Goal: Information Seeking & Learning: Learn about a topic

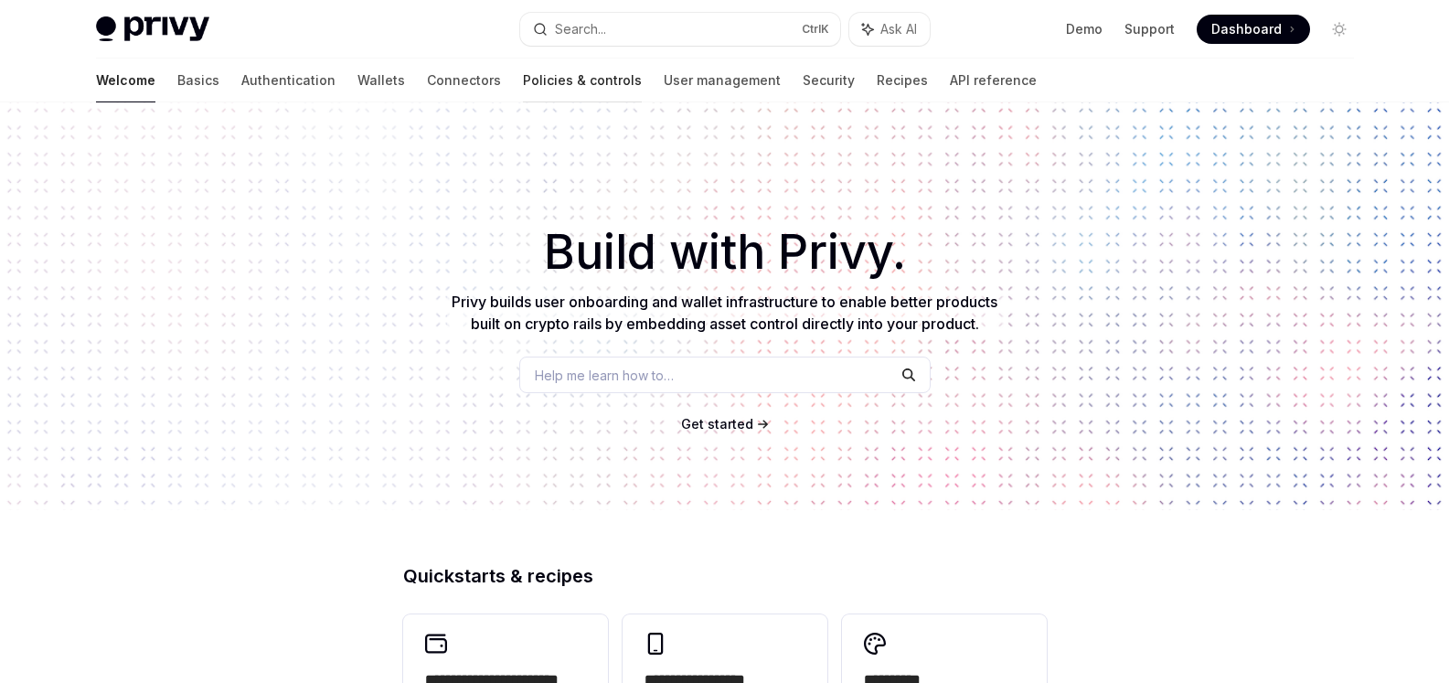
click at [523, 79] on link "Policies & controls" at bounding box center [582, 80] width 119 height 44
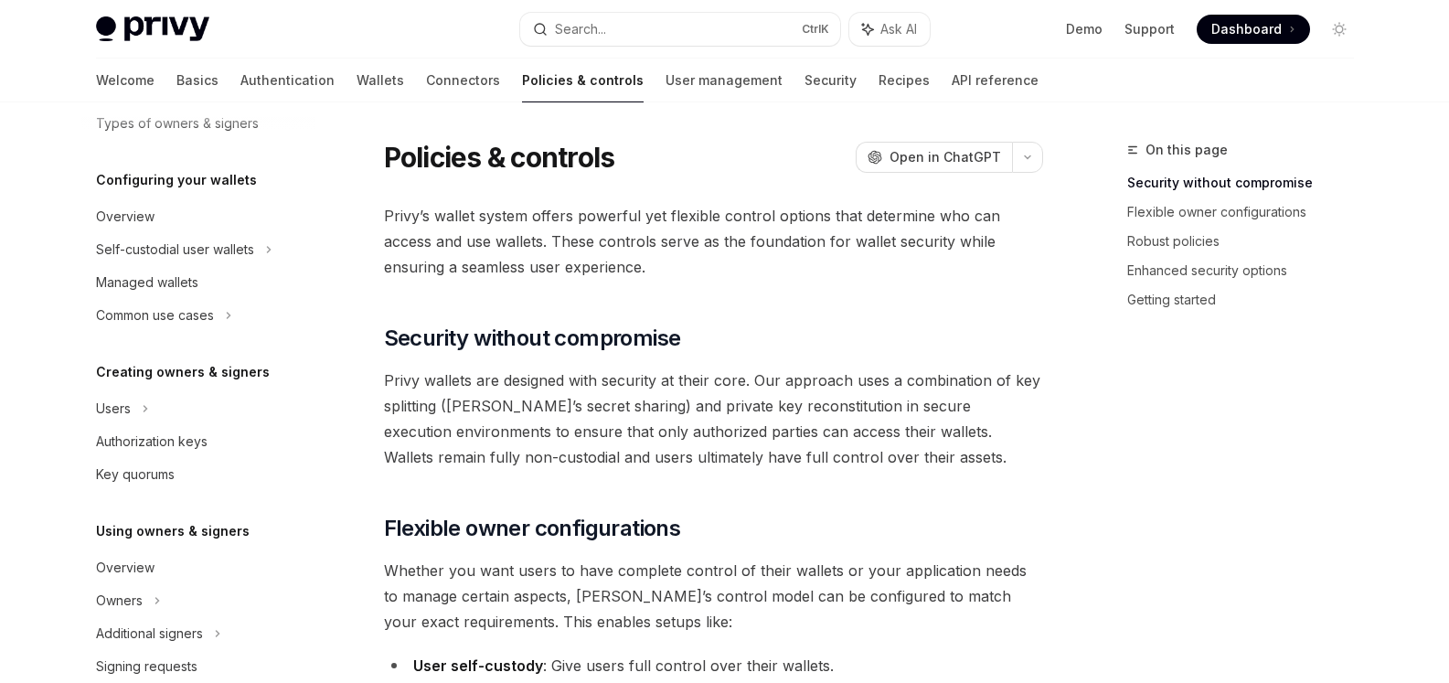
scroll to position [183, 0]
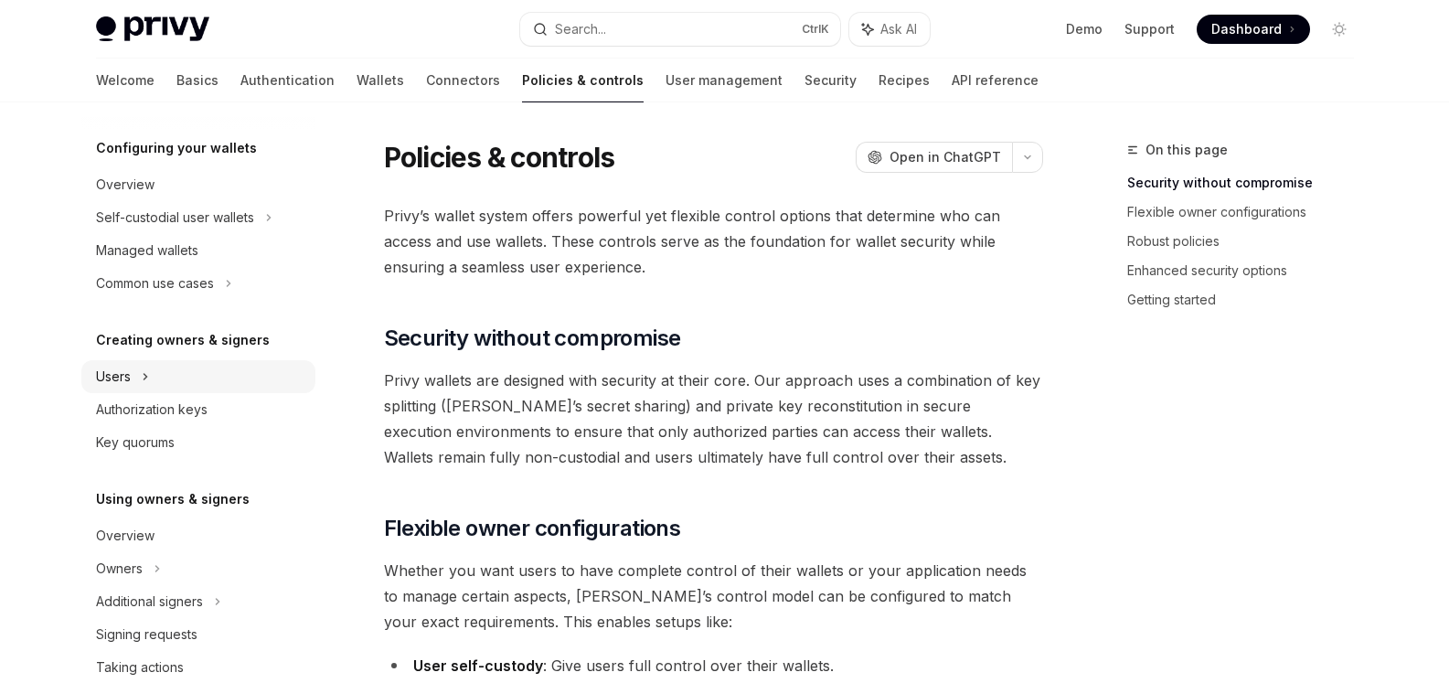
click at [128, 367] on div "Users" at bounding box center [113, 377] width 35 height 22
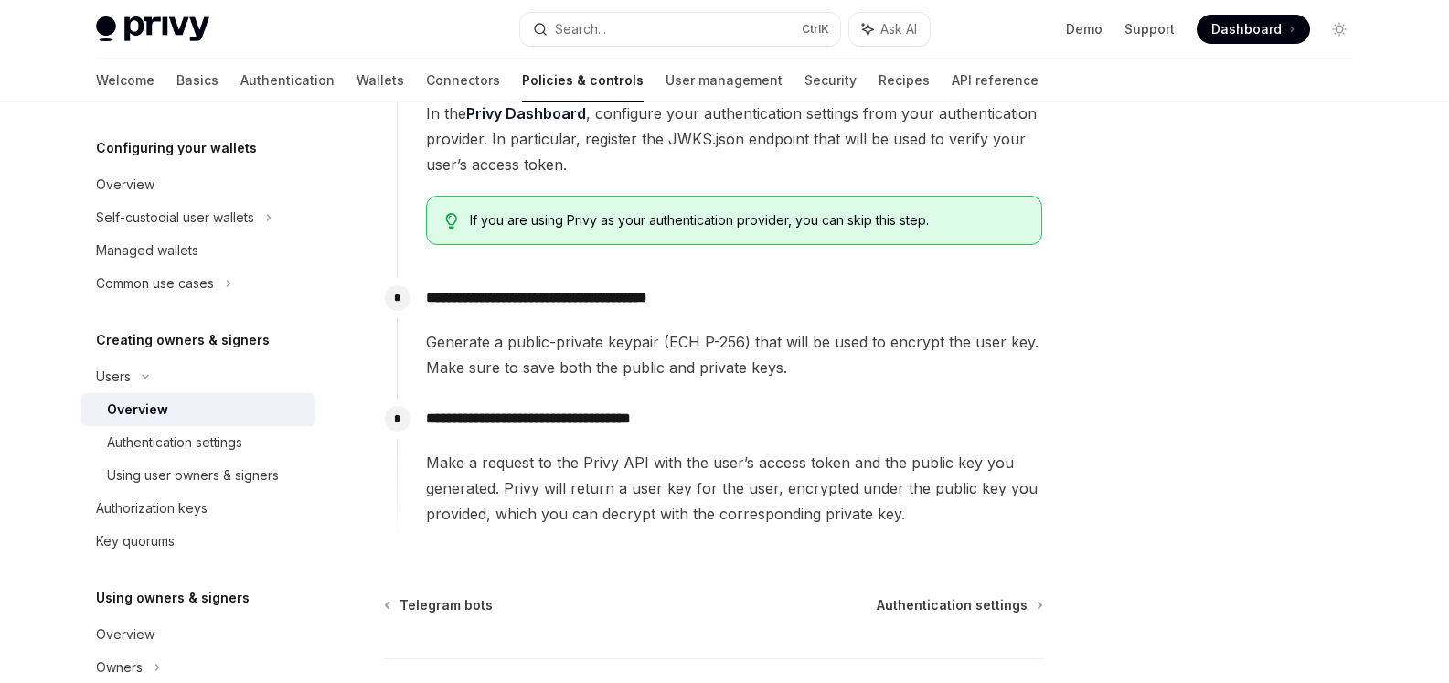
scroll to position [548, 0]
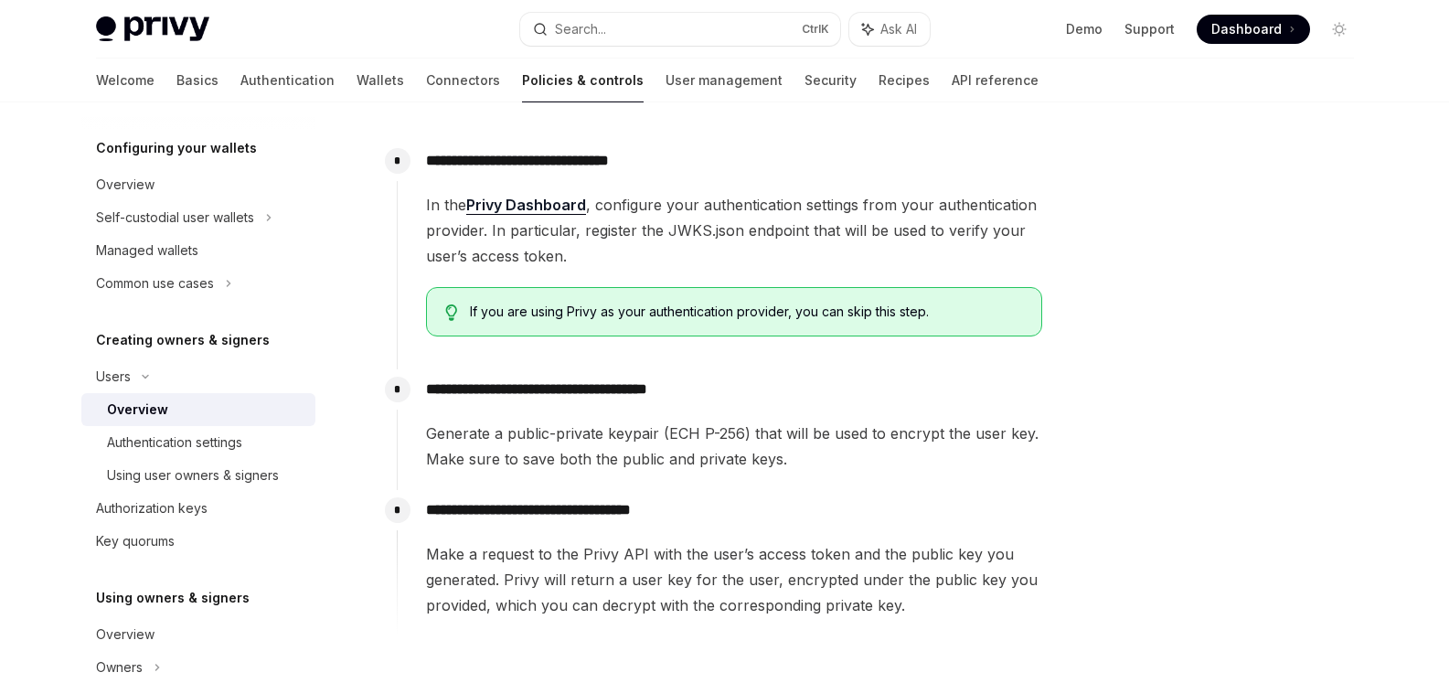
click at [671, 313] on span "If you are using Privy as your authentication provider, you can skip this step." at bounding box center [746, 312] width 553 height 18
click at [659, 320] on div at bounding box center [659, 320] width 0 height 0
click at [473, 417] on div "**********" at bounding box center [720, 420] width 646 height 102
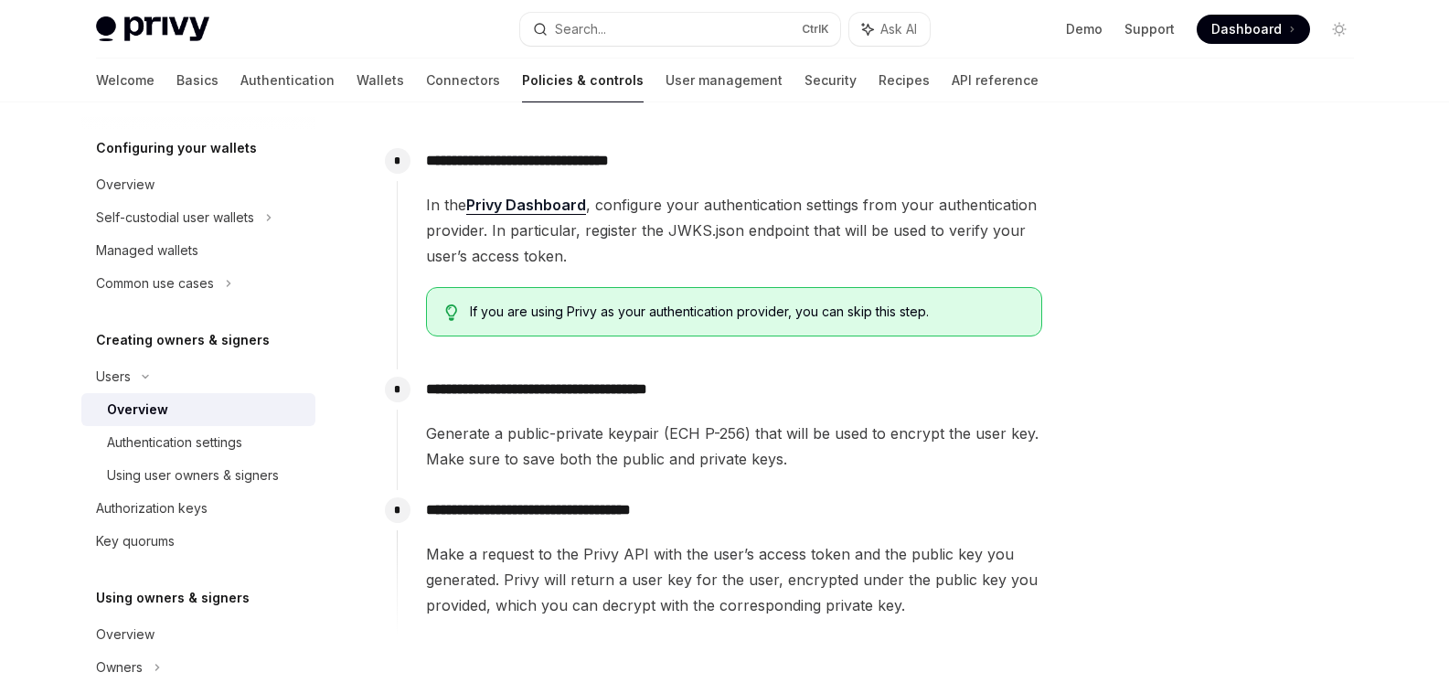
click at [482, 437] on span "Generate a public-private keypair (ECH P-256) that will be used to encrypt the …" at bounding box center [734, 445] width 616 height 51
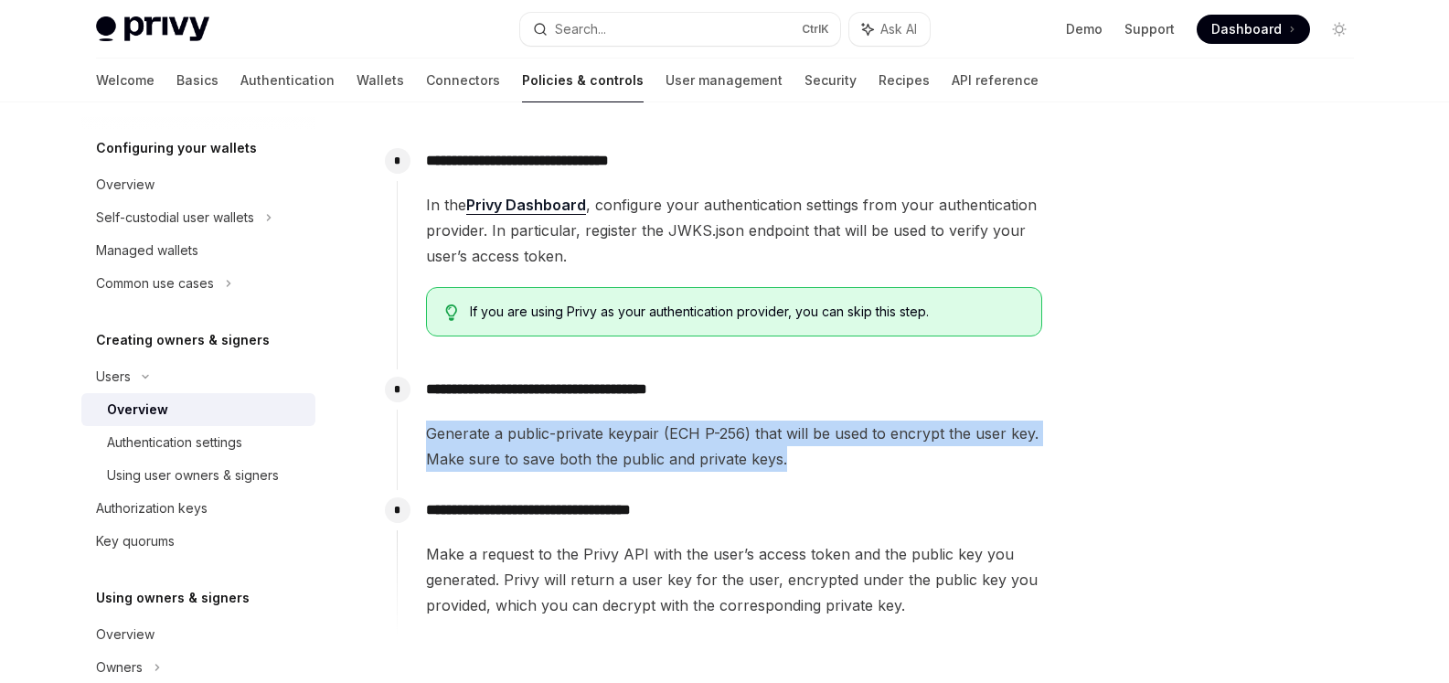
click at [482, 437] on span "Generate a public-private keypair (ECH P-256) that will be used to encrypt the …" at bounding box center [734, 445] width 616 height 51
click at [470, 399] on div at bounding box center [470, 399] width 0 height 0
click at [881, 456] on span "Generate a public-private keypair (ECH P-256) that will be used to encrypt the …" at bounding box center [734, 445] width 616 height 51
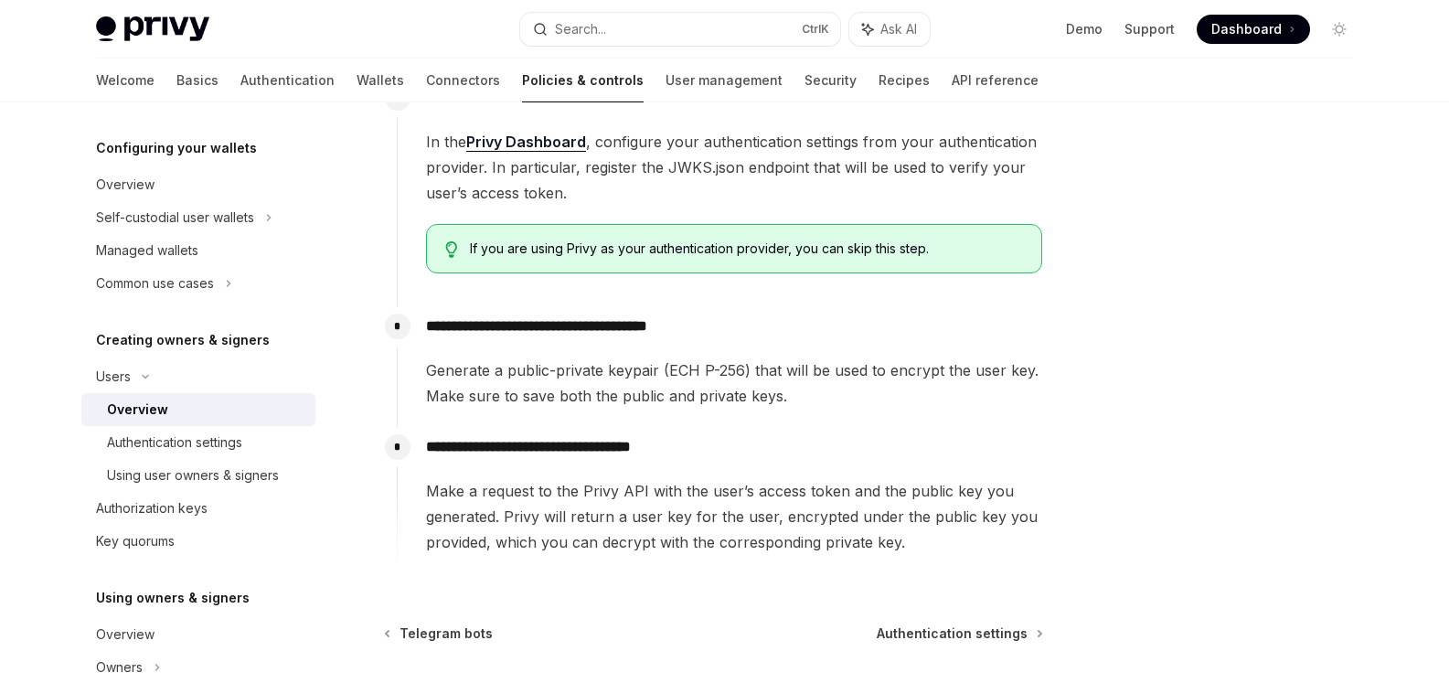
scroll to position [640, 0]
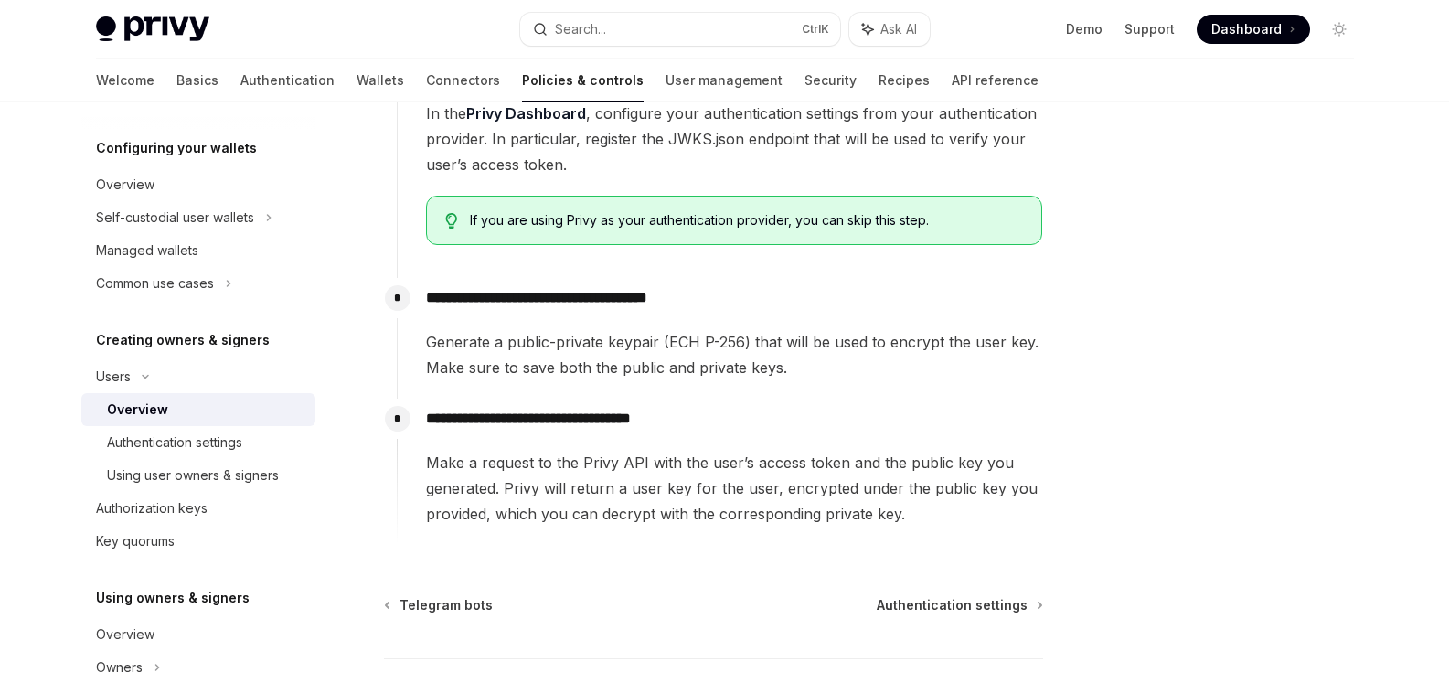
click at [563, 466] on span "Make a request to the Privy API with the user’s access token and the public key…" at bounding box center [734, 488] width 616 height 77
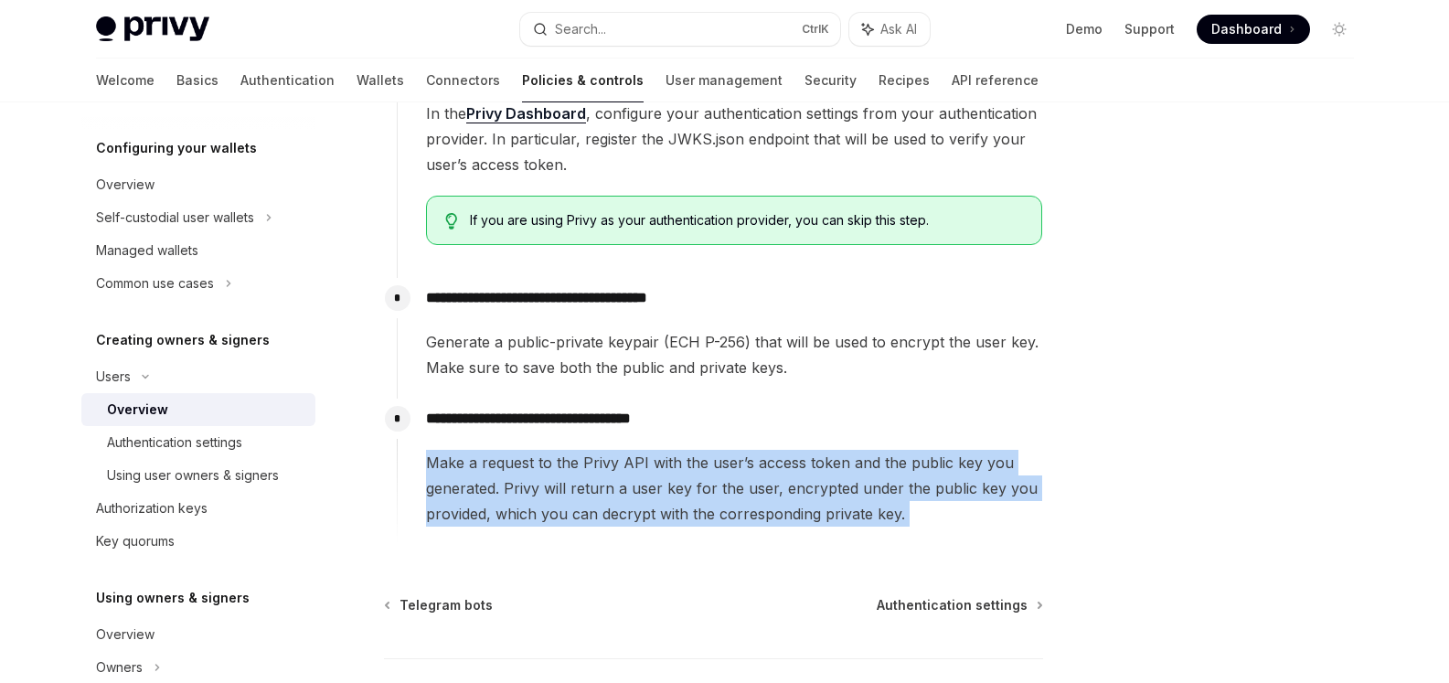
click at [563, 466] on span "Make a request to the Privy API with the user’s access token and the public key…" at bounding box center [734, 488] width 616 height 77
click at [165, 441] on div "Authentication settings" at bounding box center [174, 442] width 135 height 22
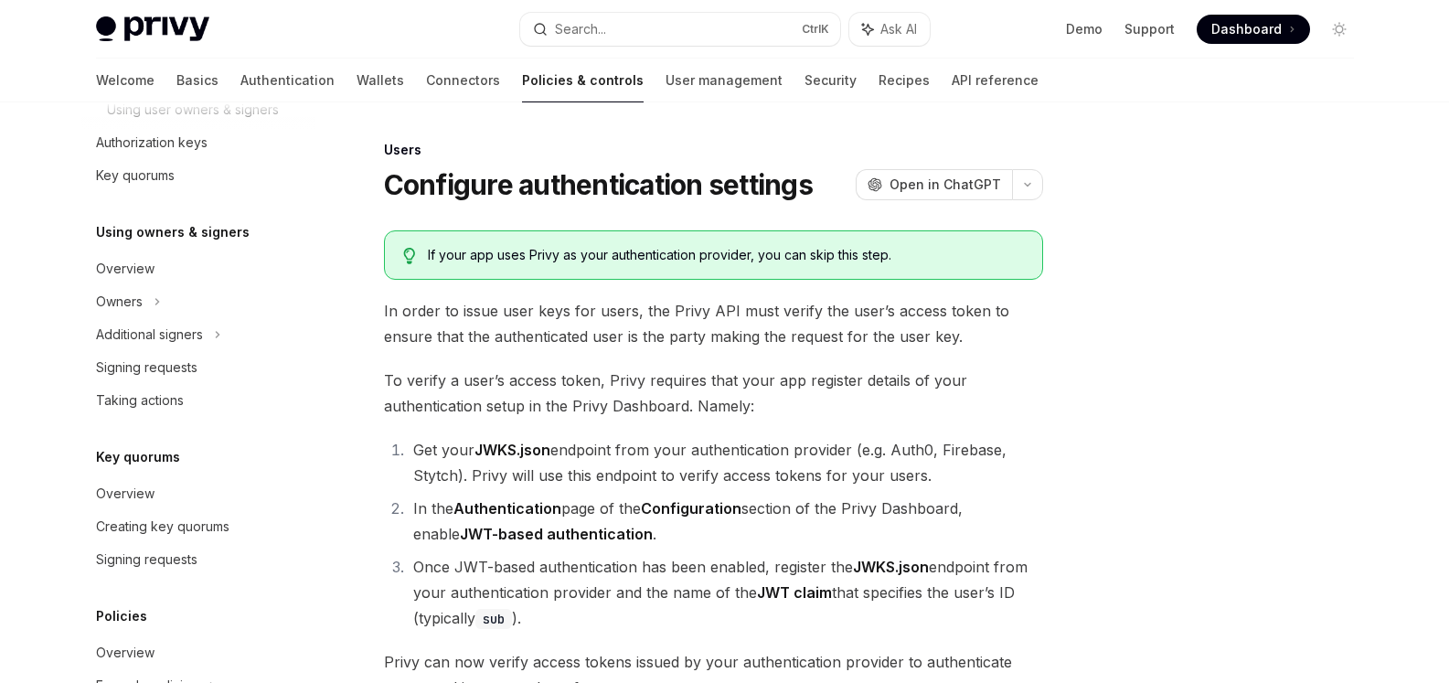
scroll to position [640, 0]
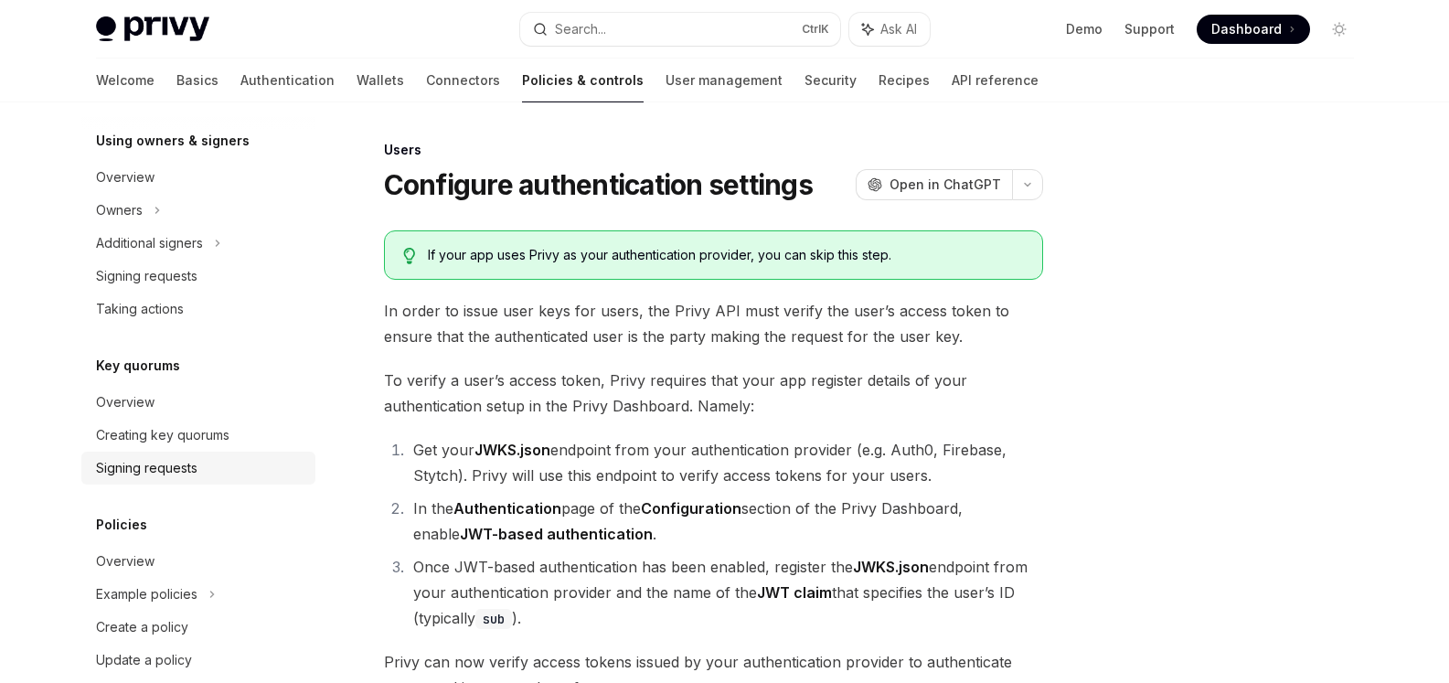
click at [164, 467] on div "Signing requests" at bounding box center [146, 468] width 101 height 22
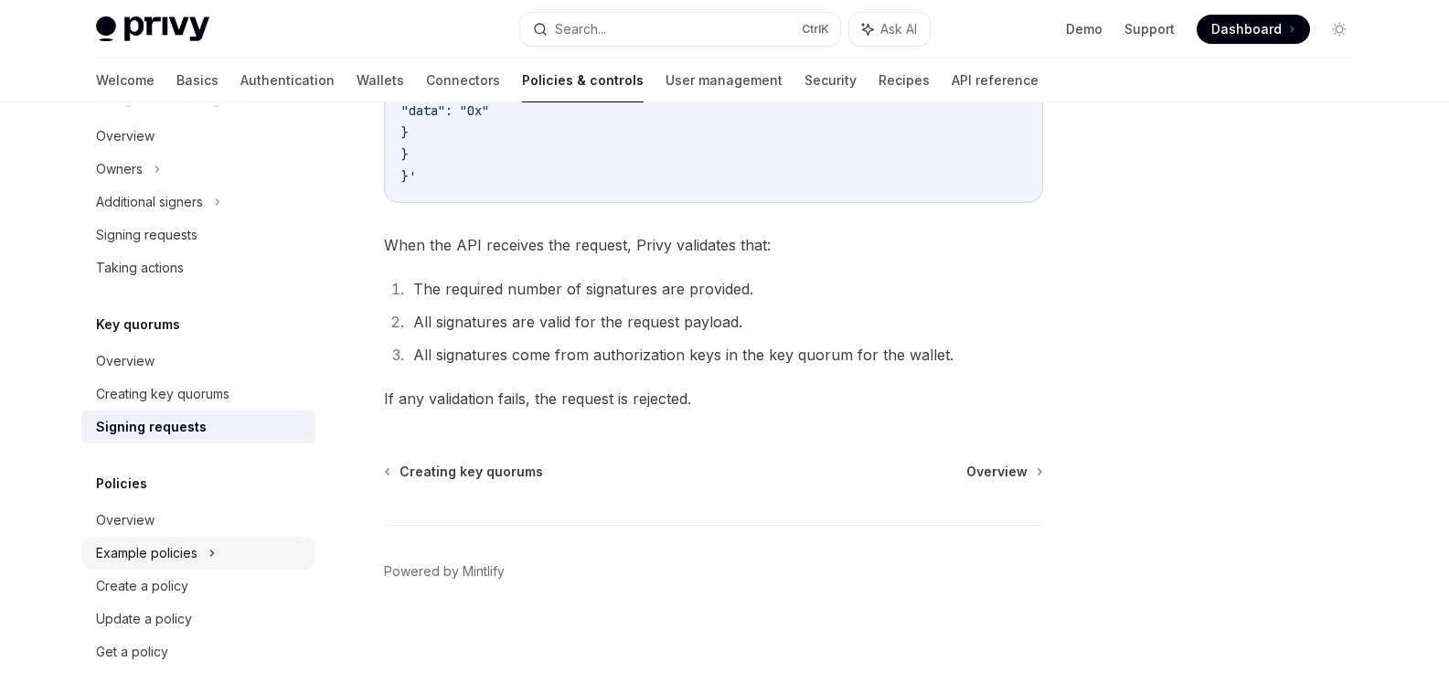
scroll to position [703, 0]
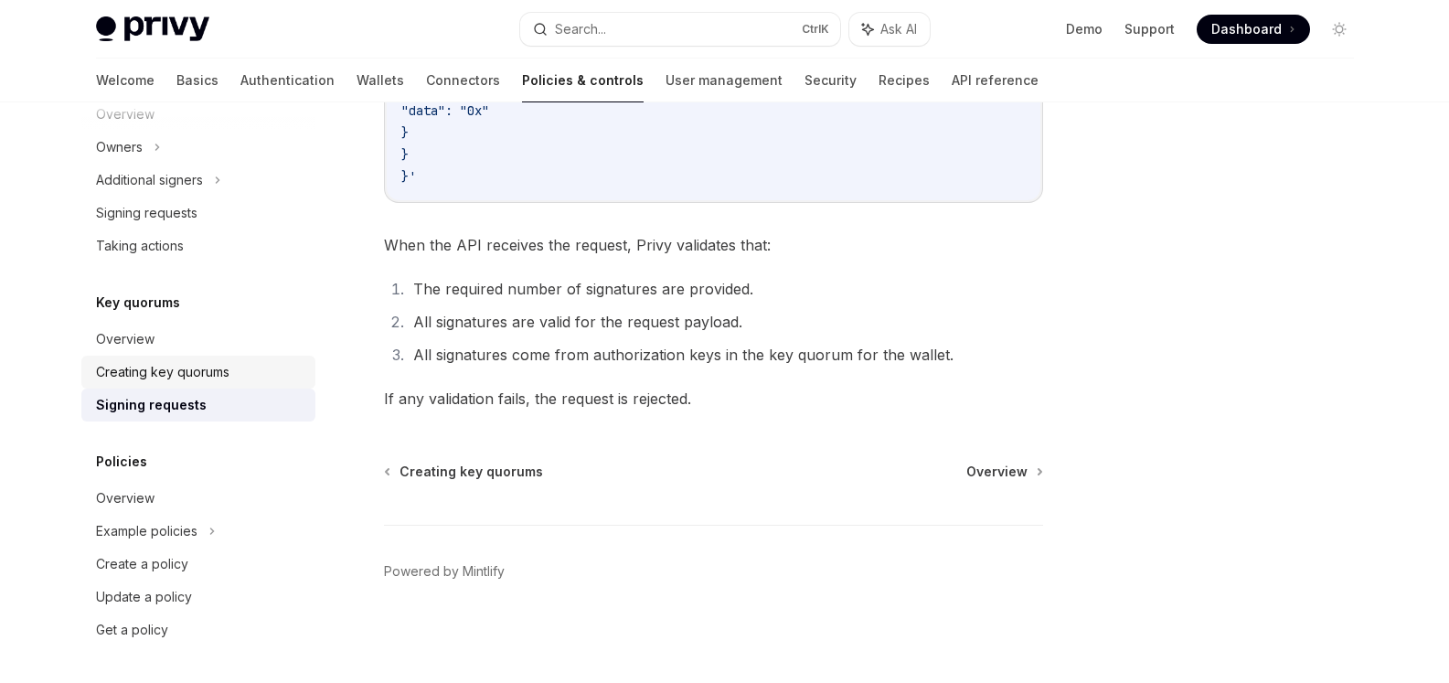
click at [159, 367] on div "Creating key quorums" at bounding box center [162, 372] width 133 height 22
type textarea "*"
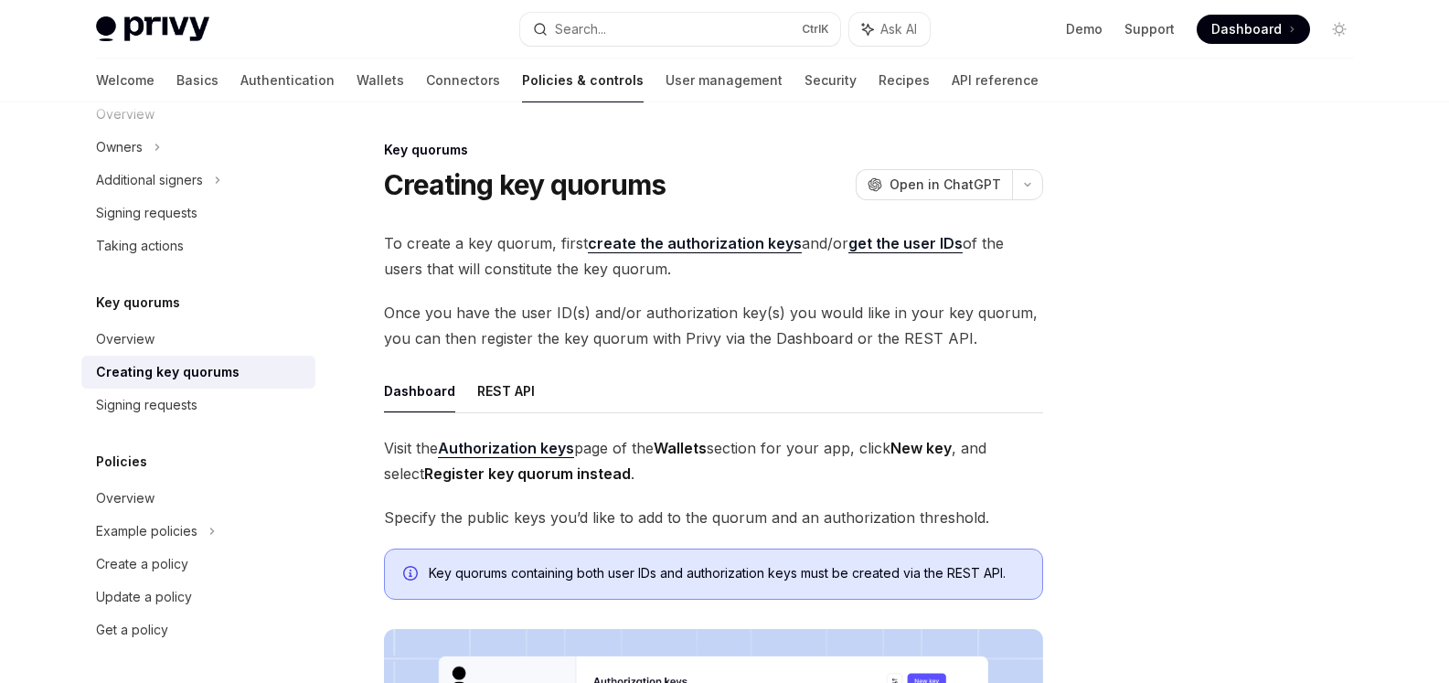
click at [497, 250] on span "To create a key quorum, first create the authorization keys and/or get the user…" at bounding box center [713, 255] width 659 height 51
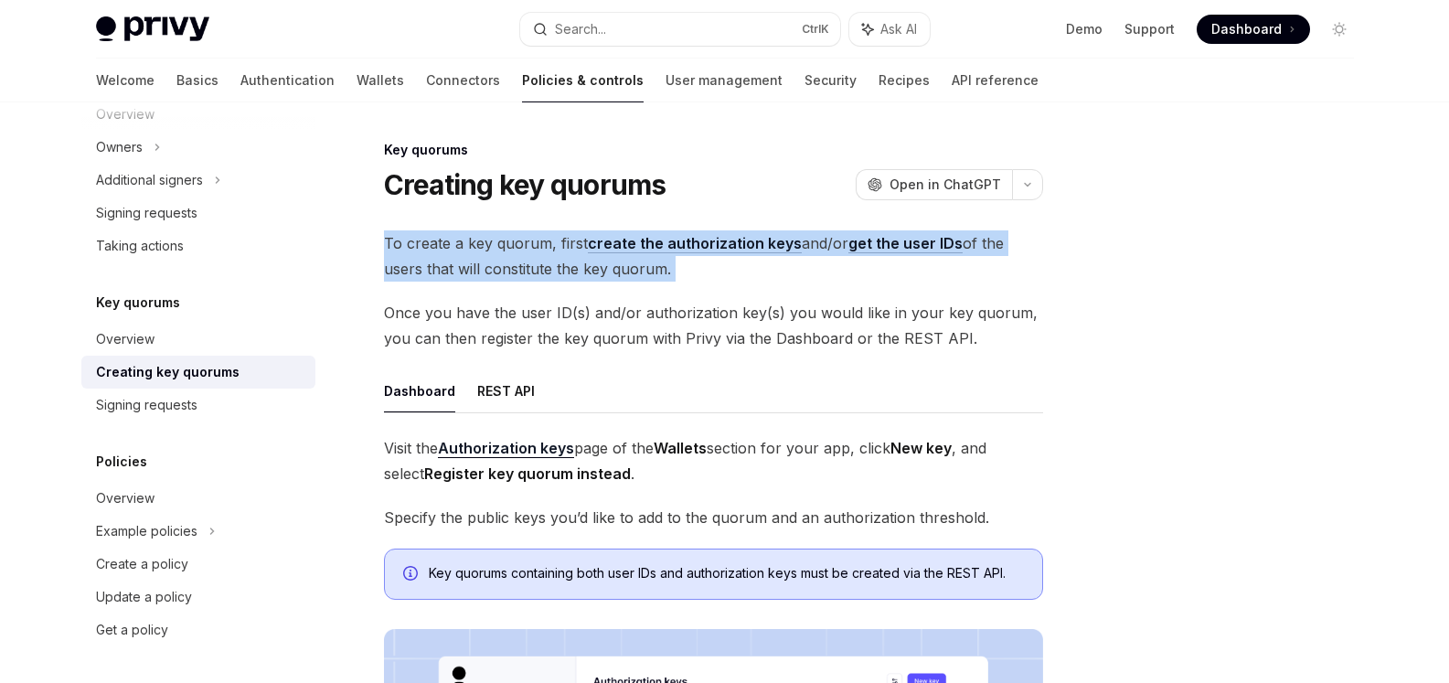
click at [497, 250] on span "To create a key quorum, first create the authorization keys and/or get the user…" at bounding box center [713, 255] width 659 height 51
click at [503, 242] on span "To create a key quorum, first create the authorization keys and/or get the user…" at bounding box center [713, 255] width 659 height 51
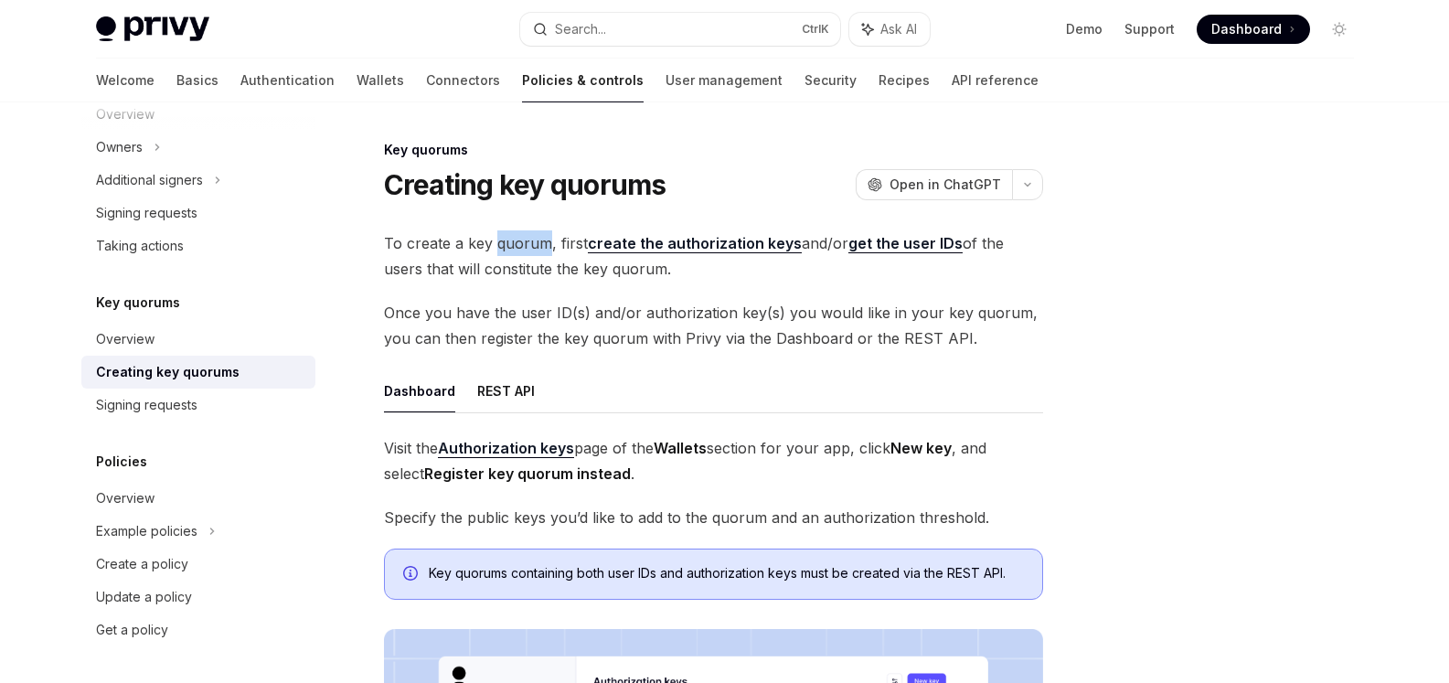
click at [503, 242] on span "To create a key quorum, first create the authorization keys and/or get the user…" at bounding box center [713, 255] width 659 height 51
click at [504, 245] on span "To create a key quorum, first create the authorization keys and/or get the user…" at bounding box center [713, 255] width 659 height 51
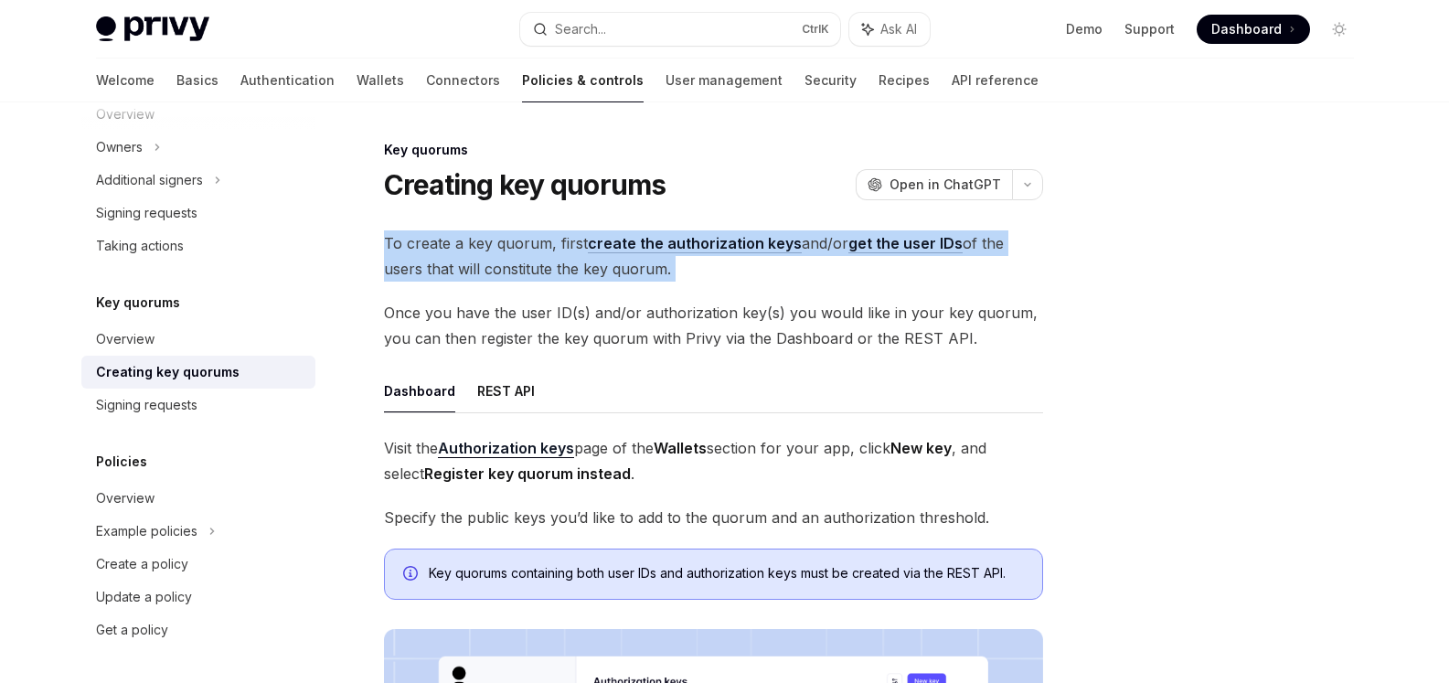
click at [504, 245] on span "To create a key quorum, first create the authorization keys and/or get the user…" at bounding box center [713, 255] width 659 height 51
click at [492, 208] on div at bounding box center [492, 208] width 0 height 0
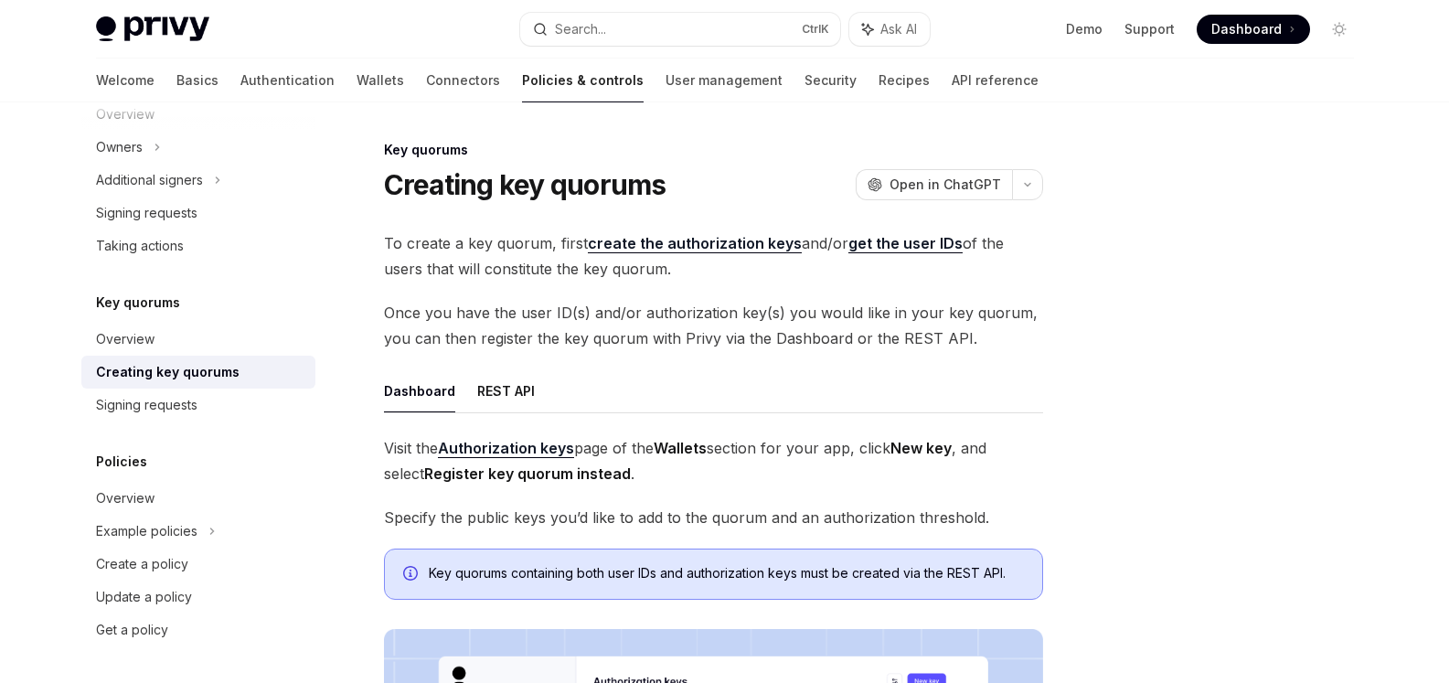
click at [1132, 333] on div at bounding box center [1229, 411] width 278 height 544
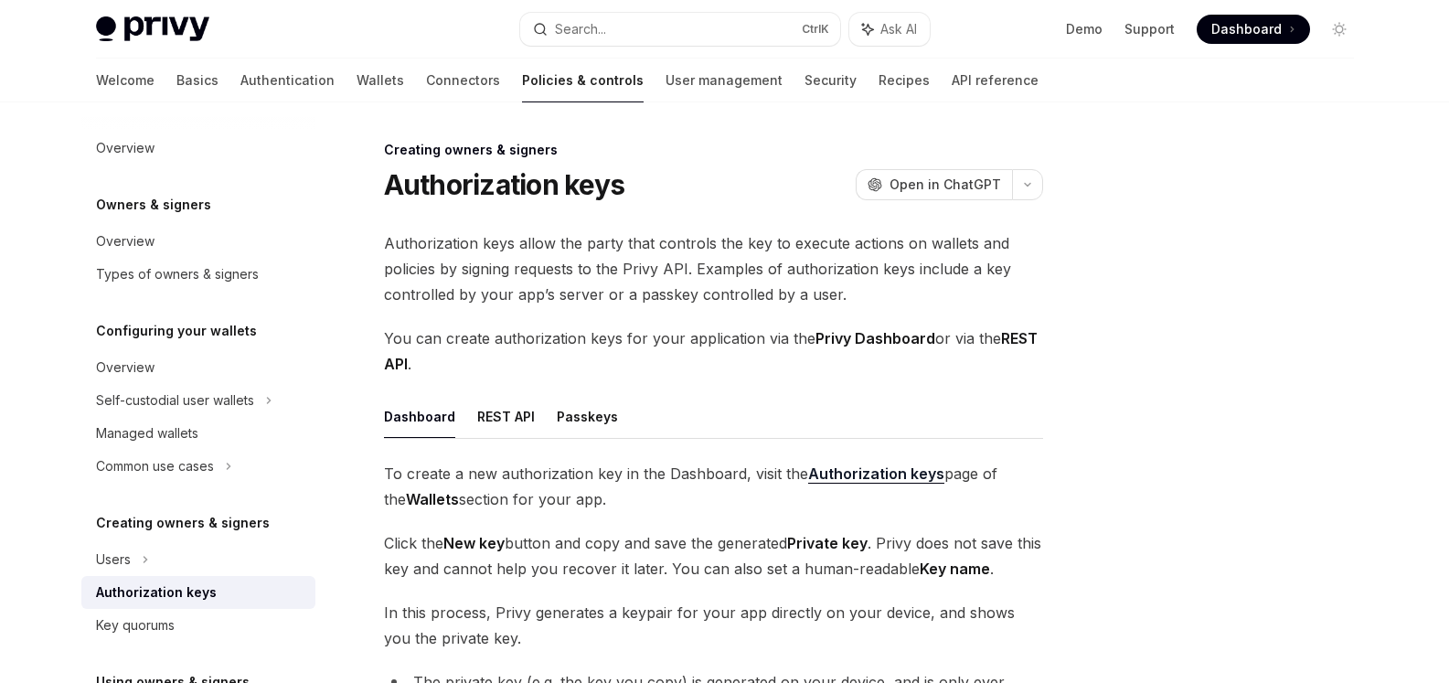
click at [847, 470] on strong "Authorization keys" at bounding box center [876, 473] width 136 height 18
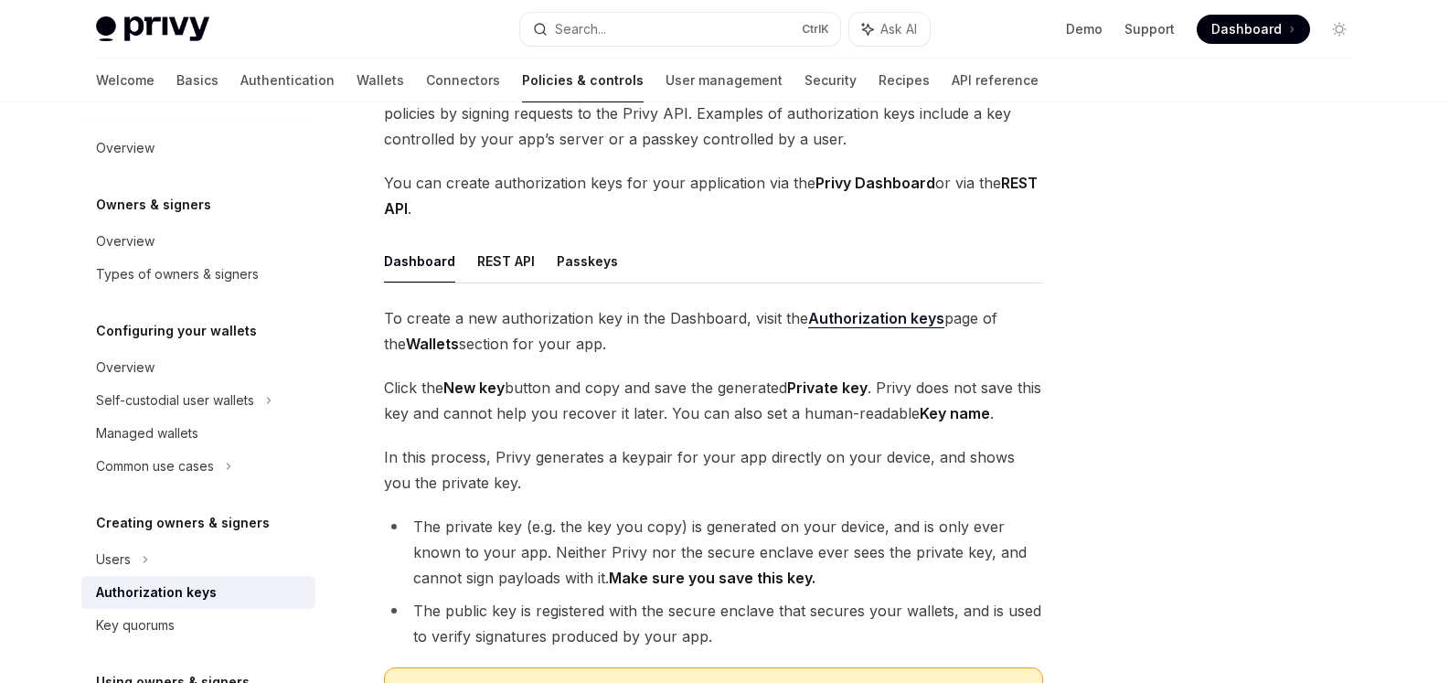
scroll to position [274, 0]
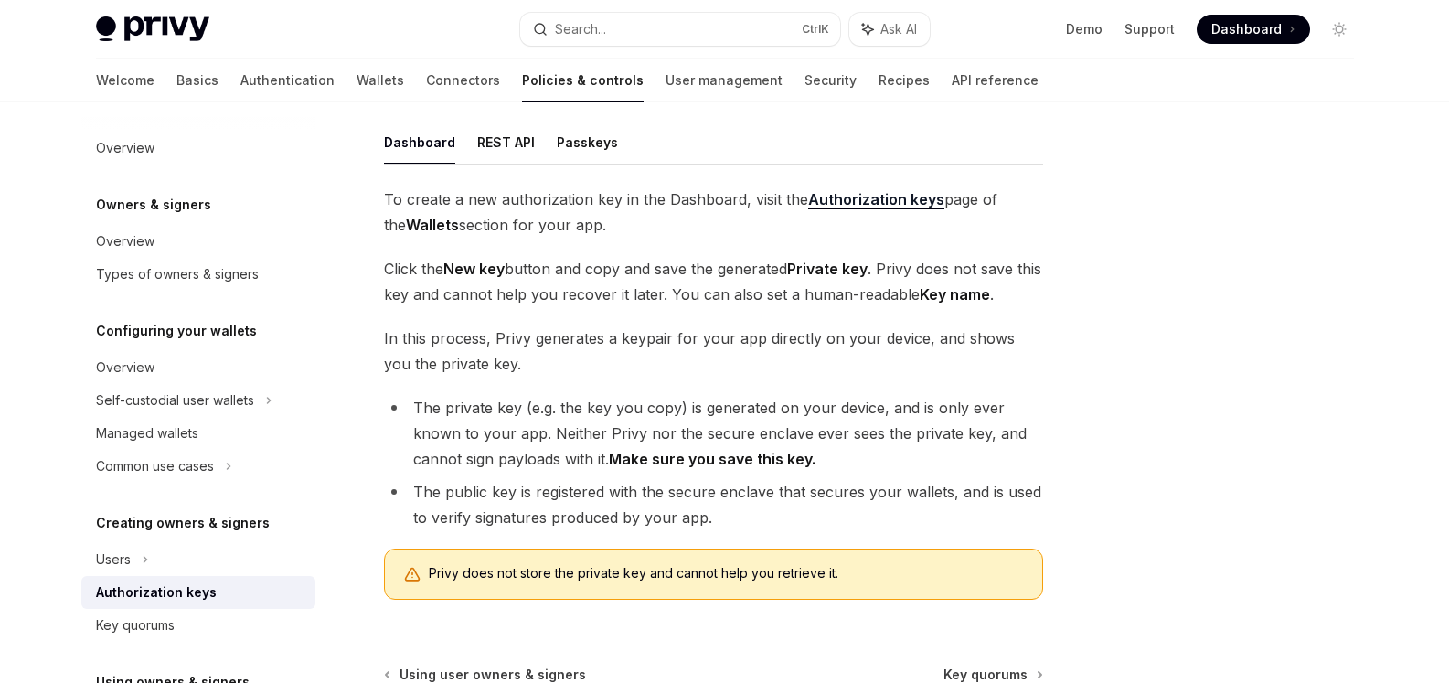
click at [687, 271] on span "Click the New key button and copy and save the generated Private key . Privy do…" at bounding box center [713, 281] width 659 height 51
click at [686, 271] on span "Click the New key button and copy and save the generated Private key . Privy do…" at bounding box center [713, 281] width 659 height 51
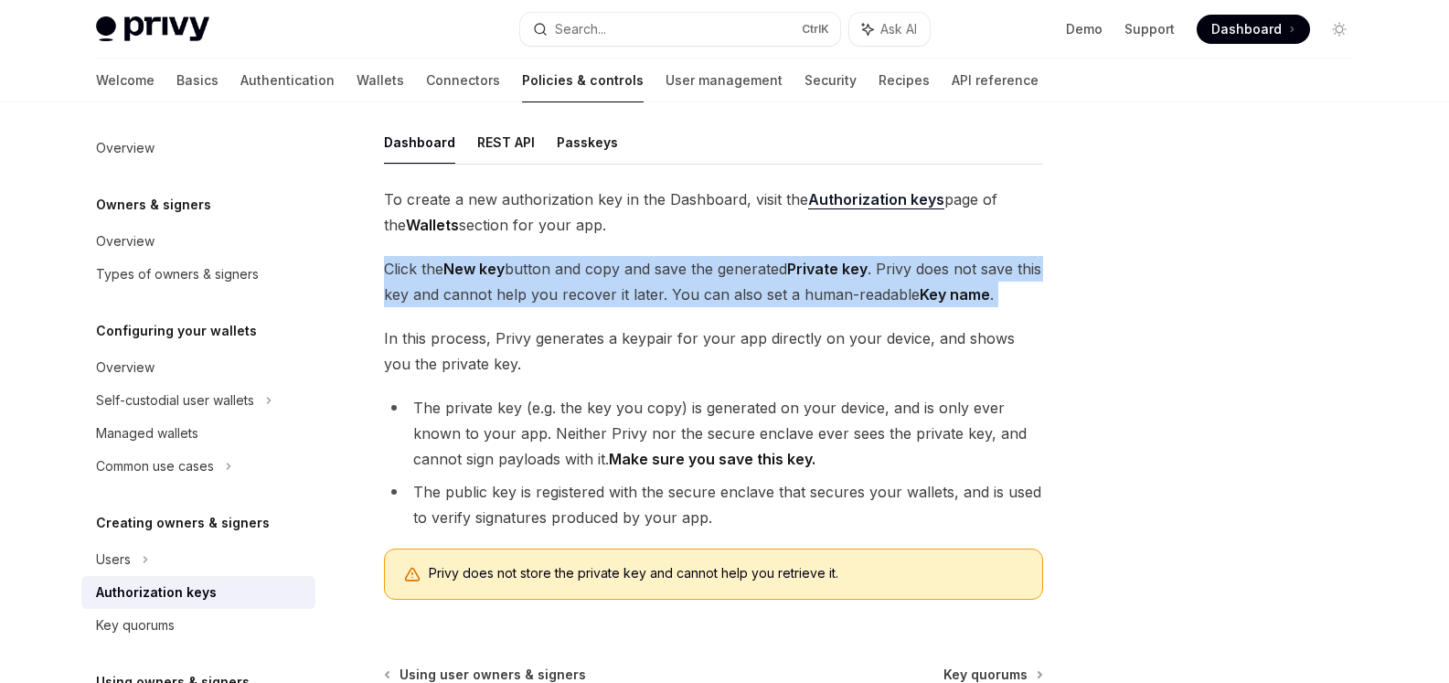
click at [685, 271] on span "Click the New key button and copy and save the generated Private key . Privy do…" at bounding box center [713, 281] width 659 height 51
click at [674, 234] on div at bounding box center [674, 234] width 0 height 0
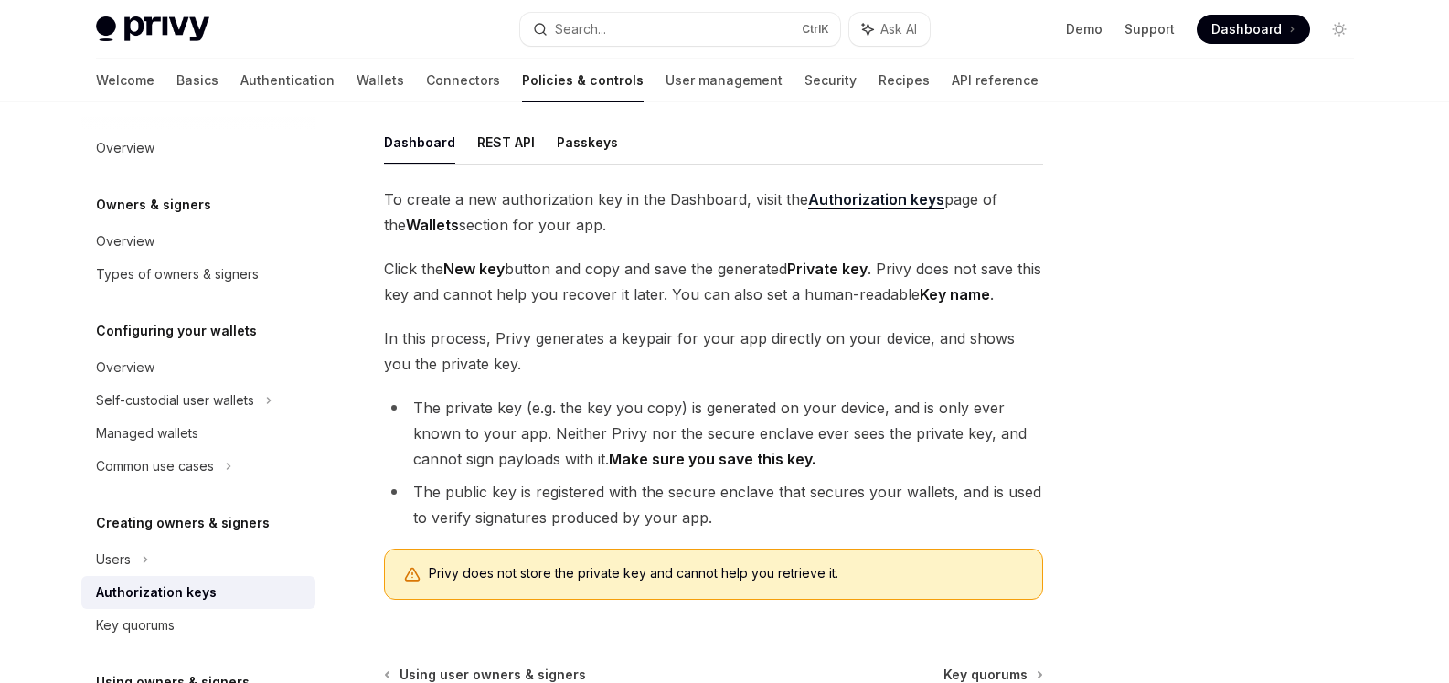
click at [1135, 243] on div at bounding box center [1229, 411] width 278 height 544
click at [658, 344] on span "In this process, Privy generates a keypair for your app directly on your device…" at bounding box center [713, 350] width 659 height 51
click at [657, 344] on span "In this process, Privy generates a keypair for your app directly on your device…" at bounding box center [713, 350] width 659 height 51
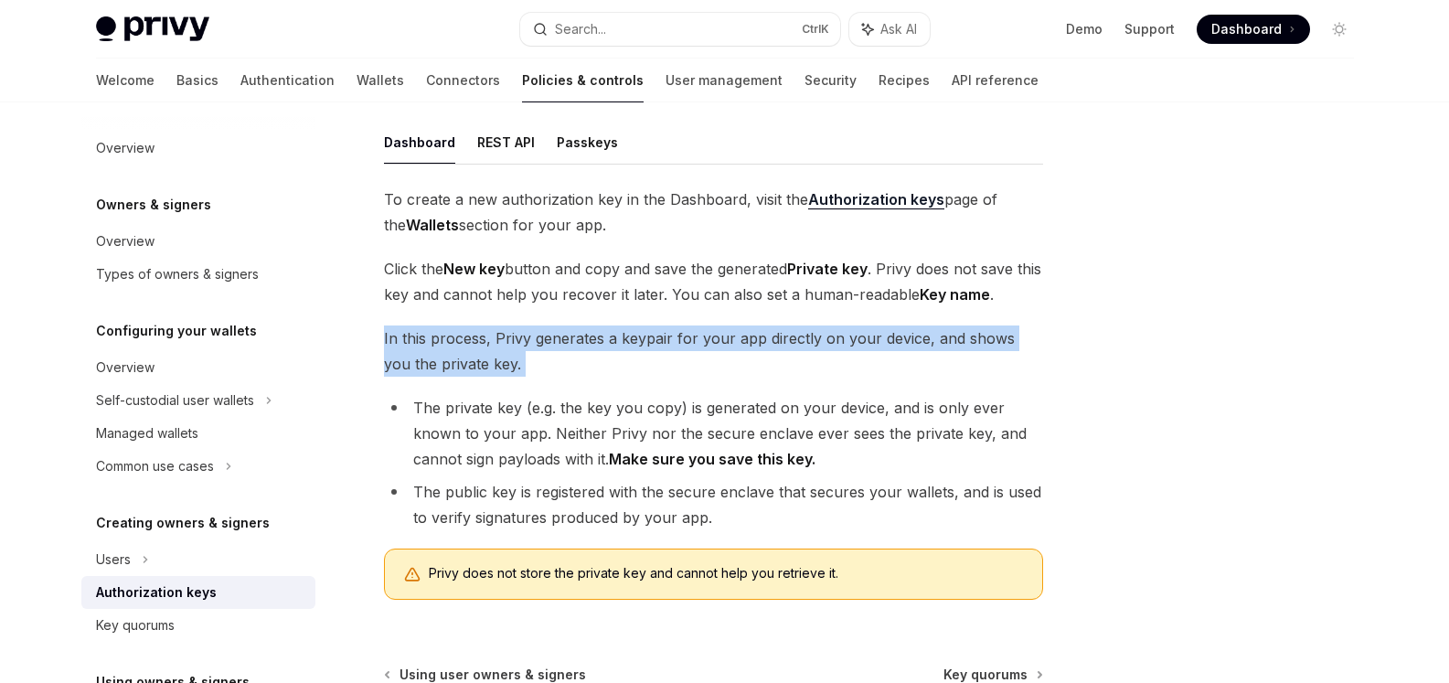
click at [657, 344] on span "In this process, Privy generates a keypair for your app directly on your device…" at bounding box center [713, 350] width 659 height 51
click at [645, 303] on div at bounding box center [645, 303] width 0 height 0
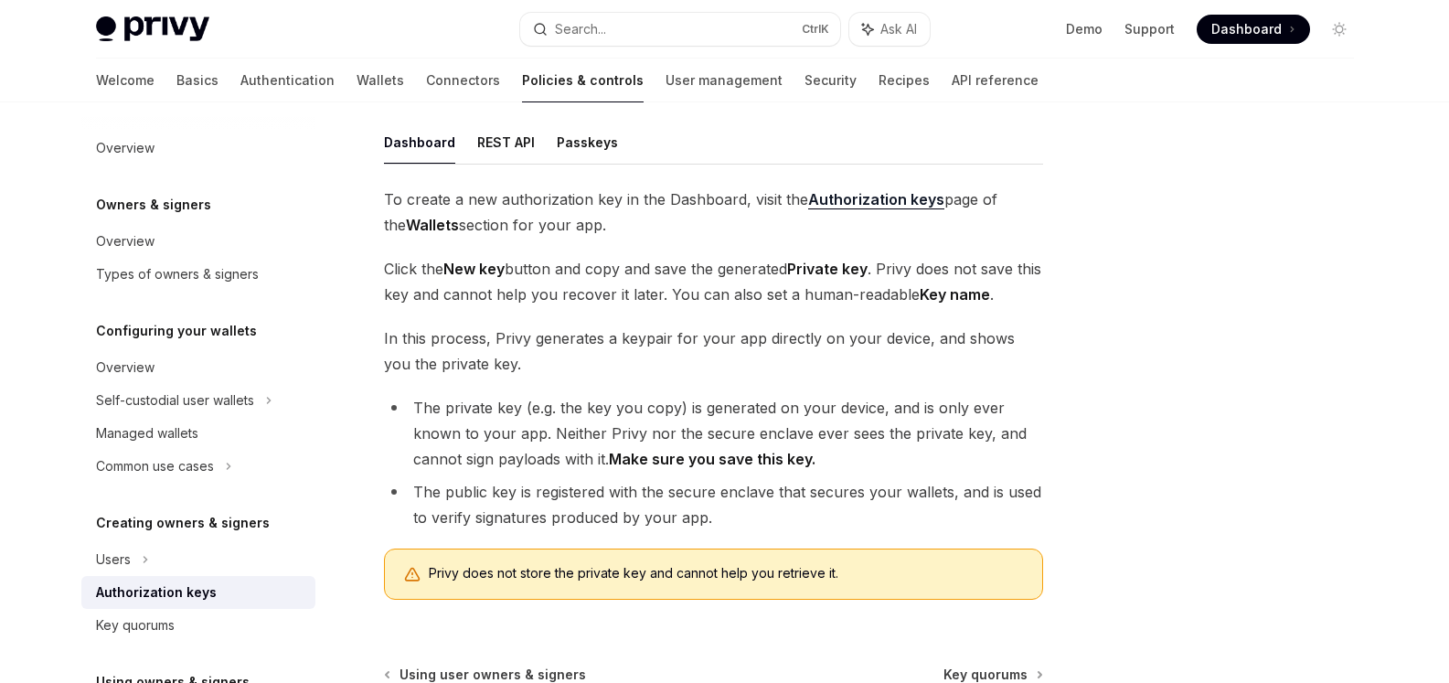
click at [568, 427] on li "The private key (e.g. the key you copy) is generated on your device, and is onl…" at bounding box center [713, 433] width 659 height 77
click at [569, 416] on li "The private key (e.g. the key you copy) is generated on your device, and is onl…" at bounding box center [713, 433] width 659 height 77
click at [572, 409] on li "The private key (e.g. the key you copy) is generated on your device, and is onl…" at bounding box center [713, 433] width 659 height 77
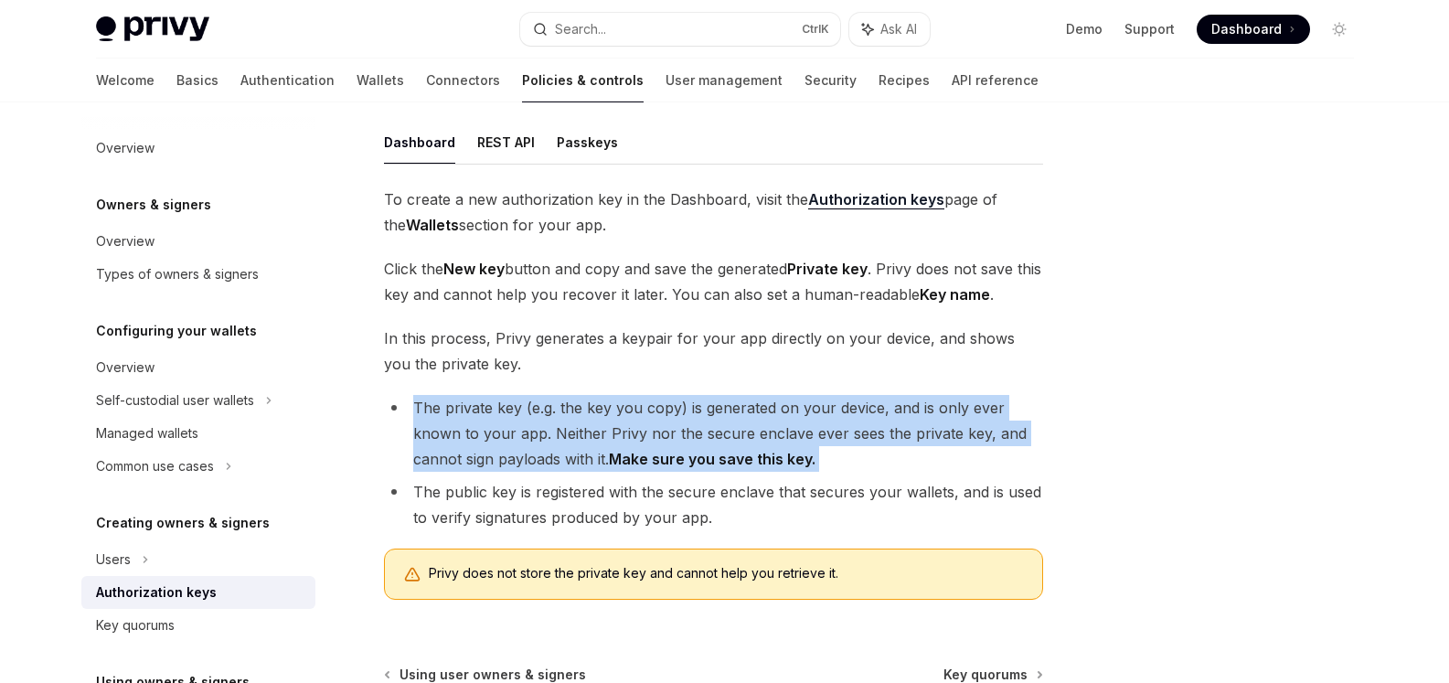
click at [572, 409] on li "The private key (e.g. the key you copy) is generated on your device, and is onl…" at bounding box center [713, 433] width 659 height 77
click at [560, 373] on div at bounding box center [560, 373] width 0 height 0
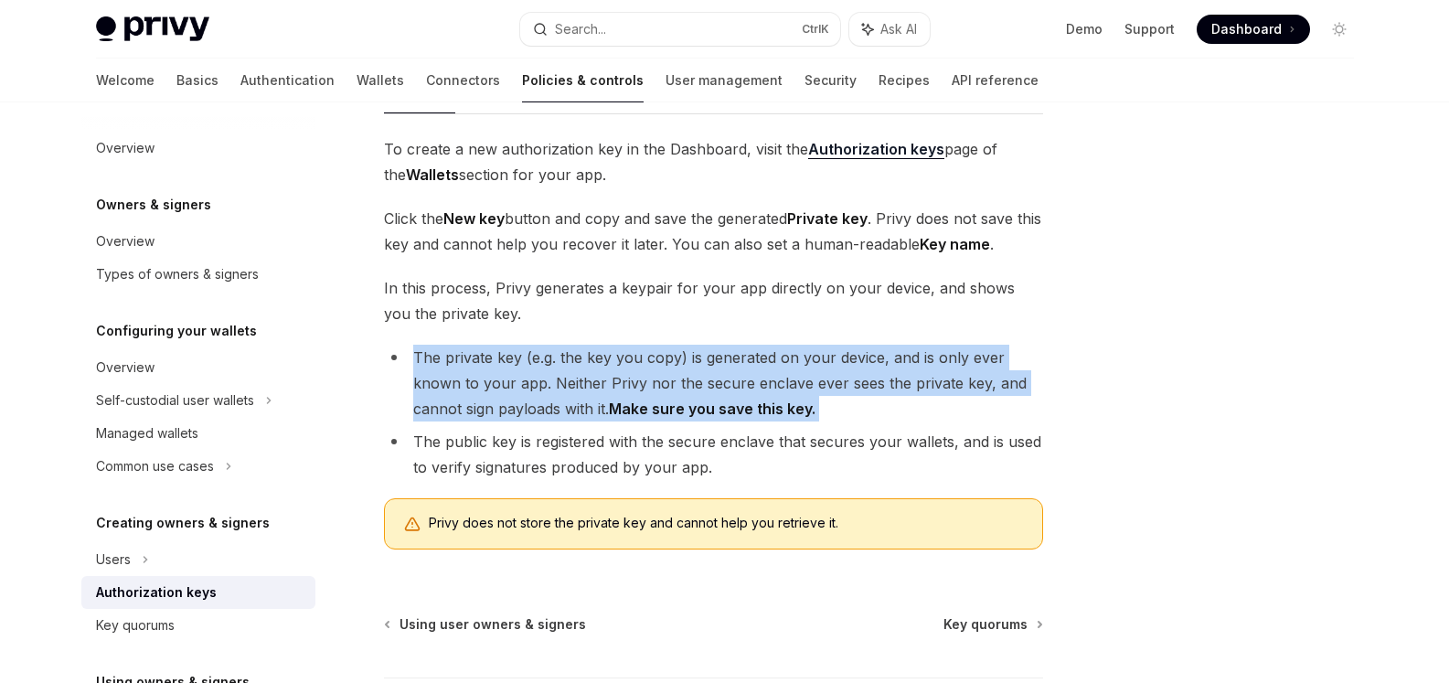
scroll to position [366, 0]
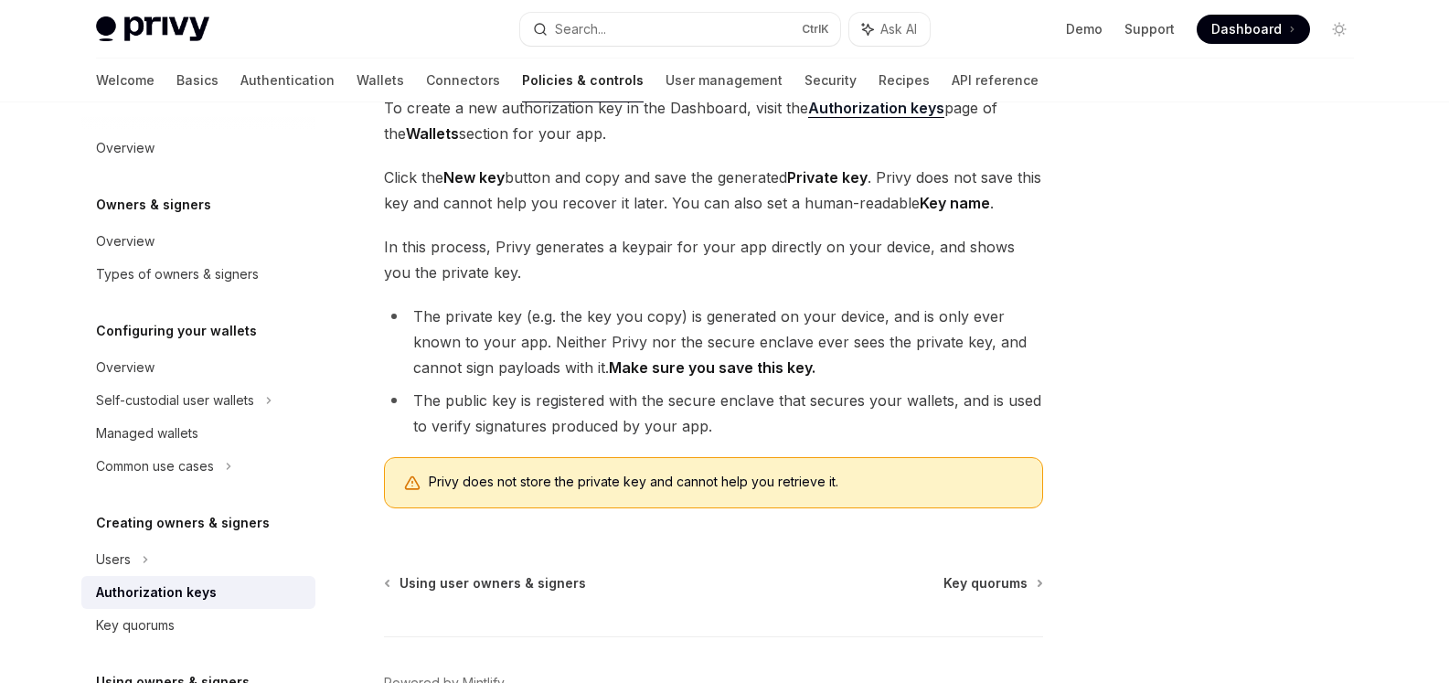
click at [590, 401] on li "The public key is registered with the secure enclave that secures your wallets,…" at bounding box center [713, 413] width 659 height 51
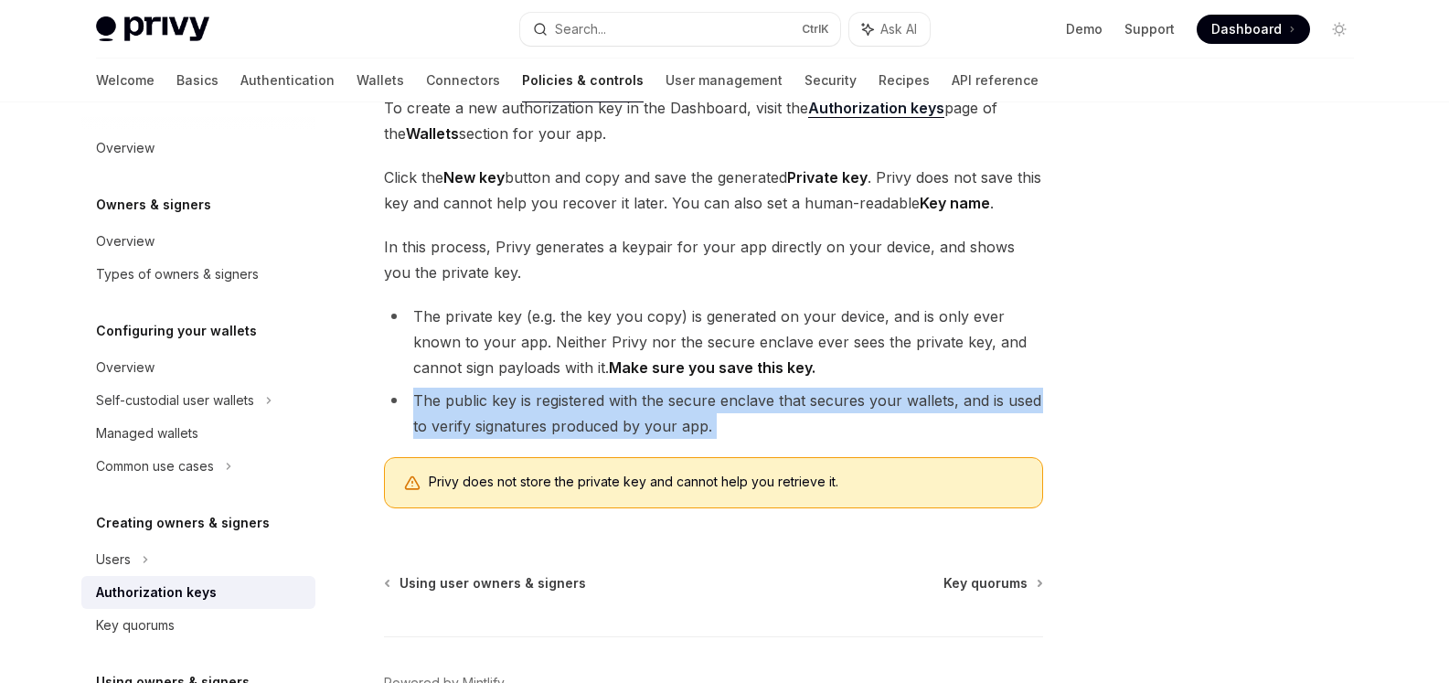
click at [590, 401] on li "The public key is registered with the secure enclave that secures your wallets,…" at bounding box center [713, 413] width 659 height 51
click at [578, 366] on div at bounding box center [578, 366] width 0 height 0
click at [583, 485] on span "Privy does not store the private key and cannot help you retrieve it." at bounding box center [726, 482] width 595 height 18
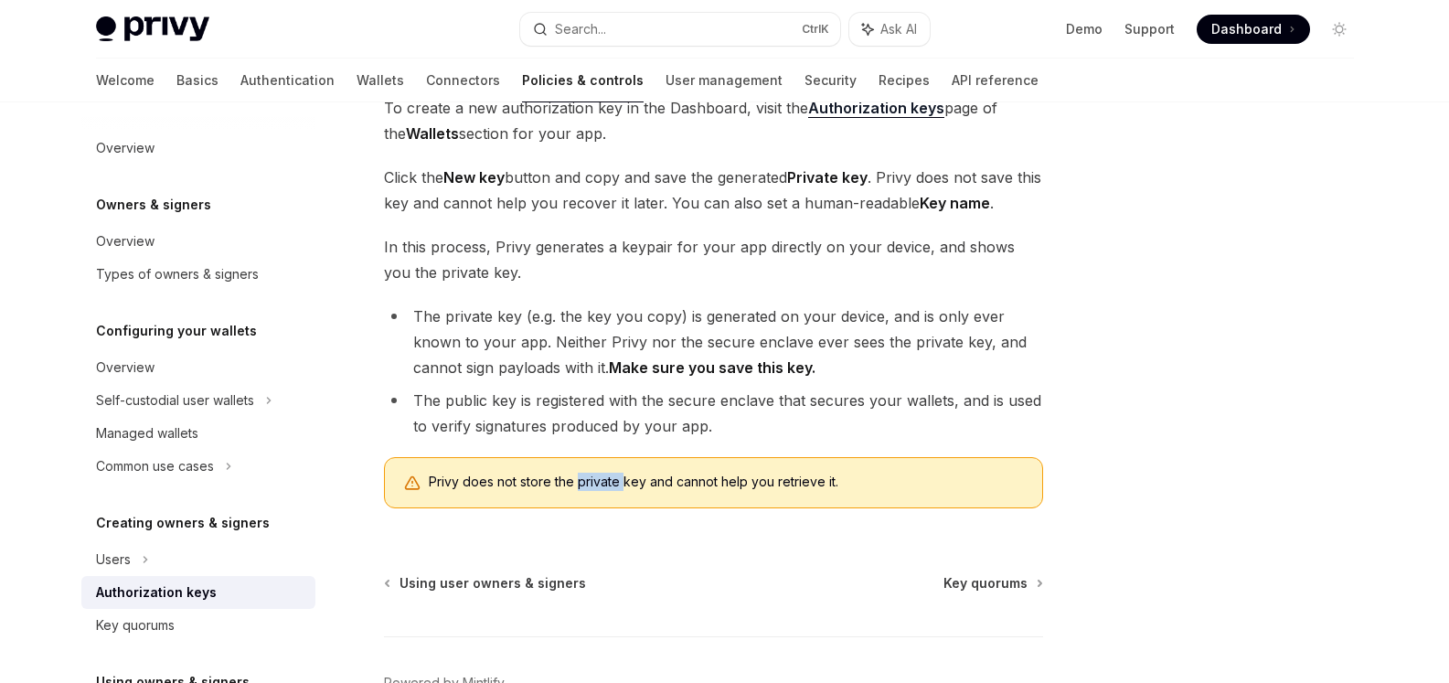
click at [583, 485] on span "Privy does not store the private key and cannot help you retrieve it." at bounding box center [726, 482] width 595 height 18
click at [571, 448] on div at bounding box center [571, 448] width 0 height 0
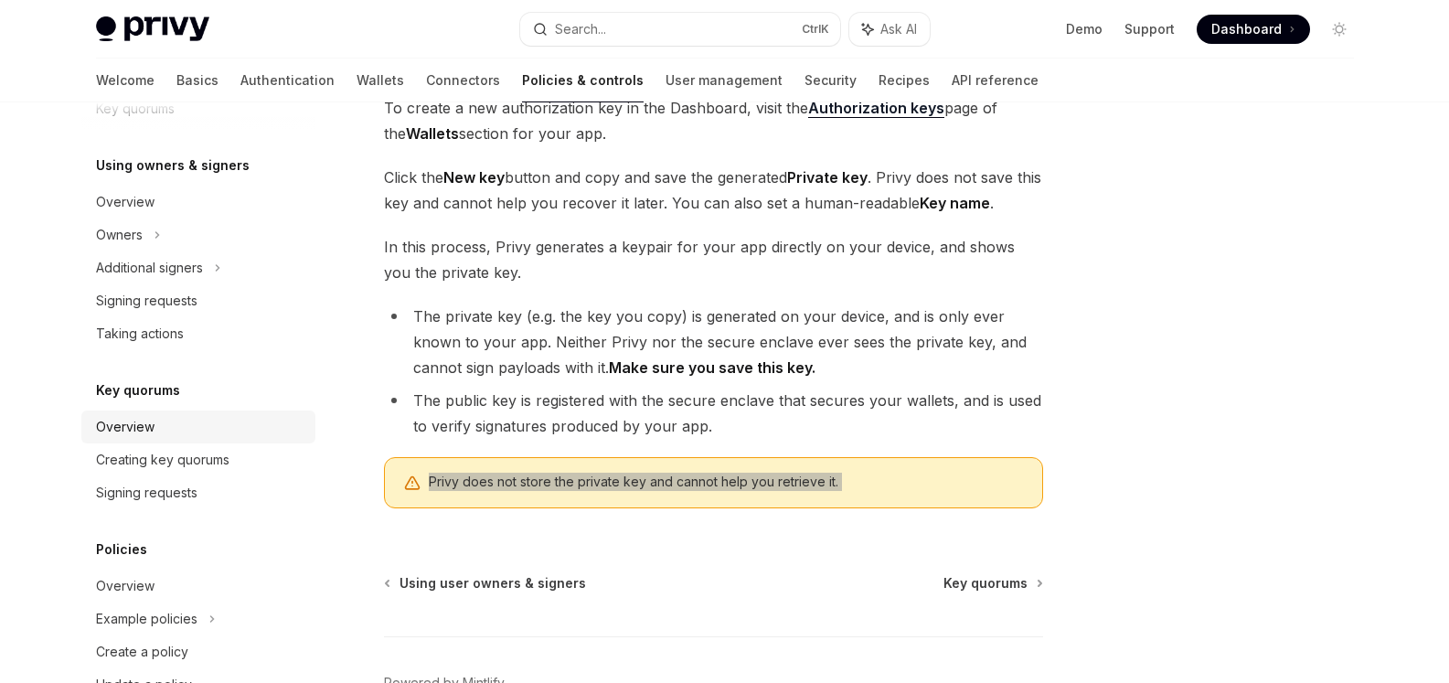
scroll to position [548, 0]
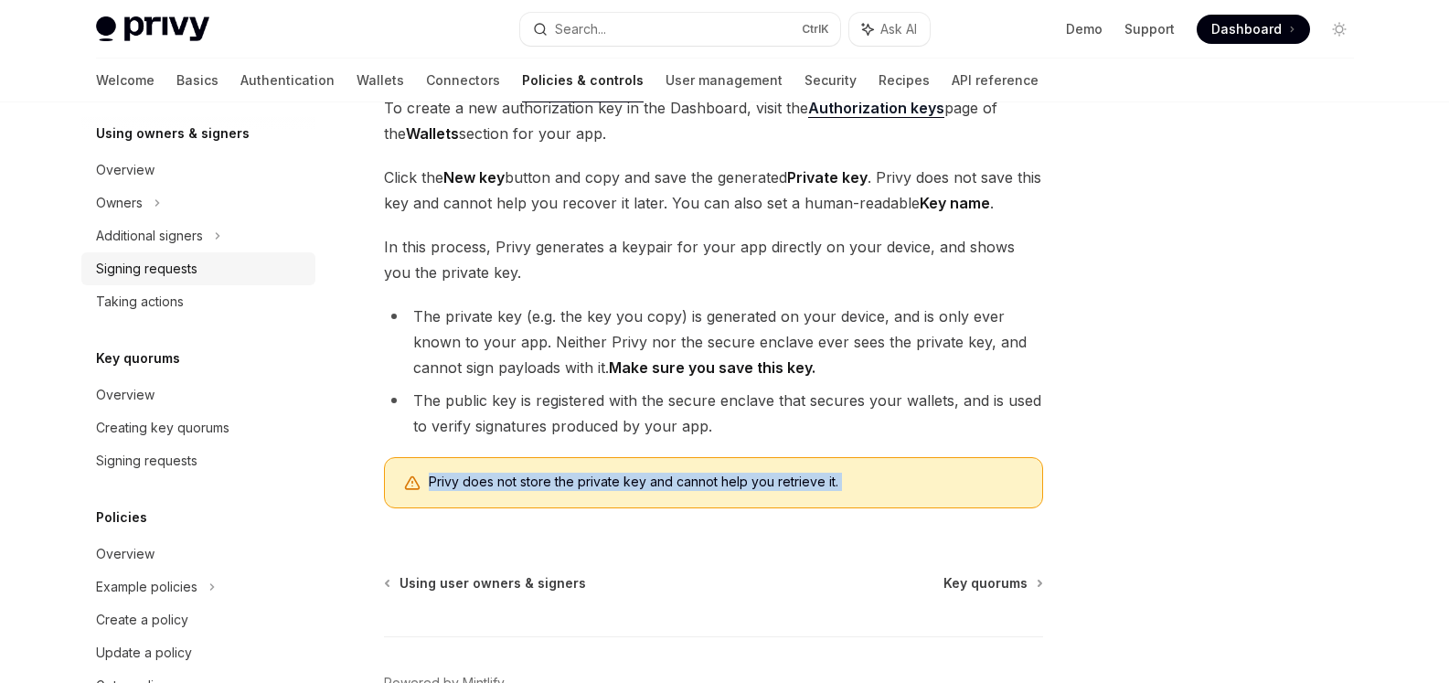
click at [144, 271] on div "Signing requests" at bounding box center [146, 269] width 101 height 22
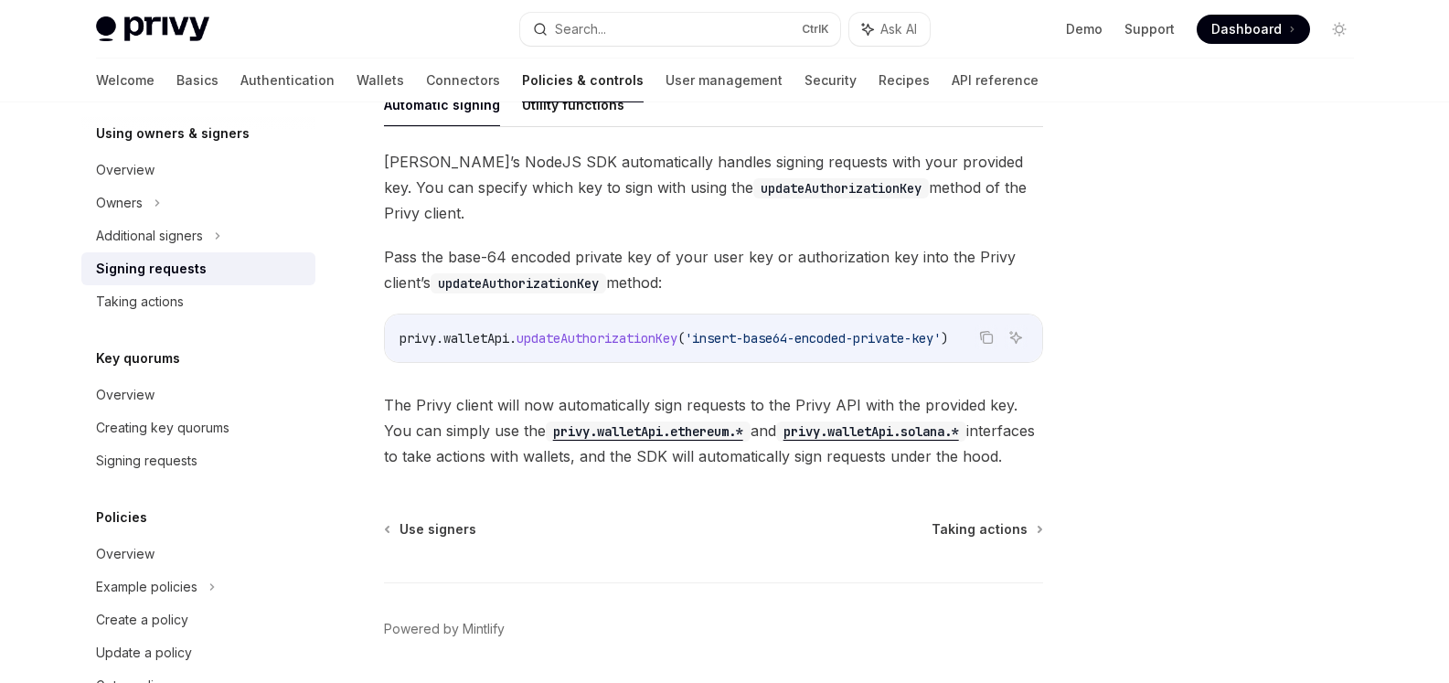
scroll to position [638, 0]
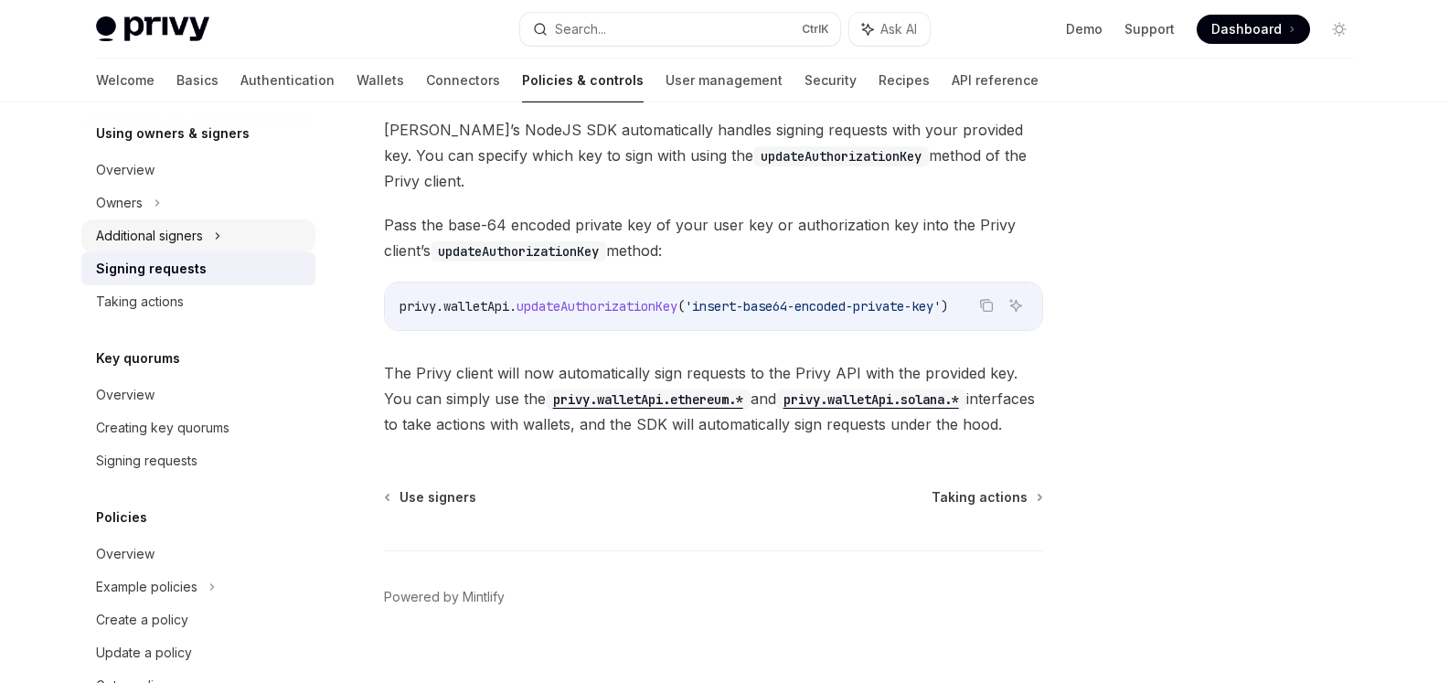
click at [185, 231] on div "Additional signers" at bounding box center [149, 236] width 107 height 22
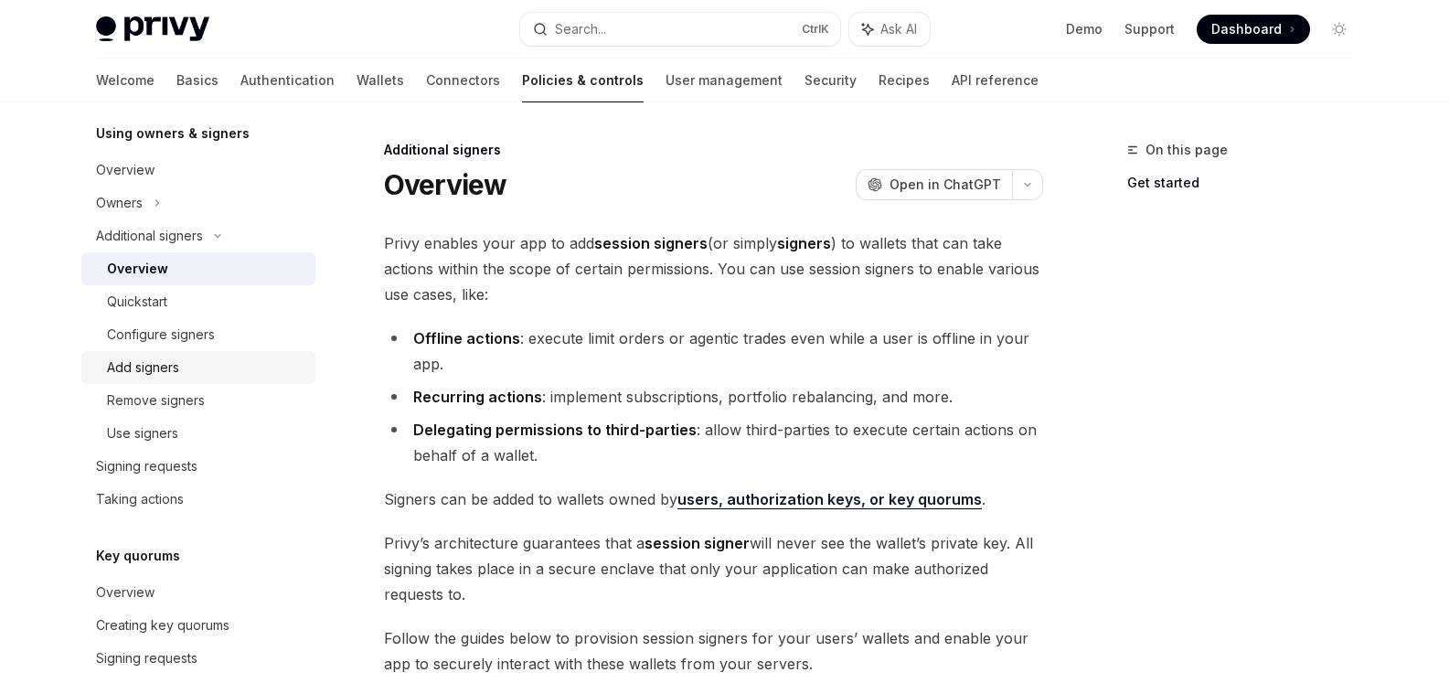
click at [114, 366] on div "Add signers" at bounding box center [143, 367] width 72 height 22
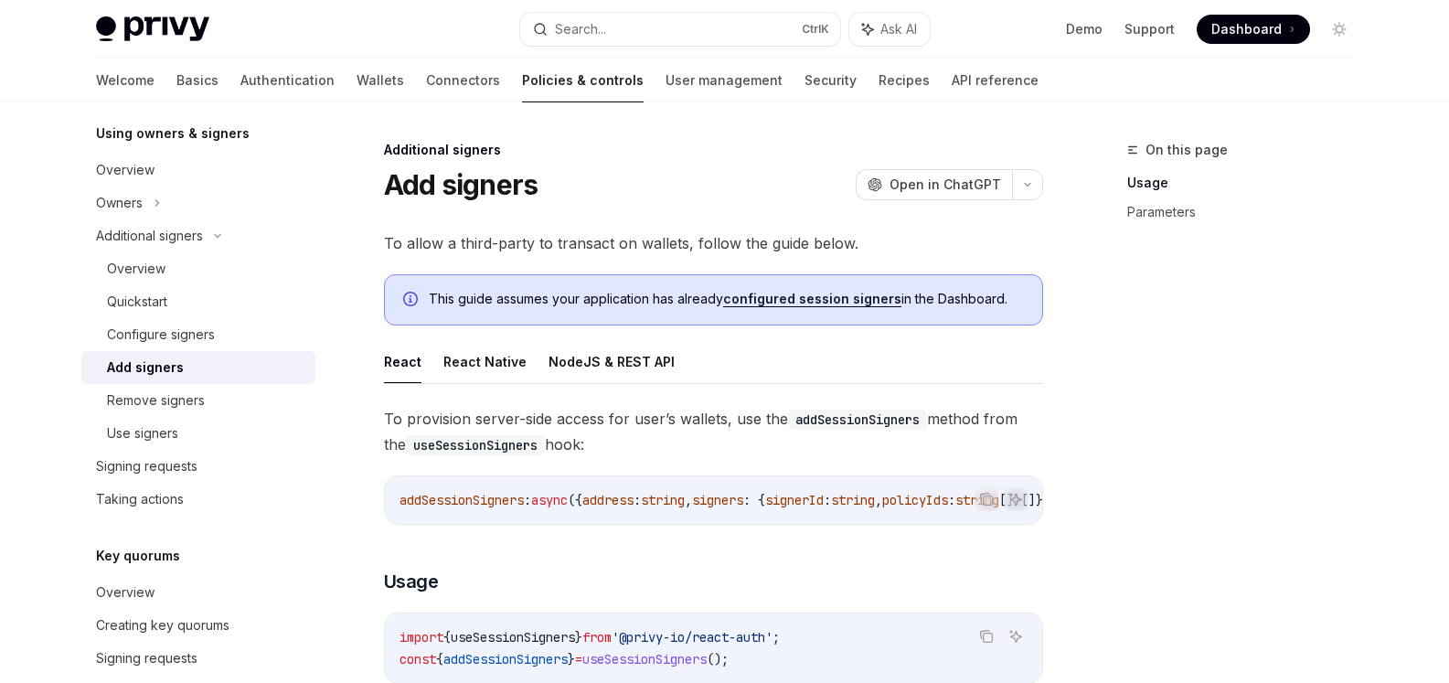
click at [474, 498] on span "addSessionSigners" at bounding box center [461, 500] width 124 height 16
copy span "addSessionSigners"
click at [602, 429] on span "To provision server-side access for user’s wallets, use the addSessionSigners m…" at bounding box center [713, 431] width 659 height 51
click at [605, 422] on span "To provision server-side access for user’s wallets, use the addSessionSigners m…" at bounding box center [713, 431] width 659 height 51
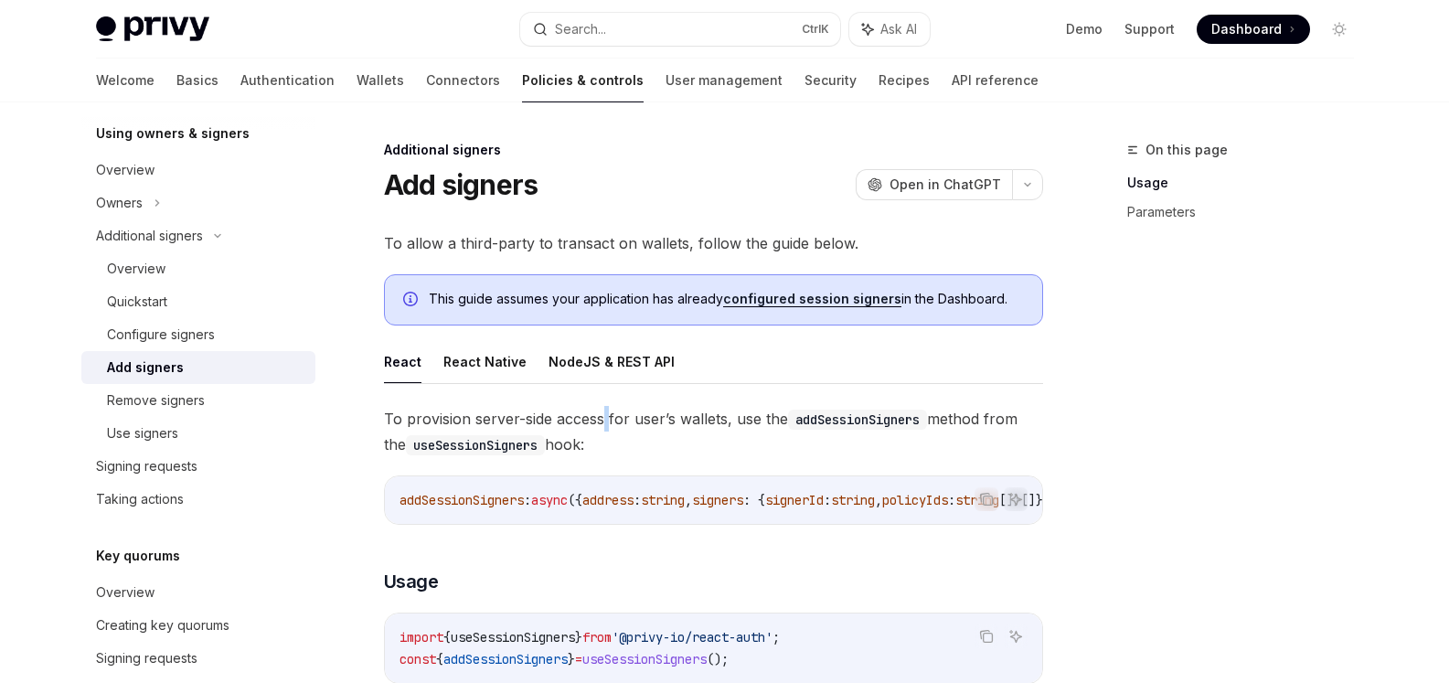
click at [605, 422] on span "To provision server-side access for user’s wallets, use the addSessionSigners m…" at bounding box center [713, 431] width 659 height 51
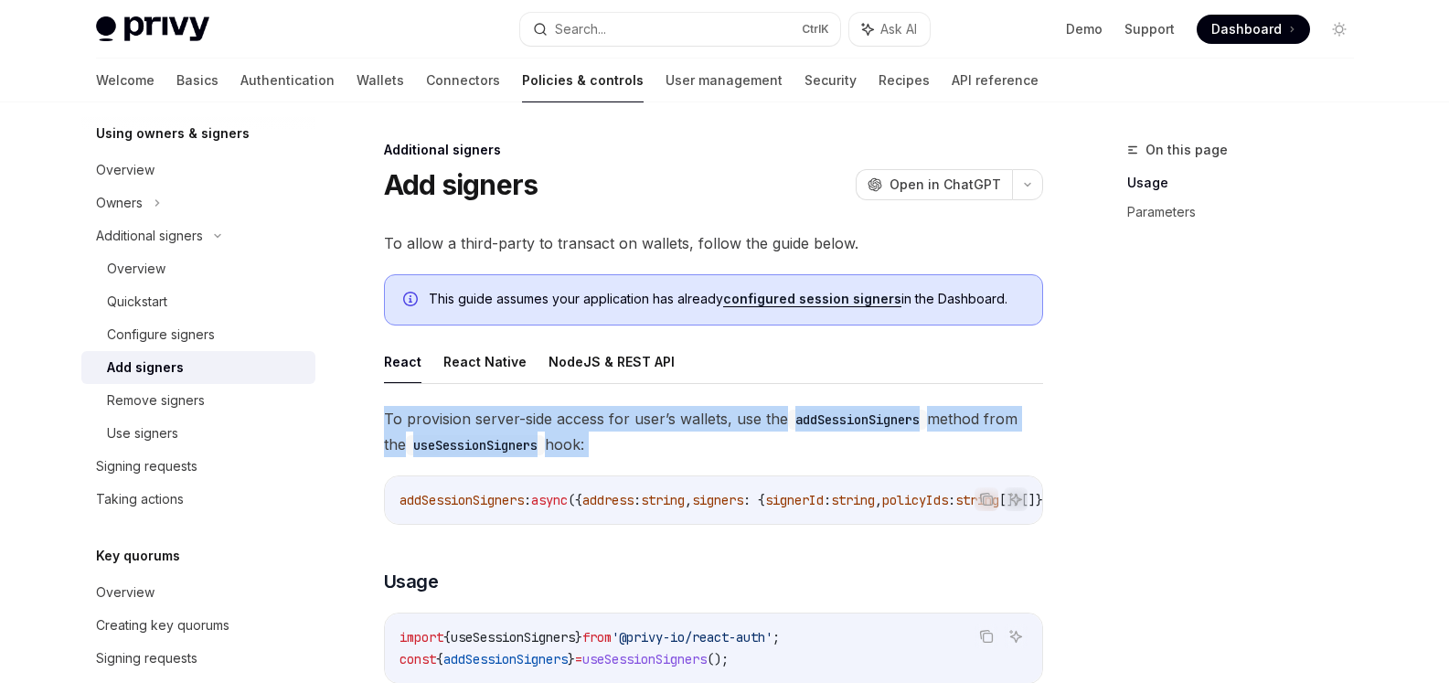
click at [605, 422] on span "To provision server-side access for user’s wallets, use the addSessionSigners m…" at bounding box center [713, 431] width 659 height 51
click at [593, 384] on div at bounding box center [593, 384] width 0 height 0
click at [492, 441] on code "useSessionSigners" at bounding box center [475, 445] width 139 height 20
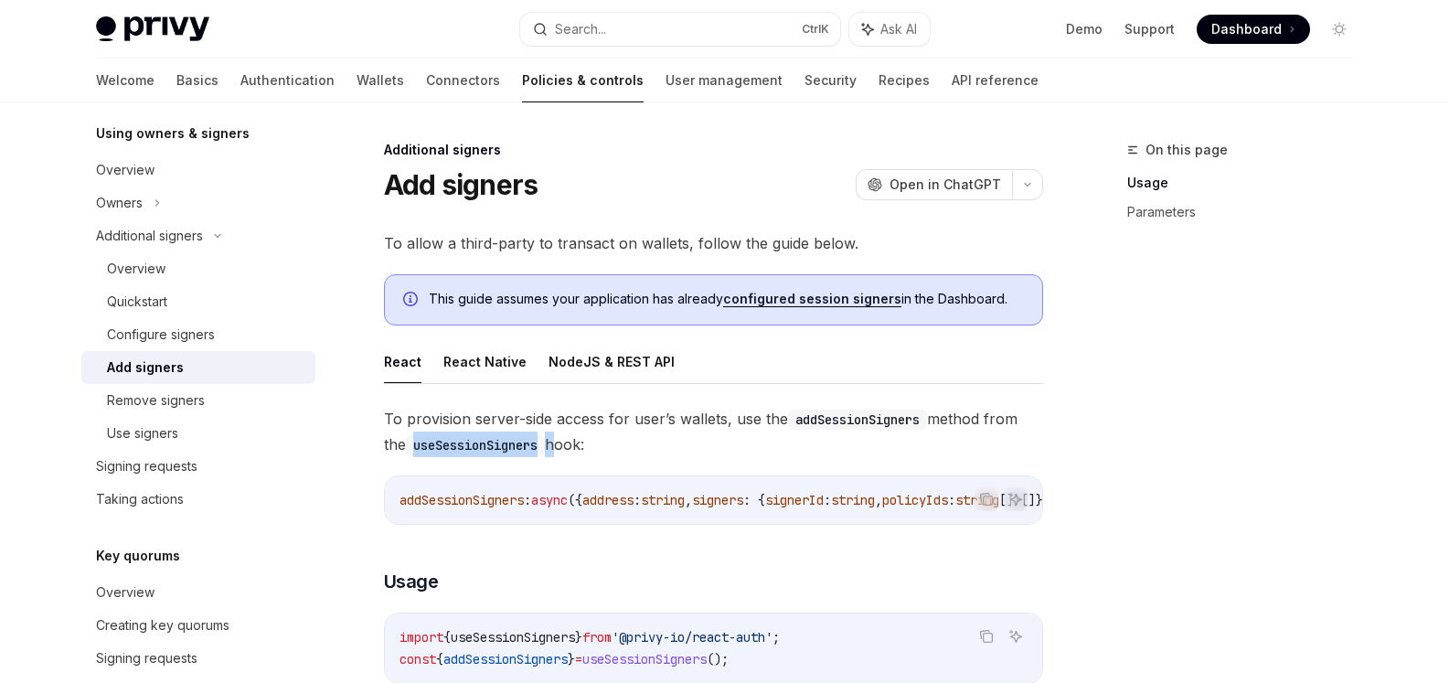
click at [492, 441] on code "useSessionSigners" at bounding box center [475, 445] width 139 height 20
click at [657, 428] on span "To provision server-side access for user’s wallets, use the addSessionSigners m…" at bounding box center [713, 431] width 659 height 51
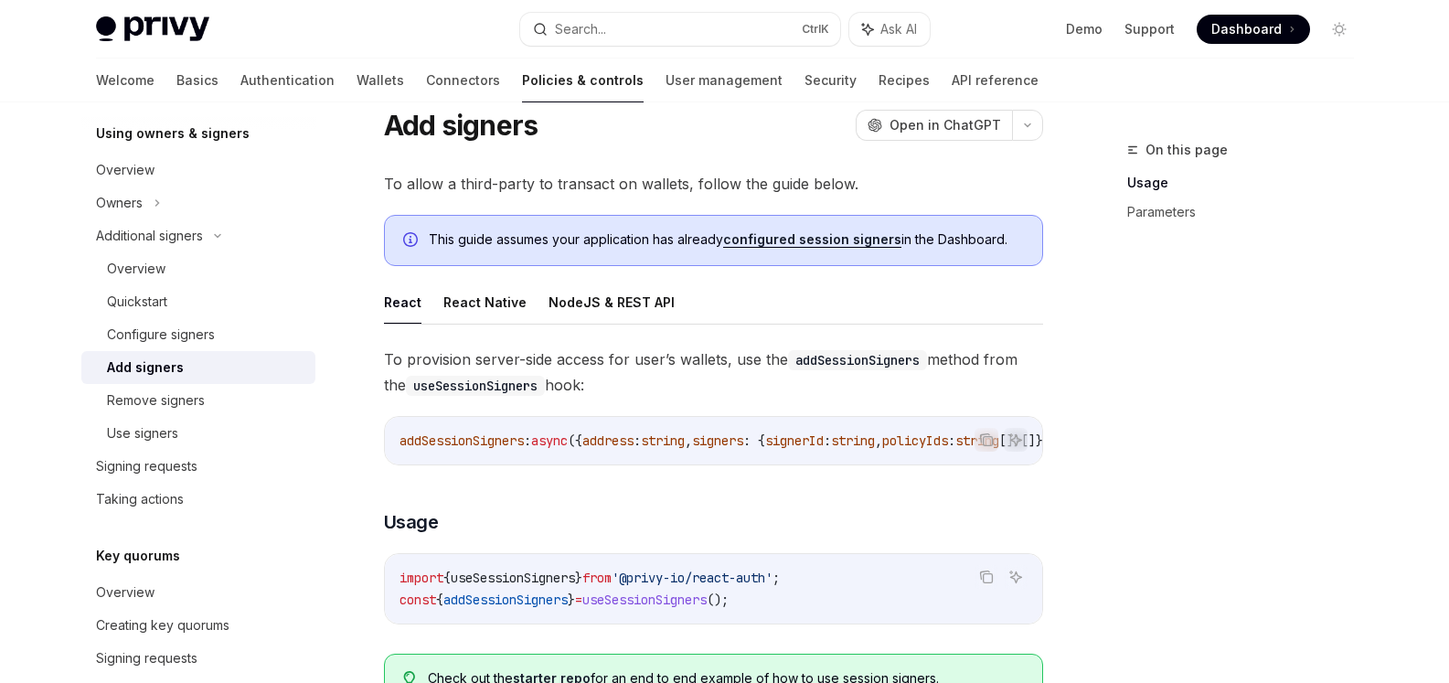
scroll to position [91, 0]
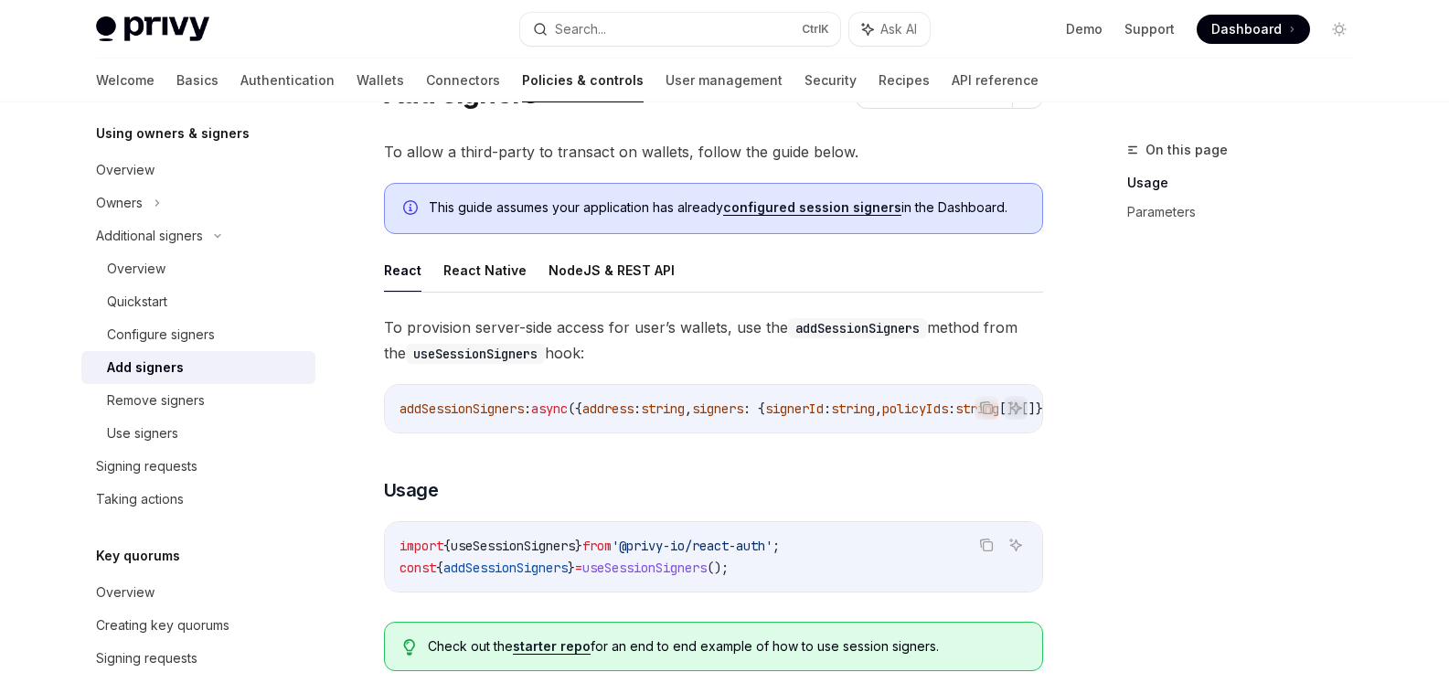
click at [493, 407] on span "addSessionSigners" at bounding box center [461, 408] width 124 height 16
copy span "addSessionSigners"
click at [462, 415] on span "addSessionSigners" at bounding box center [461, 408] width 124 height 16
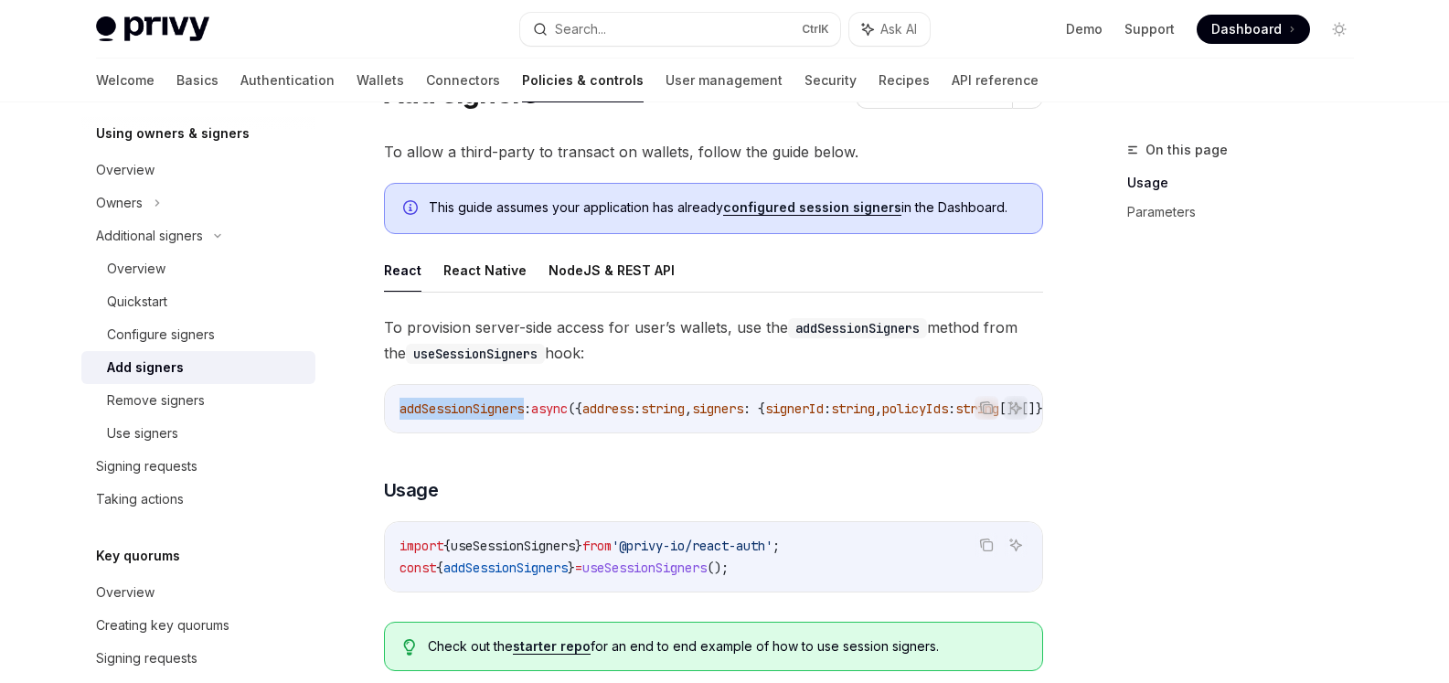
click at [462, 415] on span "addSessionSigners" at bounding box center [461, 408] width 124 height 16
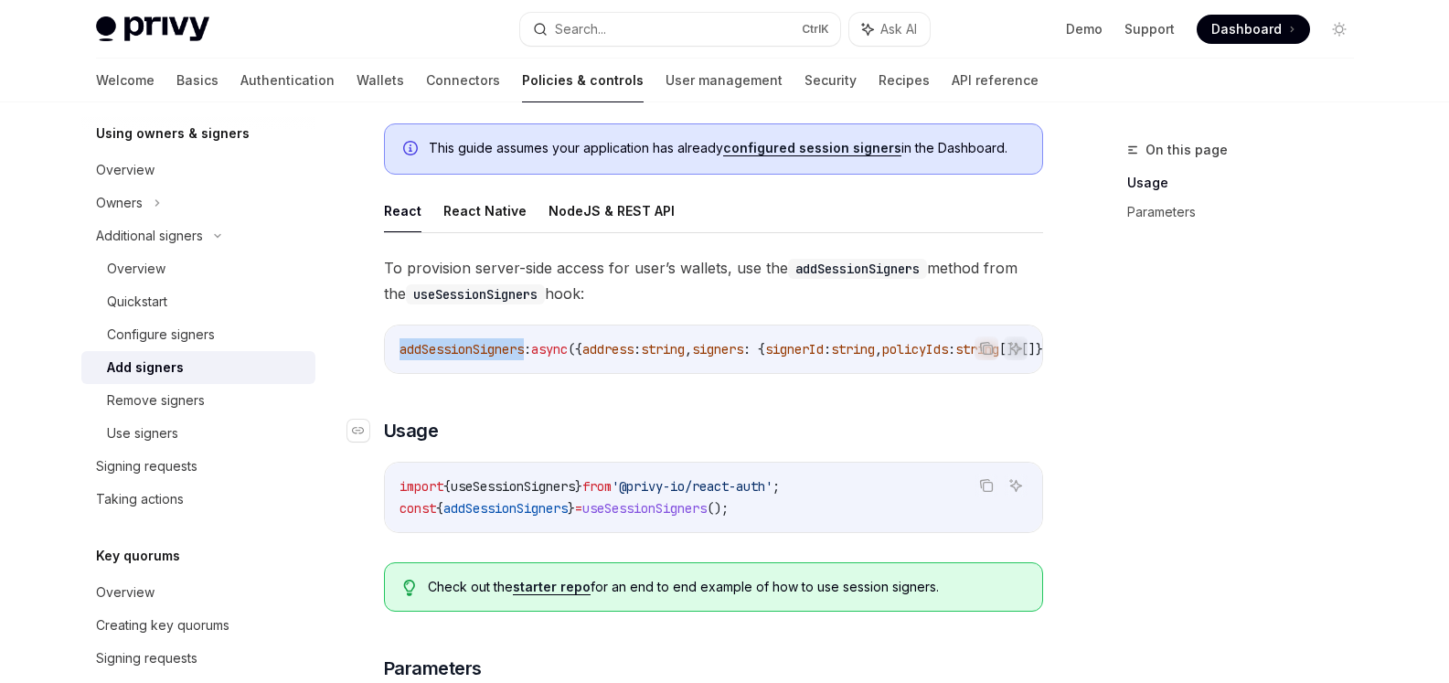
scroll to position [183, 0]
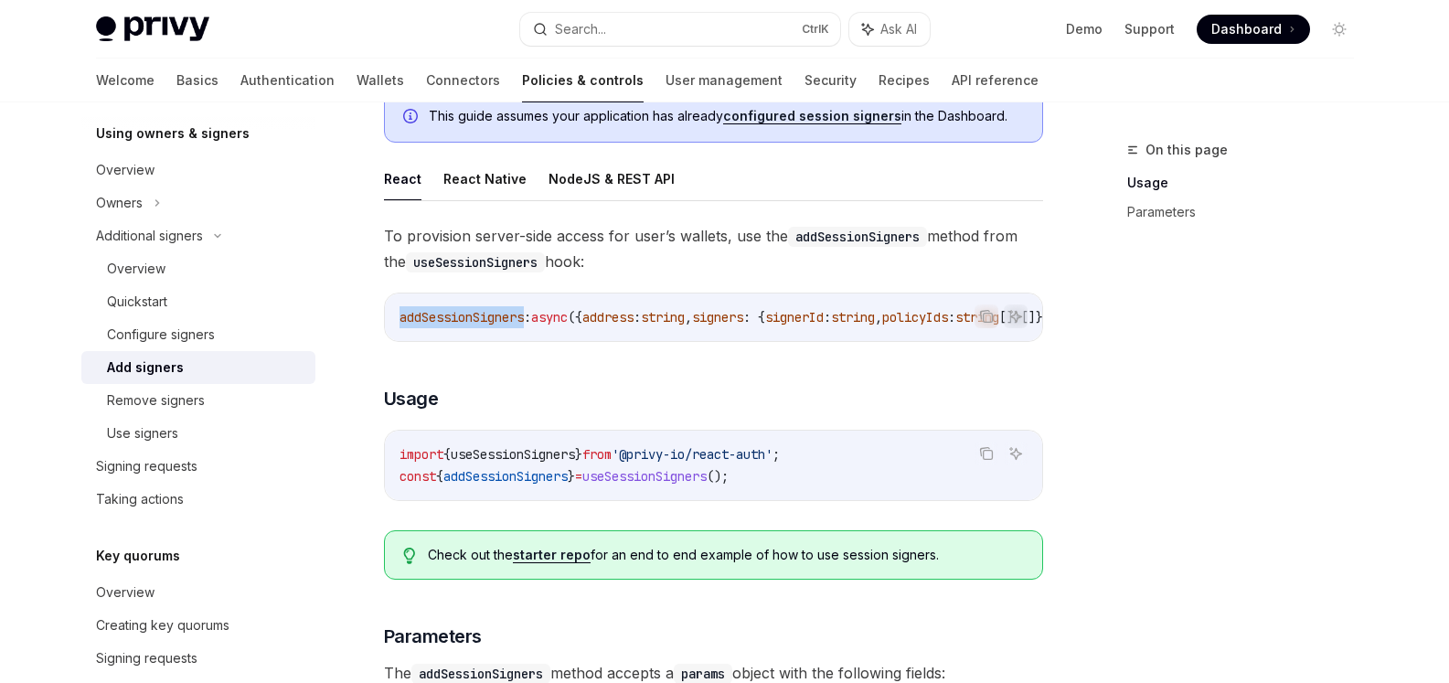
click at [459, 315] on span "addSessionSigners" at bounding box center [461, 317] width 124 height 16
click at [496, 317] on span "addSessionSigners" at bounding box center [461, 317] width 124 height 16
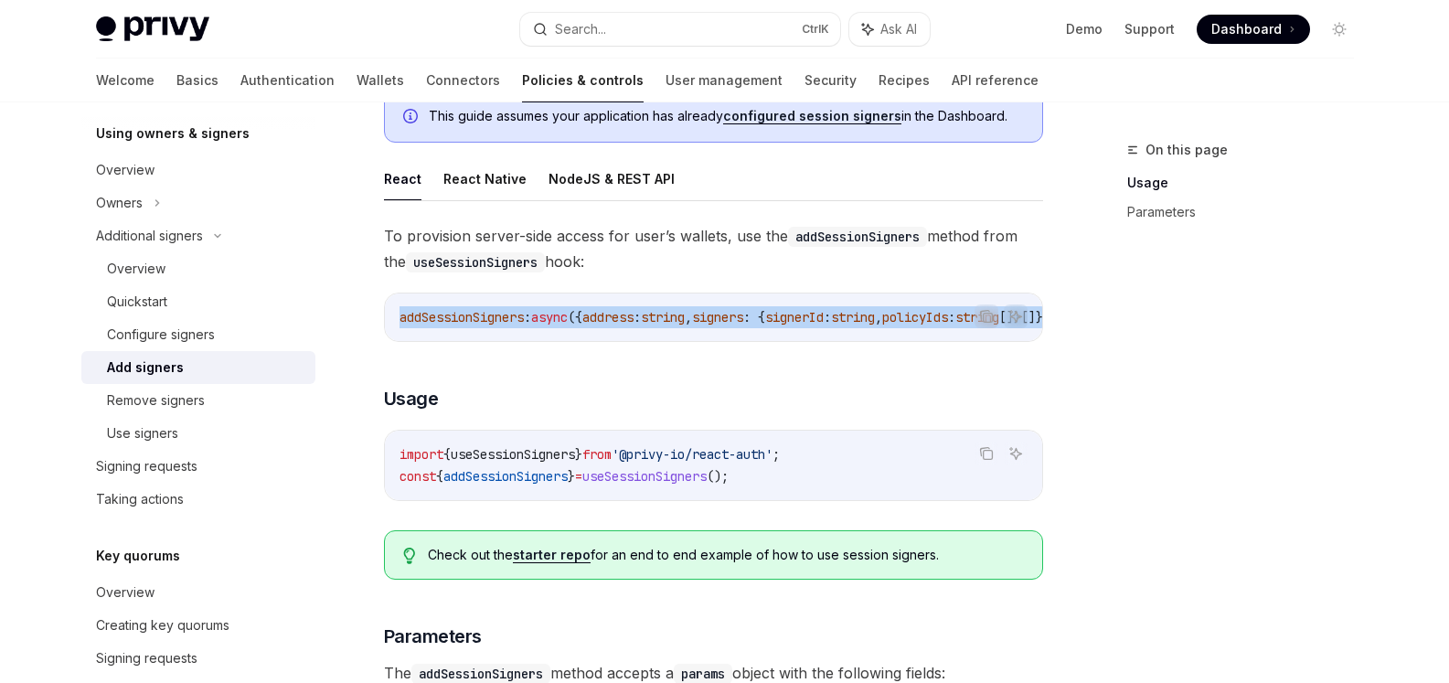
click at [496, 317] on span "addSessionSigners" at bounding box center [461, 317] width 124 height 16
click at [505, 321] on span "addSessionSigners" at bounding box center [461, 317] width 124 height 16
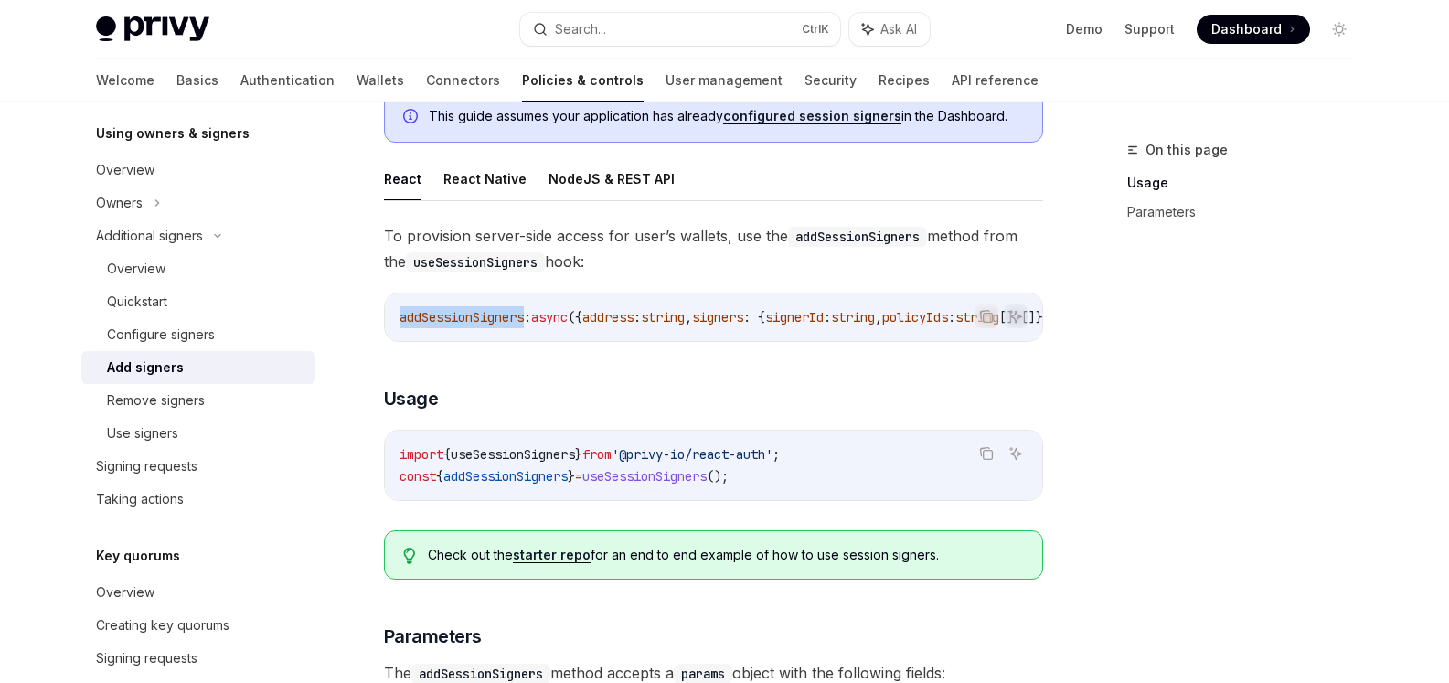
click at [505, 321] on span "addSessionSigners" at bounding box center [461, 317] width 124 height 16
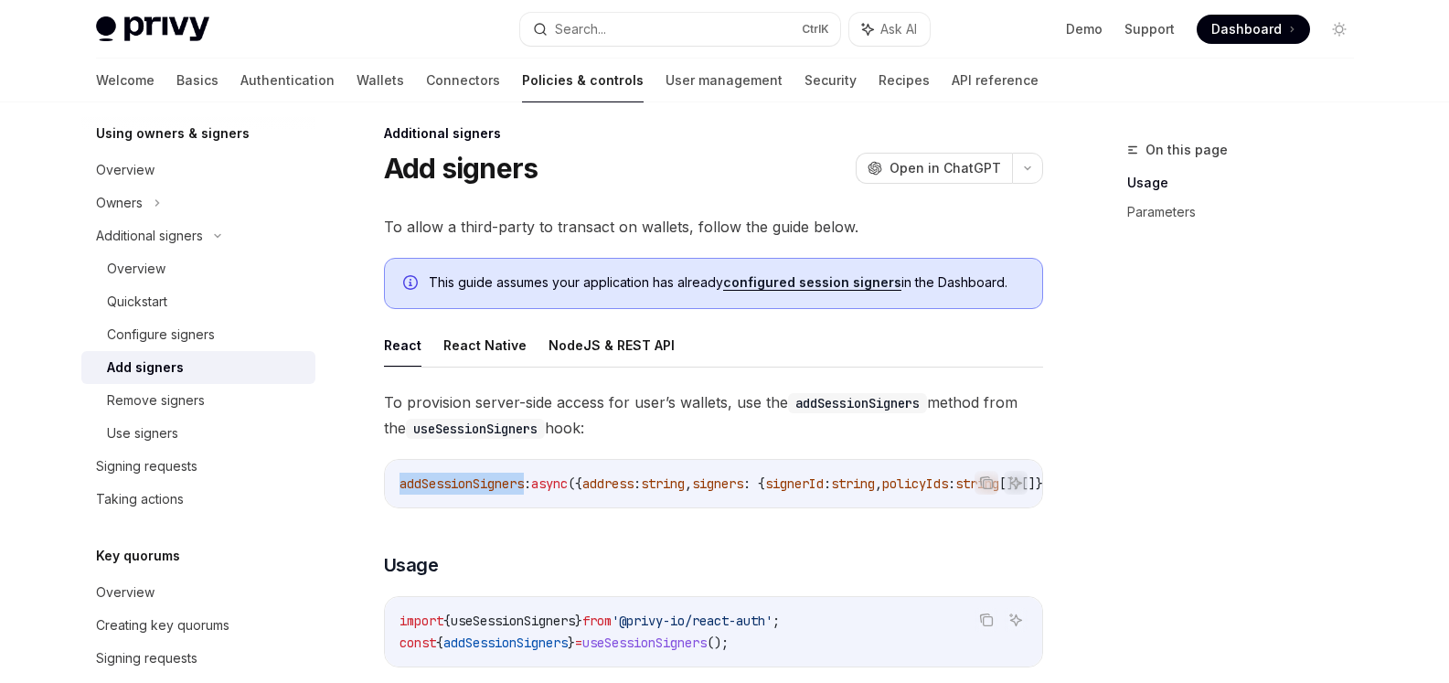
scroll to position [0, 0]
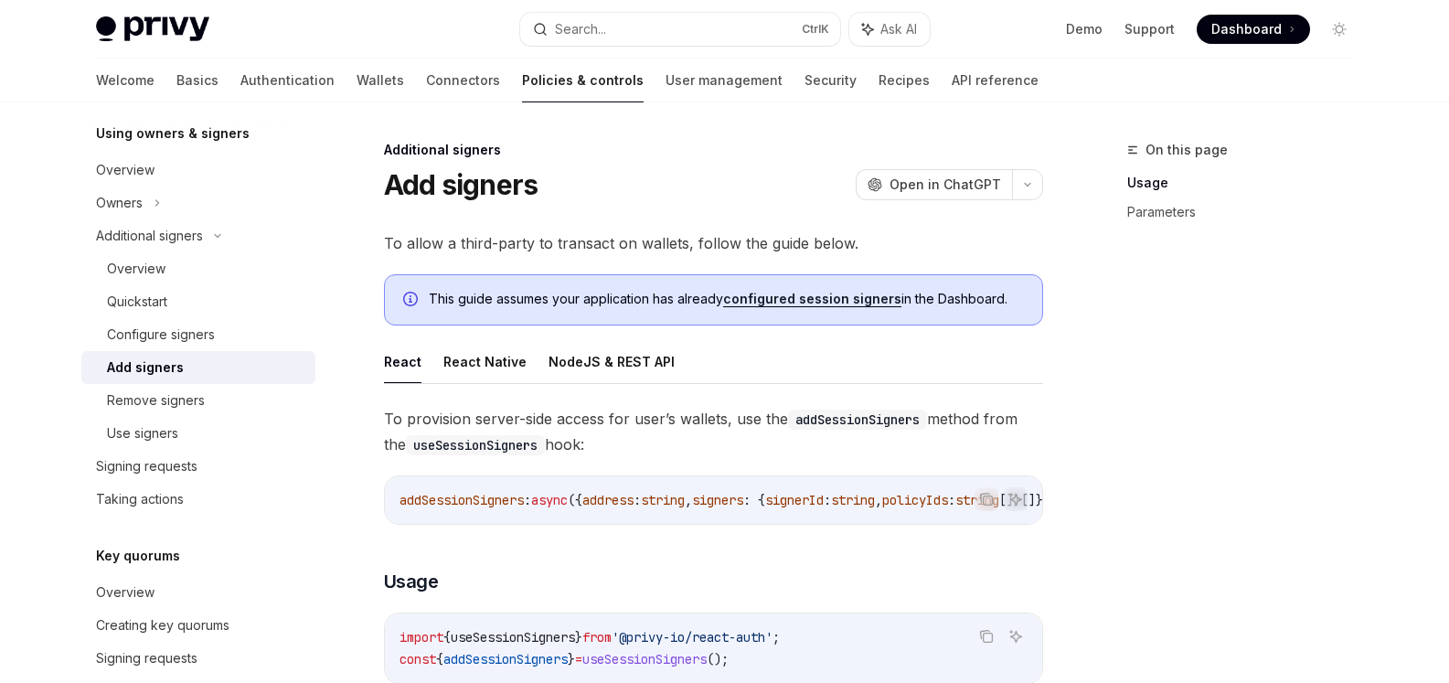
click at [597, 252] on span "To allow a third-party to transact on wallets, follow the guide below." at bounding box center [713, 243] width 659 height 26
click at [597, 253] on span "To allow a third-party to transact on wallets, follow the guide below." at bounding box center [713, 243] width 659 height 26
click at [597, 251] on span "To allow a third-party to transact on wallets, follow the guide below." at bounding box center [713, 243] width 659 height 26
click at [597, 248] on span "To allow a third-party to transact on wallets, follow the guide below." at bounding box center [713, 243] width 659 height 26
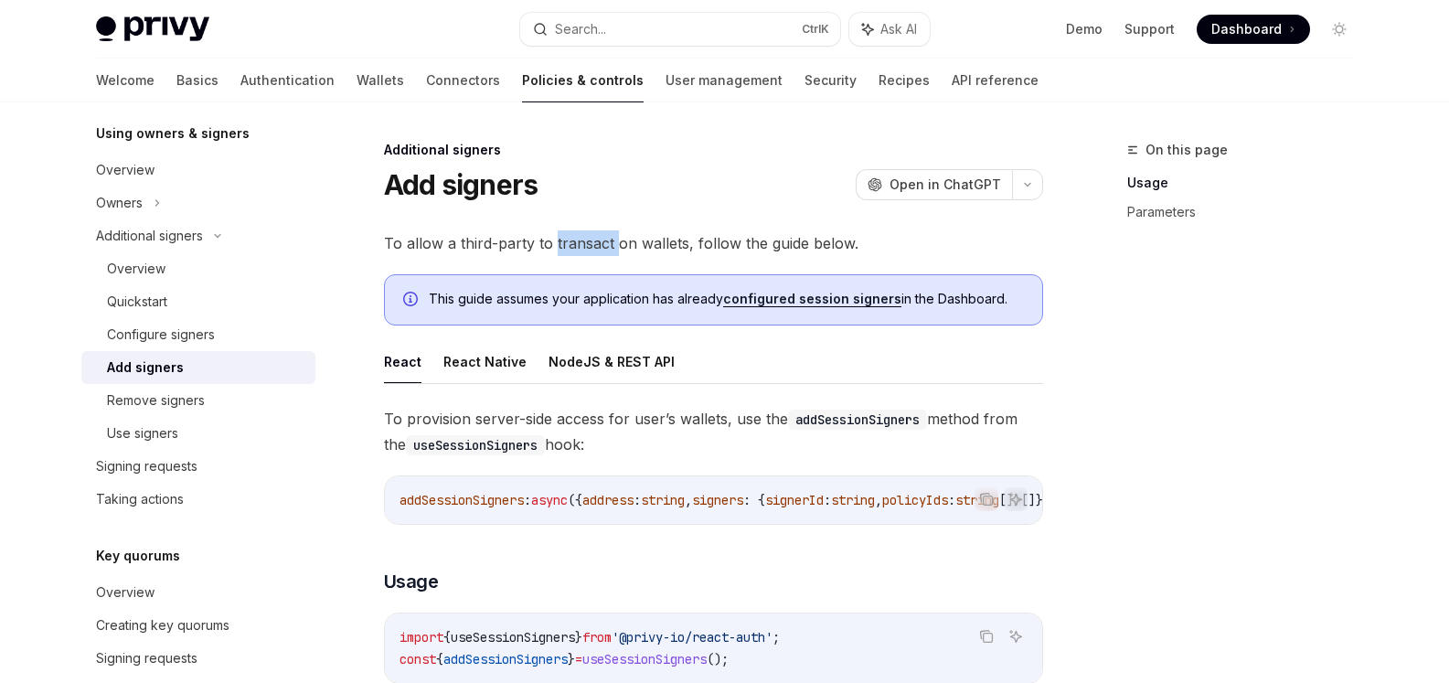
click at [597, 248] on span "To allow a third-party to transact on wallets, follow the guide below." at bounding box center [713, 243] width 659 height 26
click at [645, 247] on span "To allow a third-party to transact on wallets, follow the guide below." at bounding box center [713, 243] width 659 height 26
click at [633, 208] on div at bounding box center [633, 208] width 0 height 0
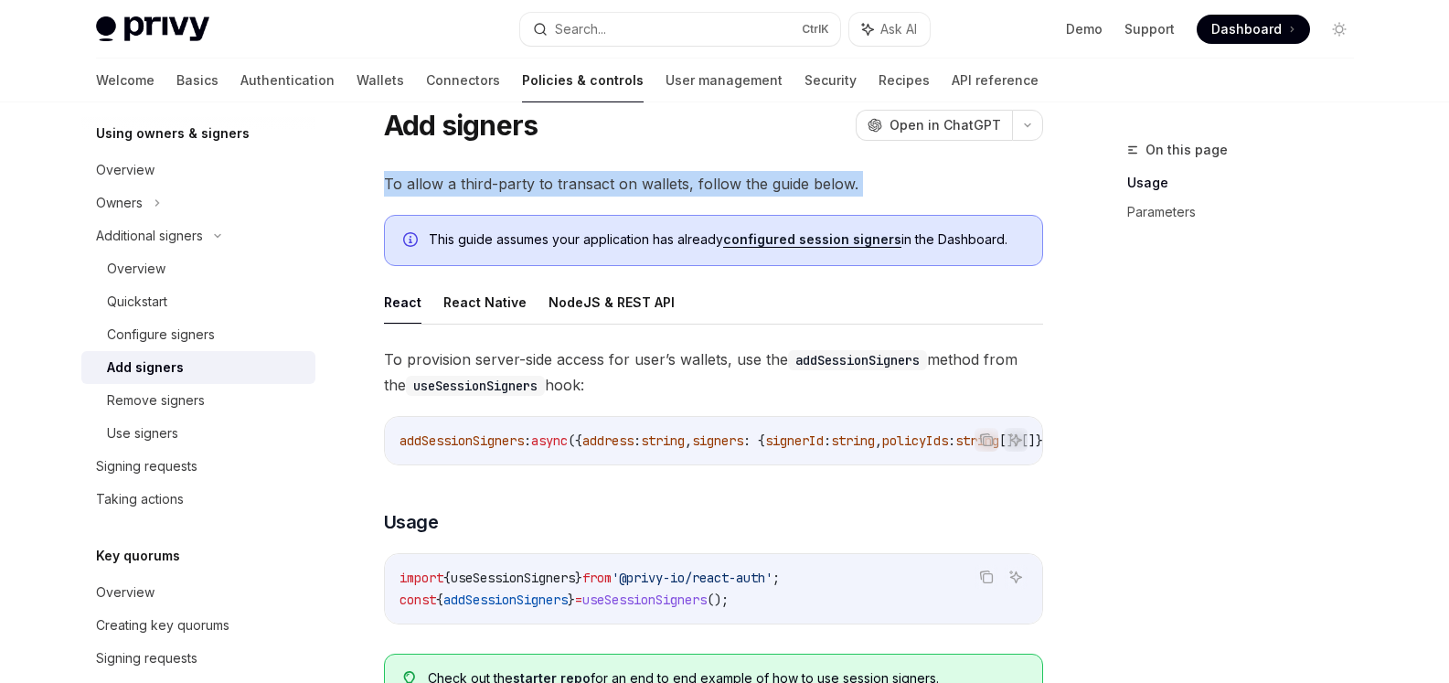
scroll to position [91, 0]
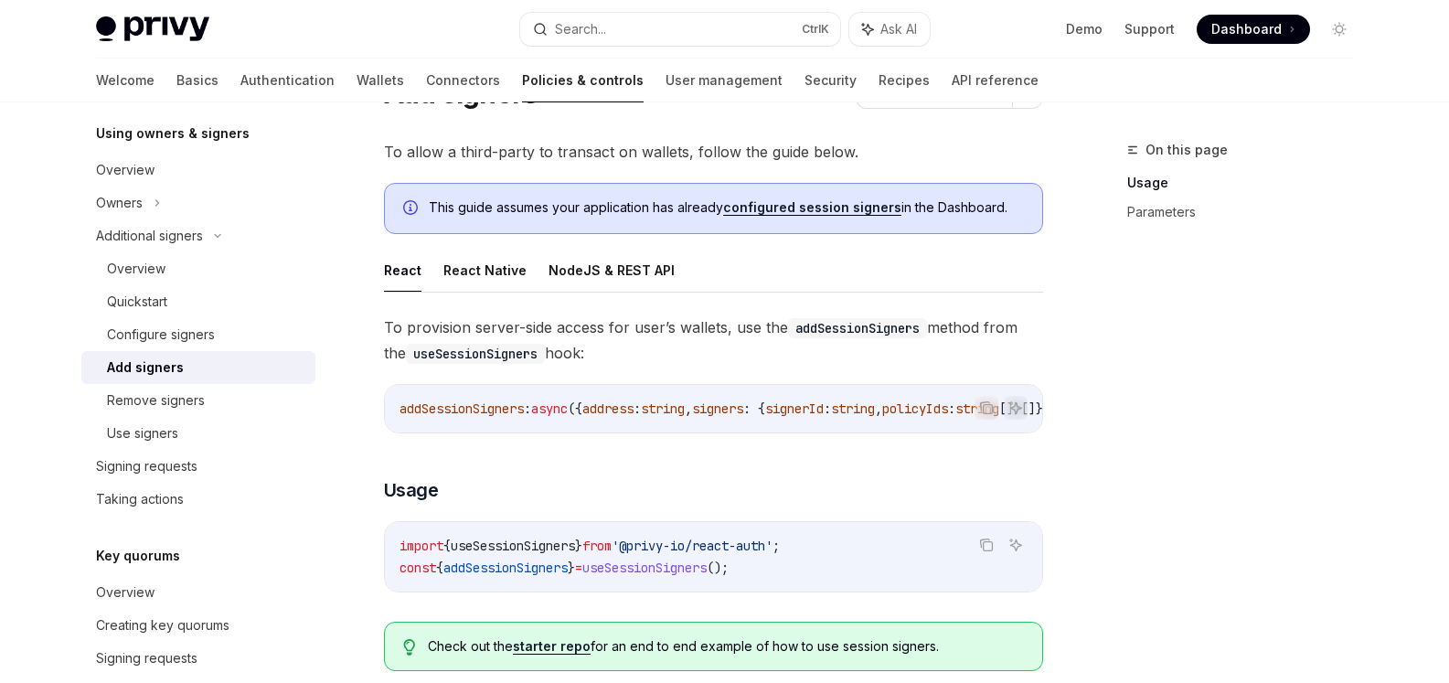
click at [504, 325] on span "To provision server-side access for user’s wallets, use the addSessionSigners m…" at bounding box center [713, 339] width 659 height 51
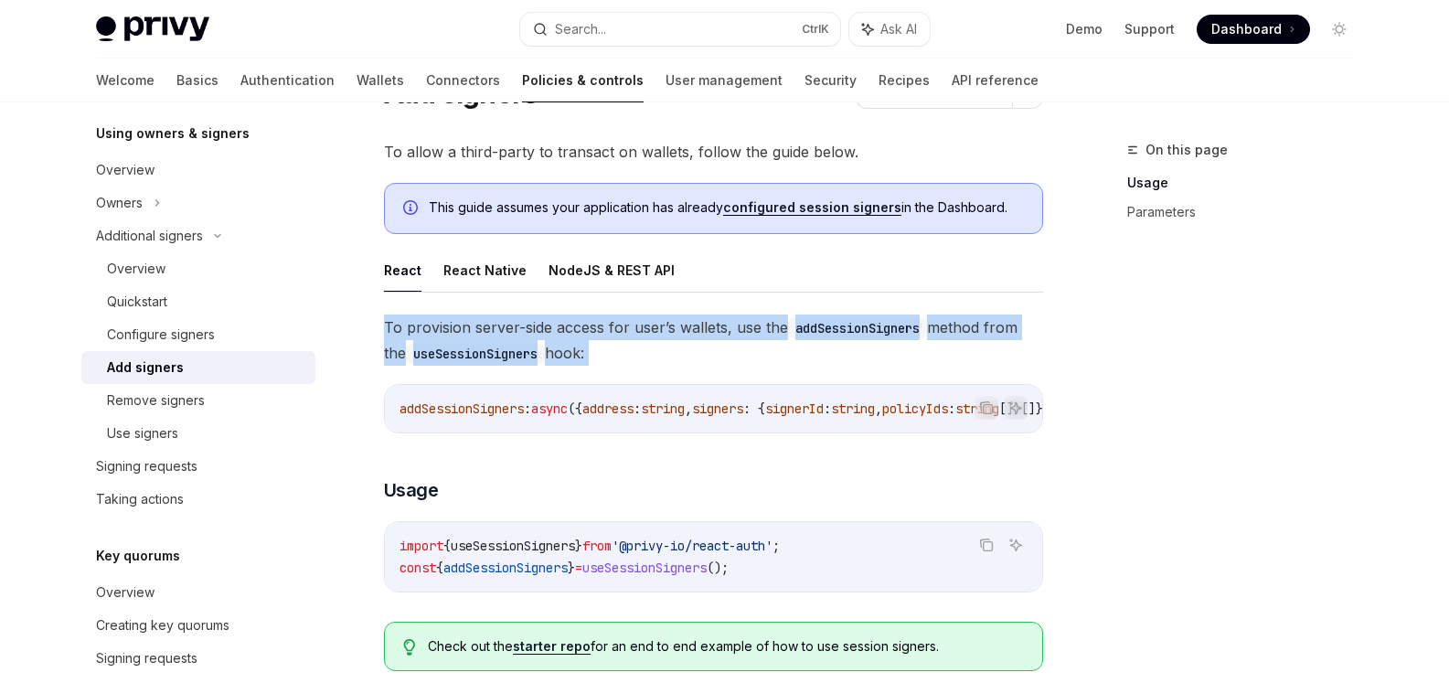
click at [504, 325] on span "To provision server-side access for user’s wallets, use the addSessionSigners m…" at bounding box center [713, 339] width 659 height 51
click at [613, 273] on button "NodeJS & REST API" at bounding box center [611, 270] width 126 height 43
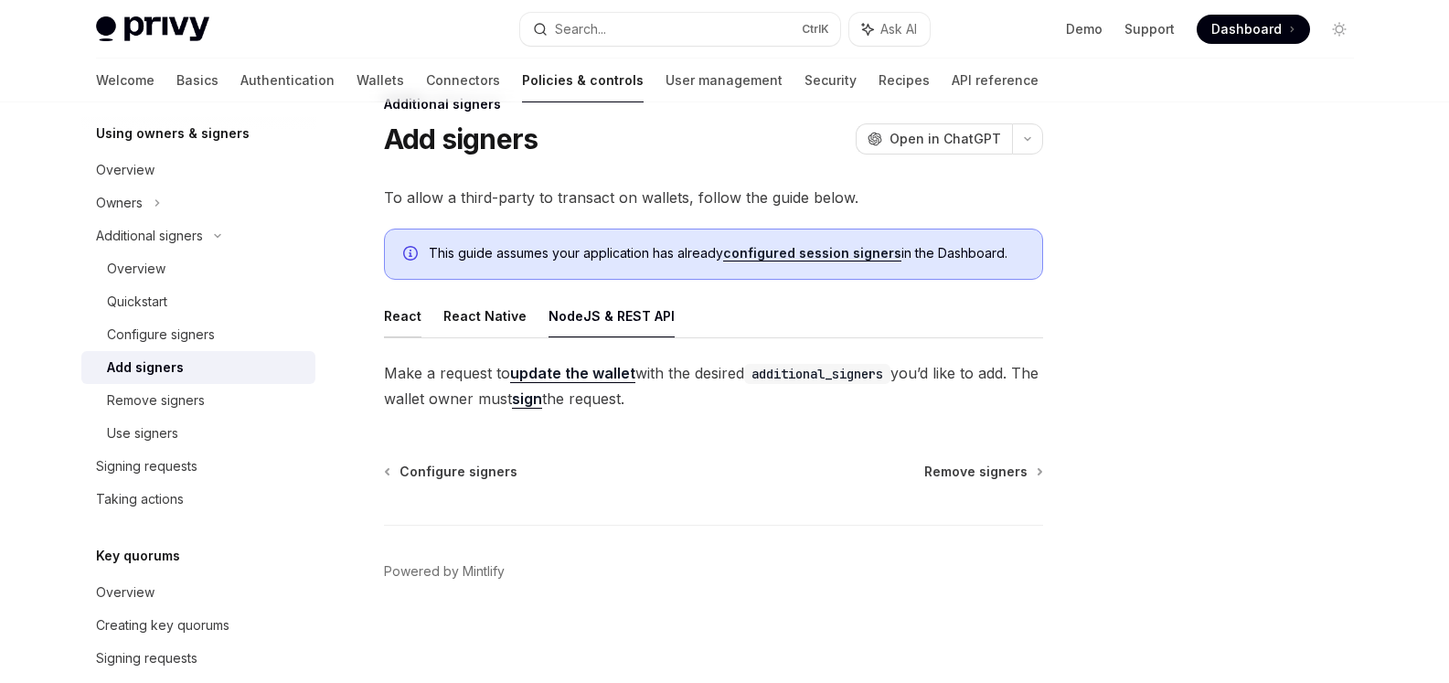
click at [399, 319] on button "React" at bounding box center [402, 315] width 37 height 43
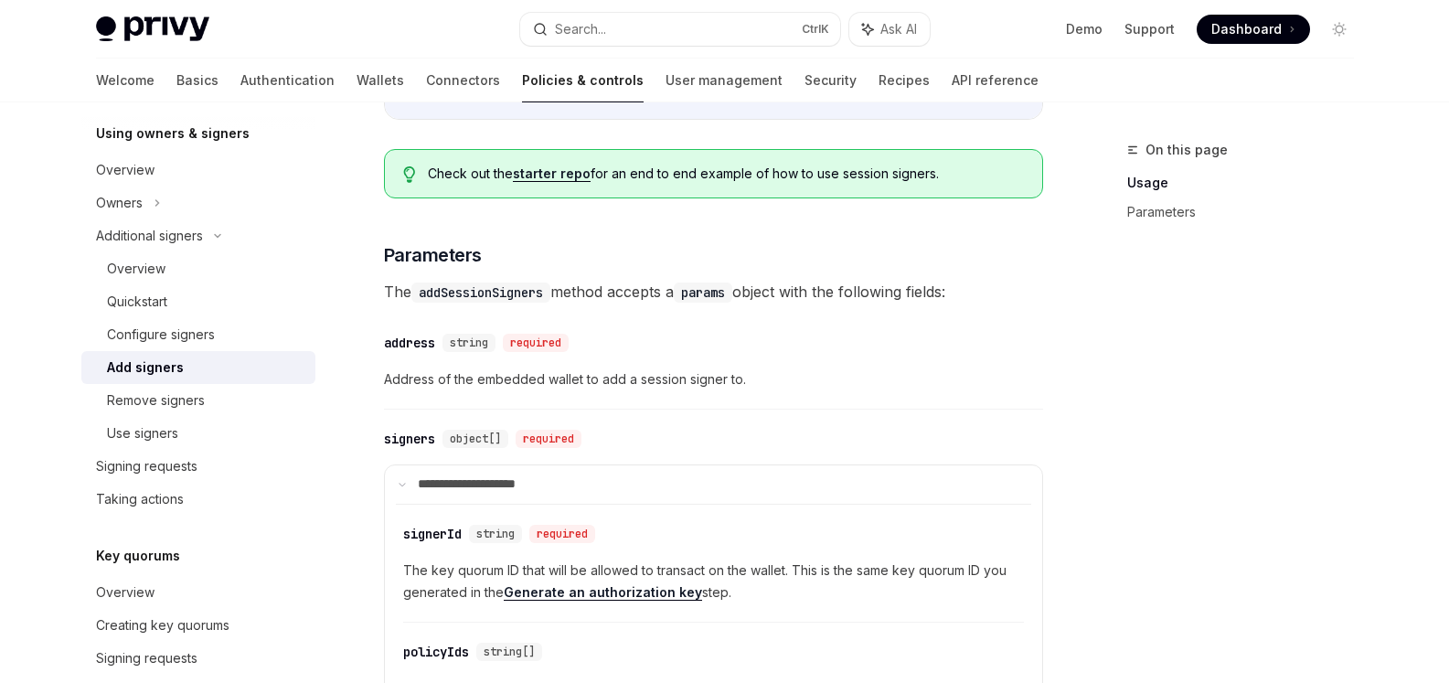
scroll to position [594, 0]
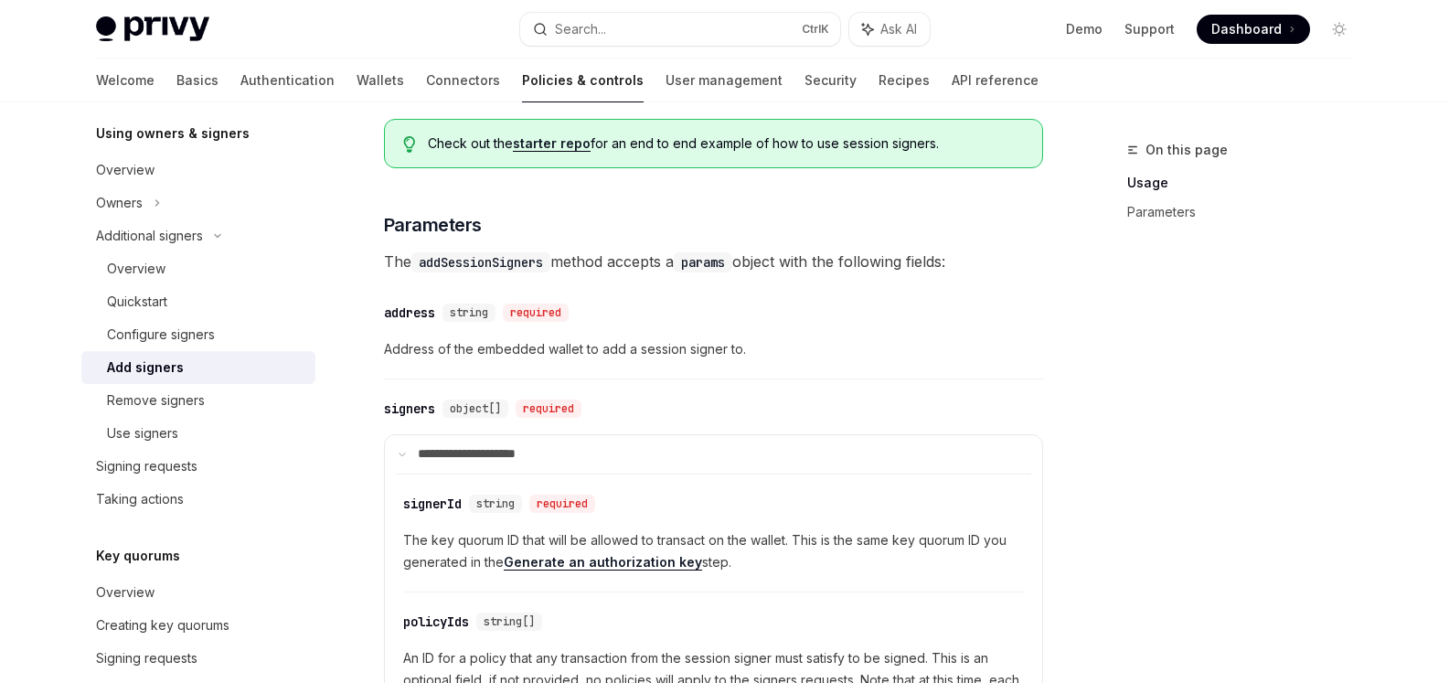
click at [571, 354] on span "Address of the embedded wallet to add a session signer to." at bounding box center [713, 349] width 659 height 22
click at [576, 359] on span "Address of the embedded wallet to add a session signer to." at bounding box center [713, 349] width 659 height 22
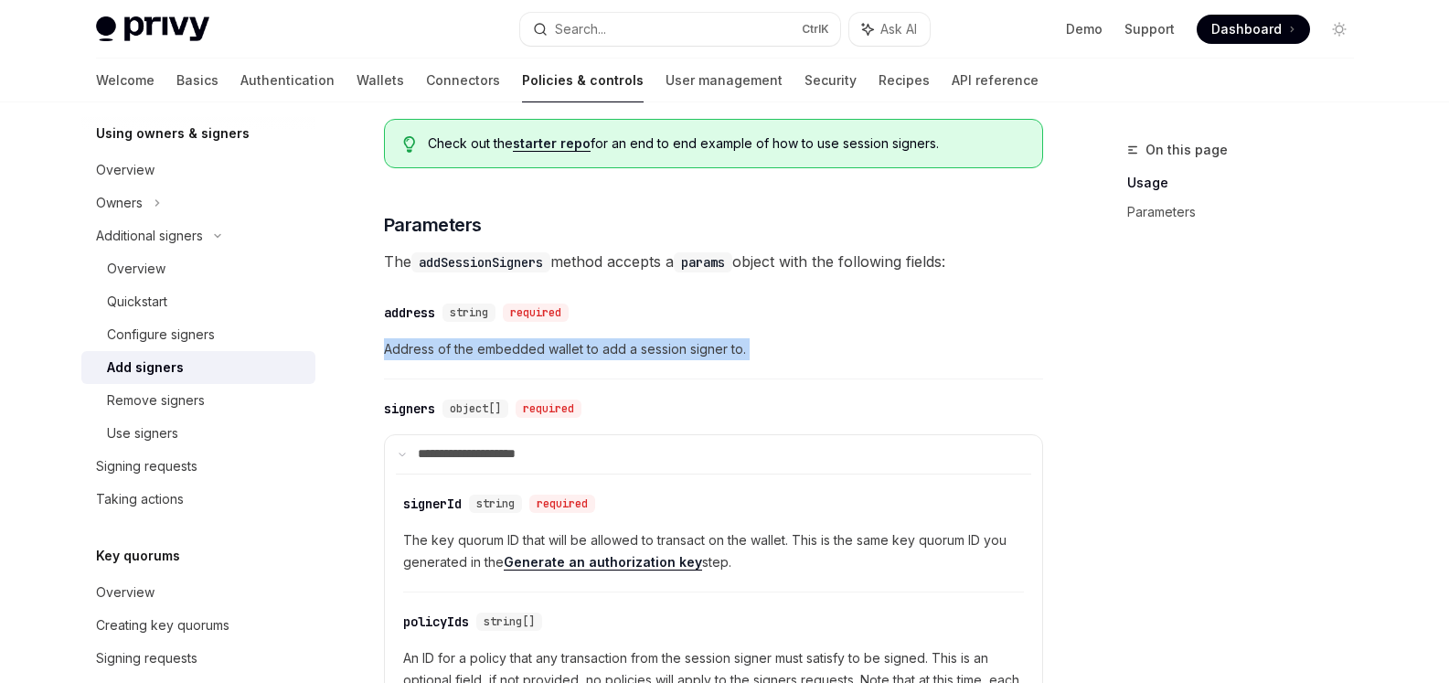
click at [576, 359] on span "Address of the embedded wallet to add a session signer to." at bounding box center [713, 349] width 659 height 22
click at [564, 365] on div at bounding box center [564, 365] width 0 height 0
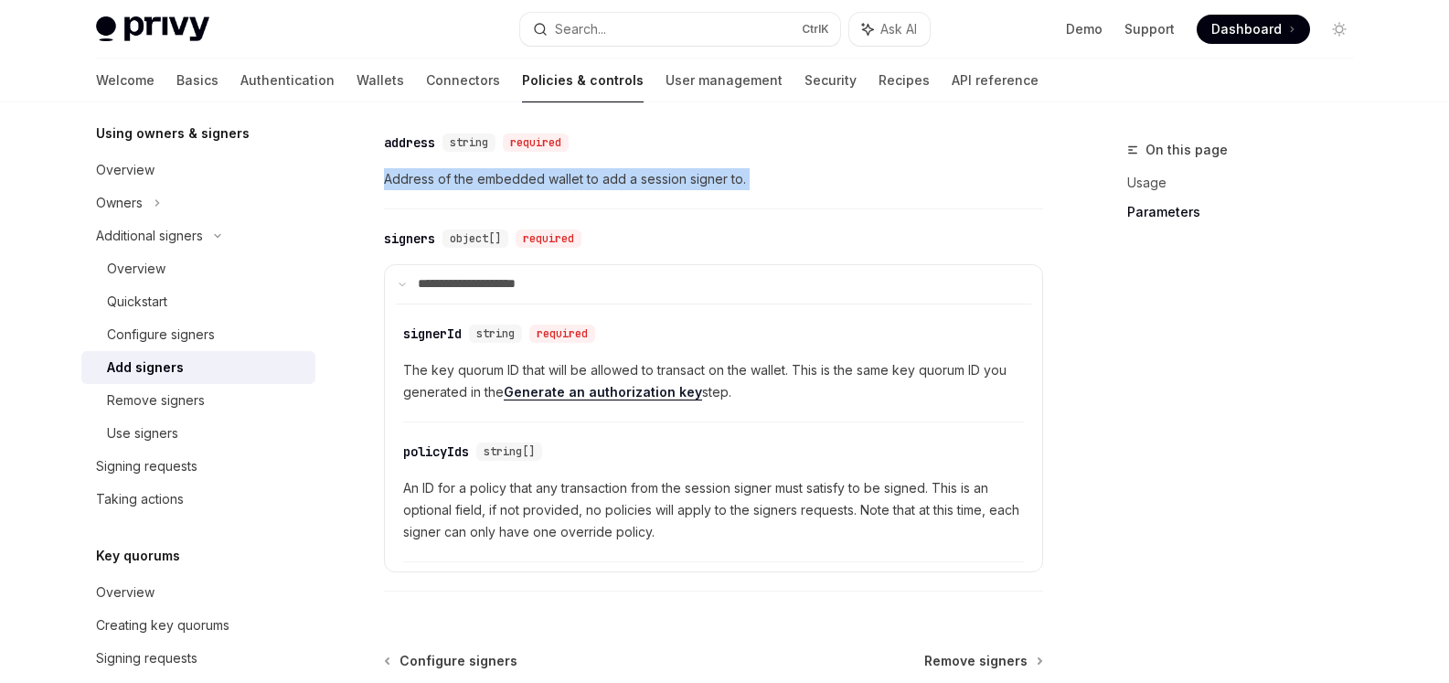
scroll to position [777, 0]
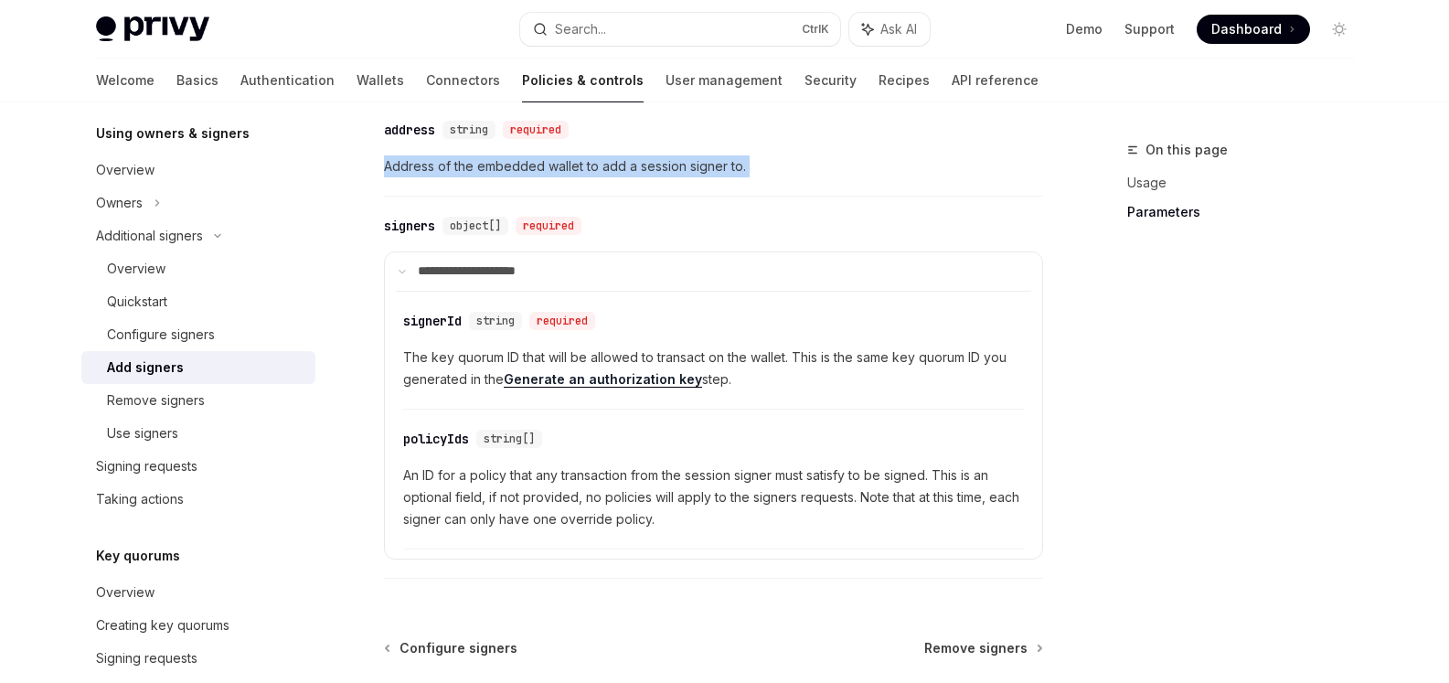
click at [459, 369] on span "The key quorum ID that will be allowed to transact on the wallet. This is the s…" at bounding box center [713, 368] width 621 height 44
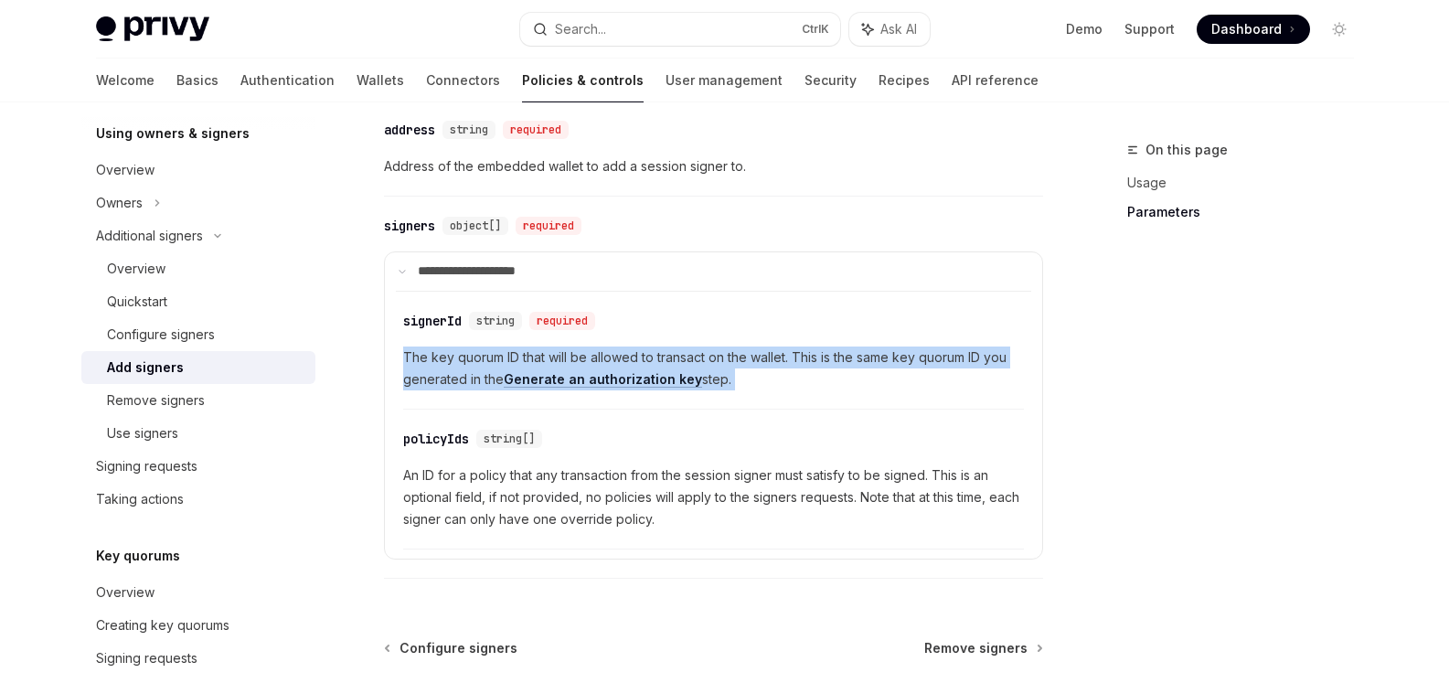
click at [459, 369] on span "The key quorum ID that will be allowed to transact on the wallet. This is the s…" at bounding box center [713, 368] width 621 height 44
click at [447, 331] on div at bounding box center [447, 331] width 0 height 0
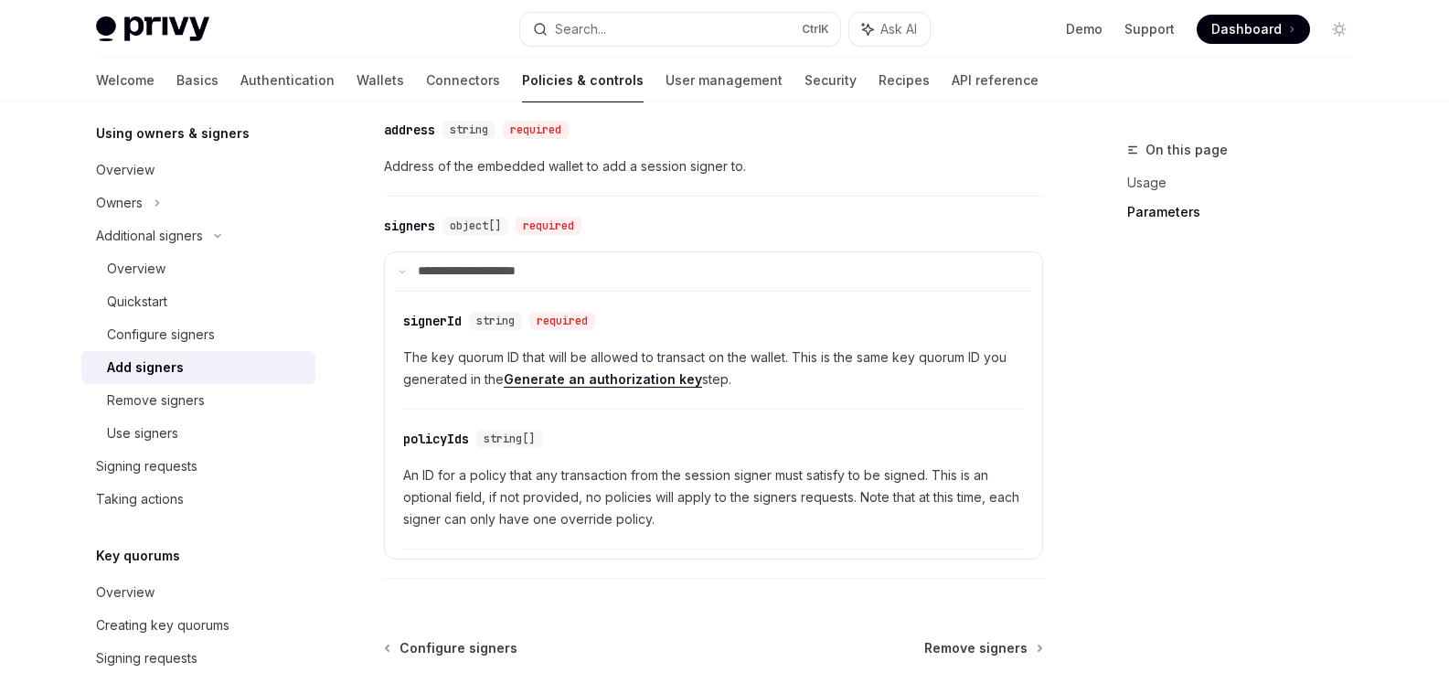
click at [509, 488] on span "An ID for a policy that any transaction from the session signer must satisfy to…" at bounding box center [713, 497] width 621 height 66
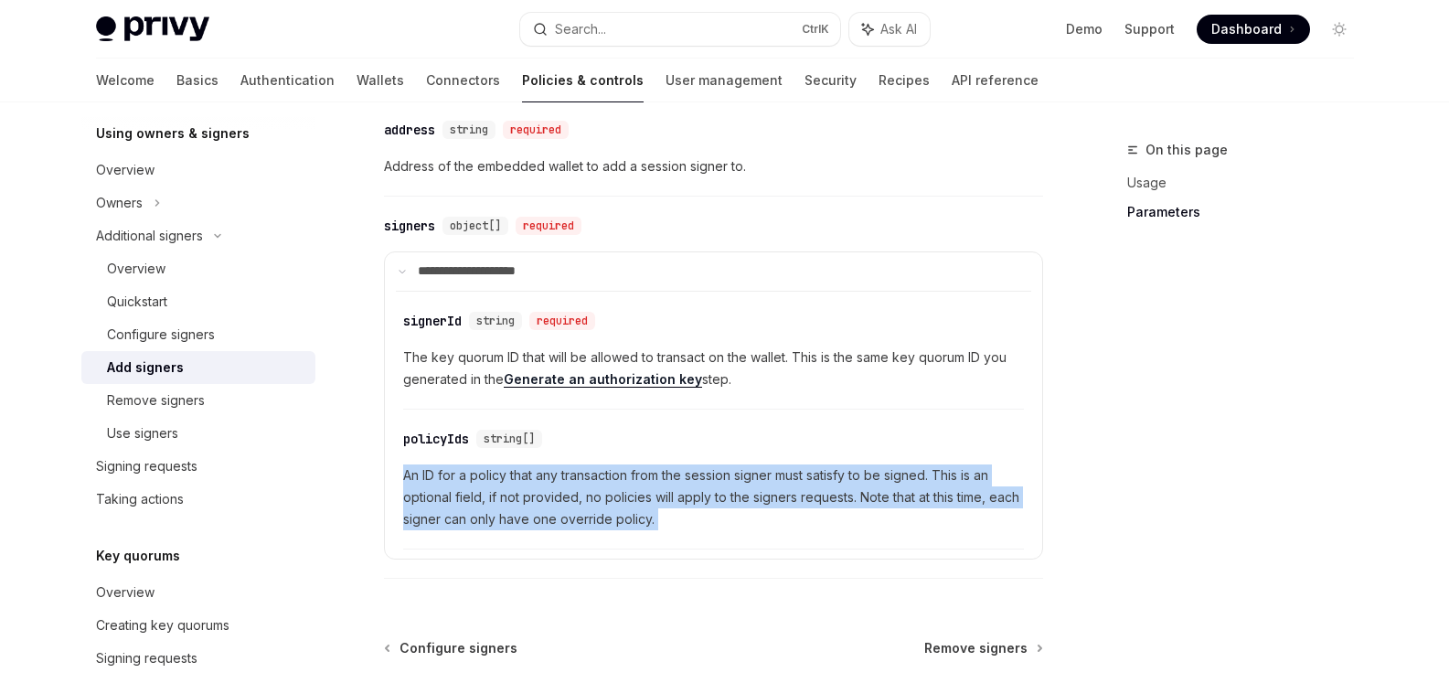
click at [509, 488] on span "An ID for a policy that any transaction from the session signer must satisfy to…" at bounding box center [713, 497] width 621 height 66
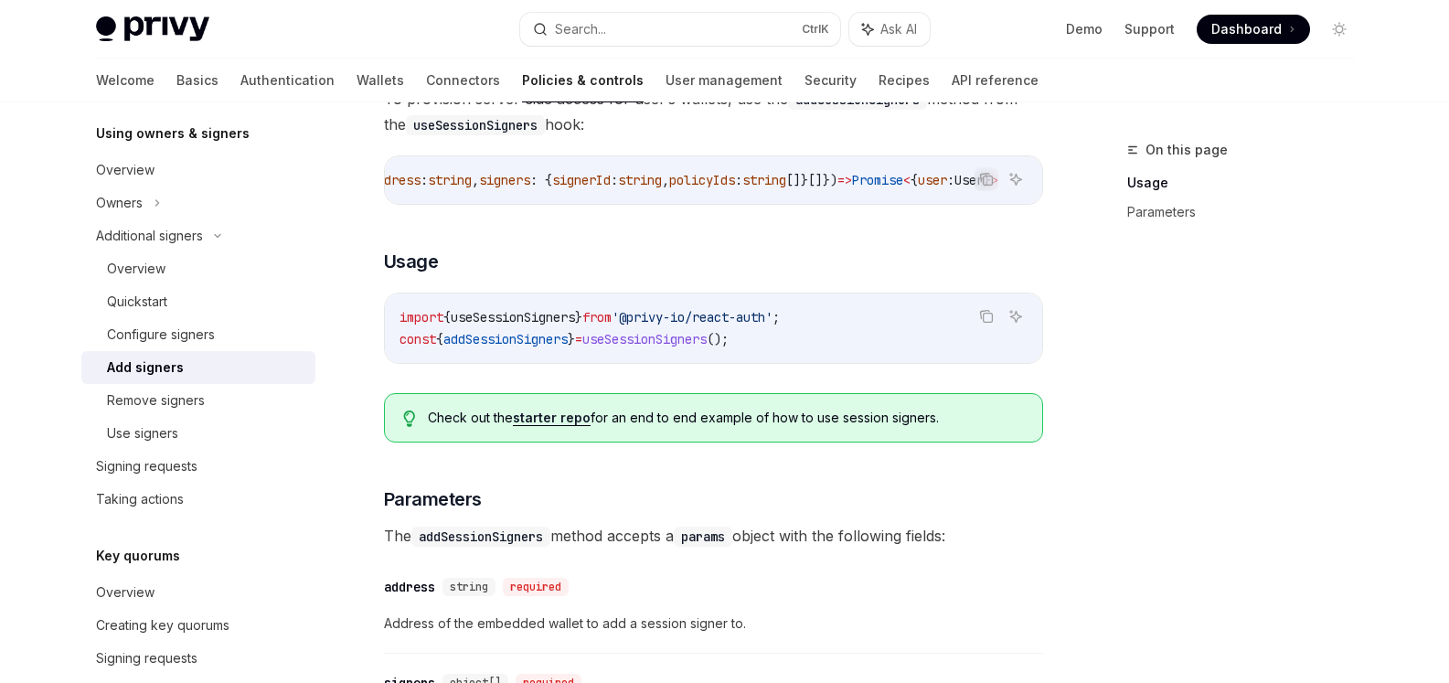
scroll to position [0, 330]
click at [185, 328] on div "Configure signers" at bounding box center [161, 335] width 108 height 22
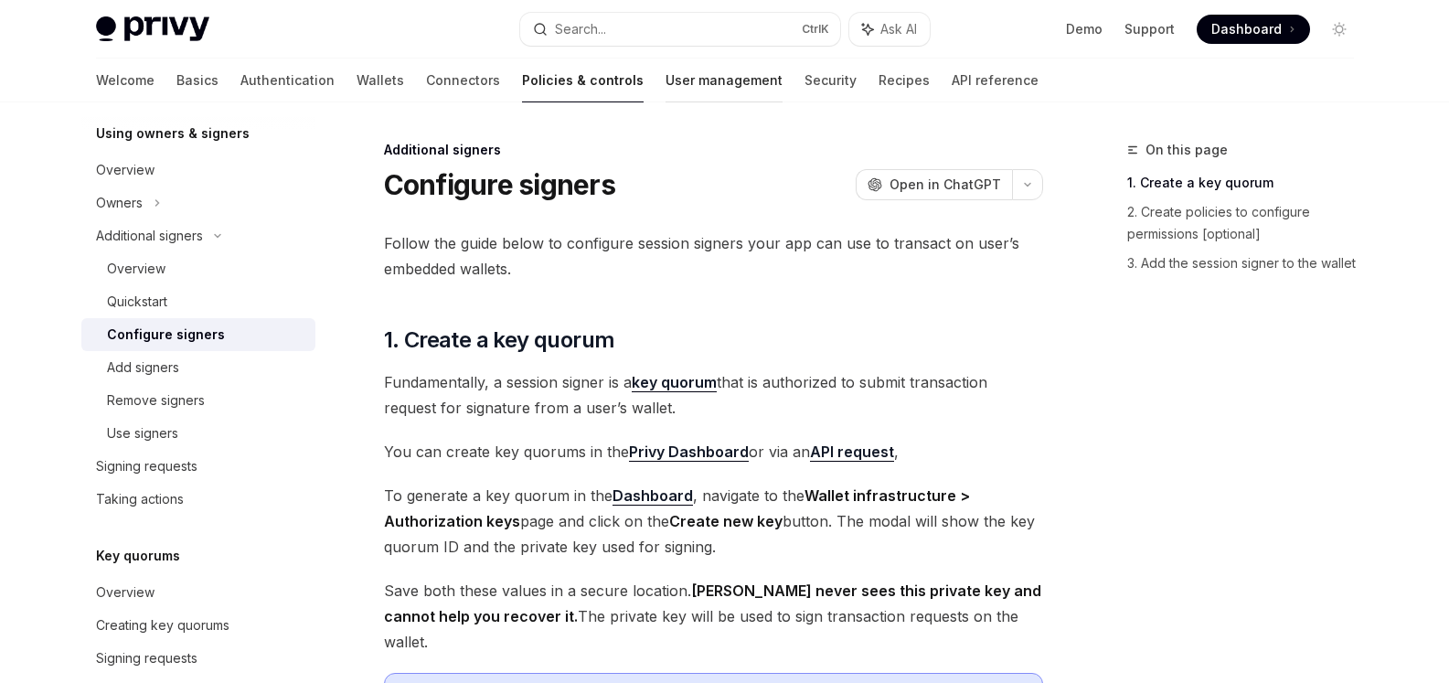
click at [665, 90] on link "User management" at bounding box center [723, 80] width 117 height 44
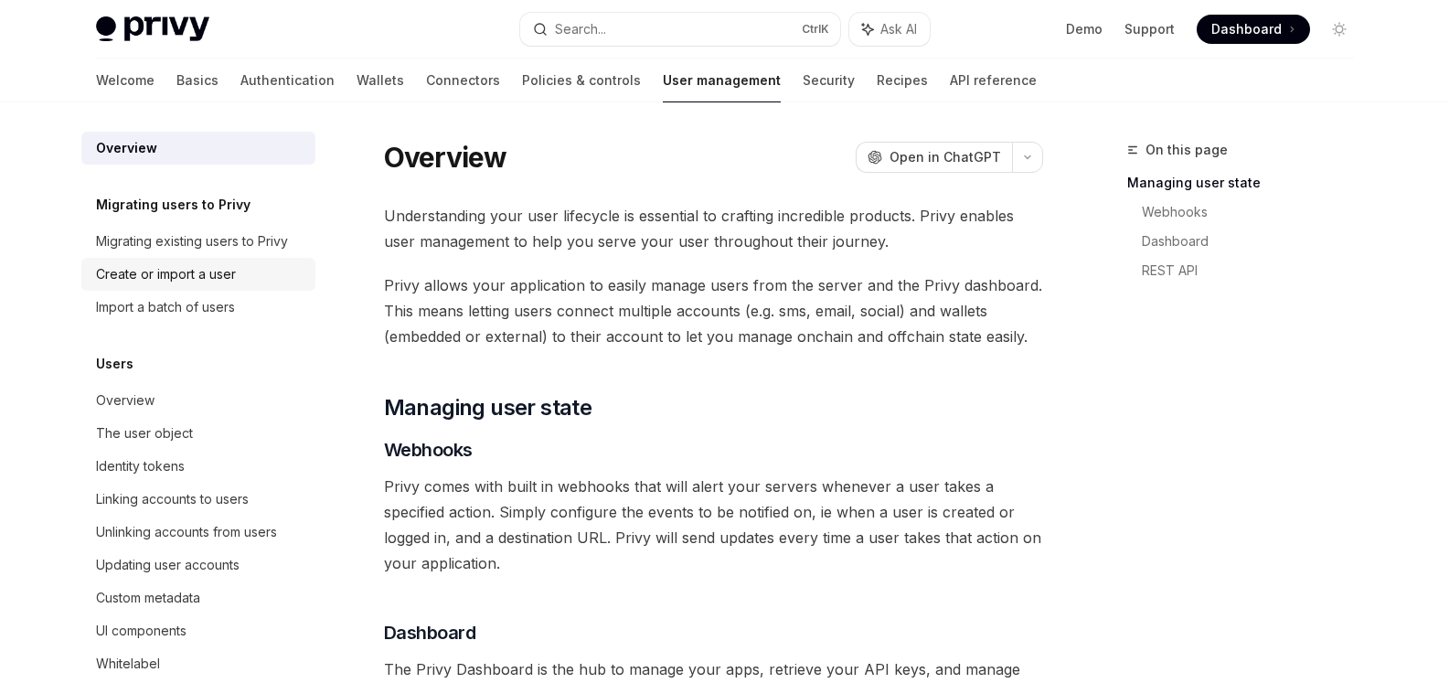
click at [197, 262] on link "Create or import a user" at bounding box center [198, 274] width 234 height 33
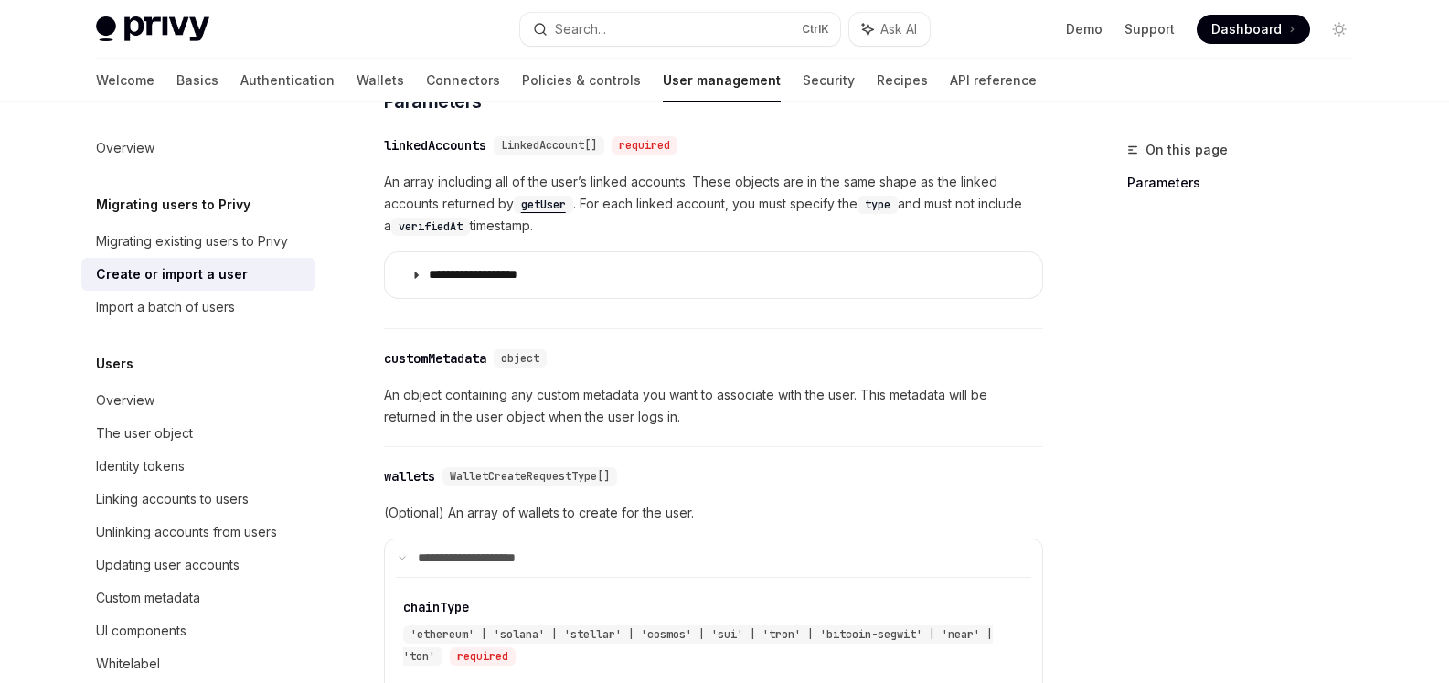
scroll to position [823, 0]
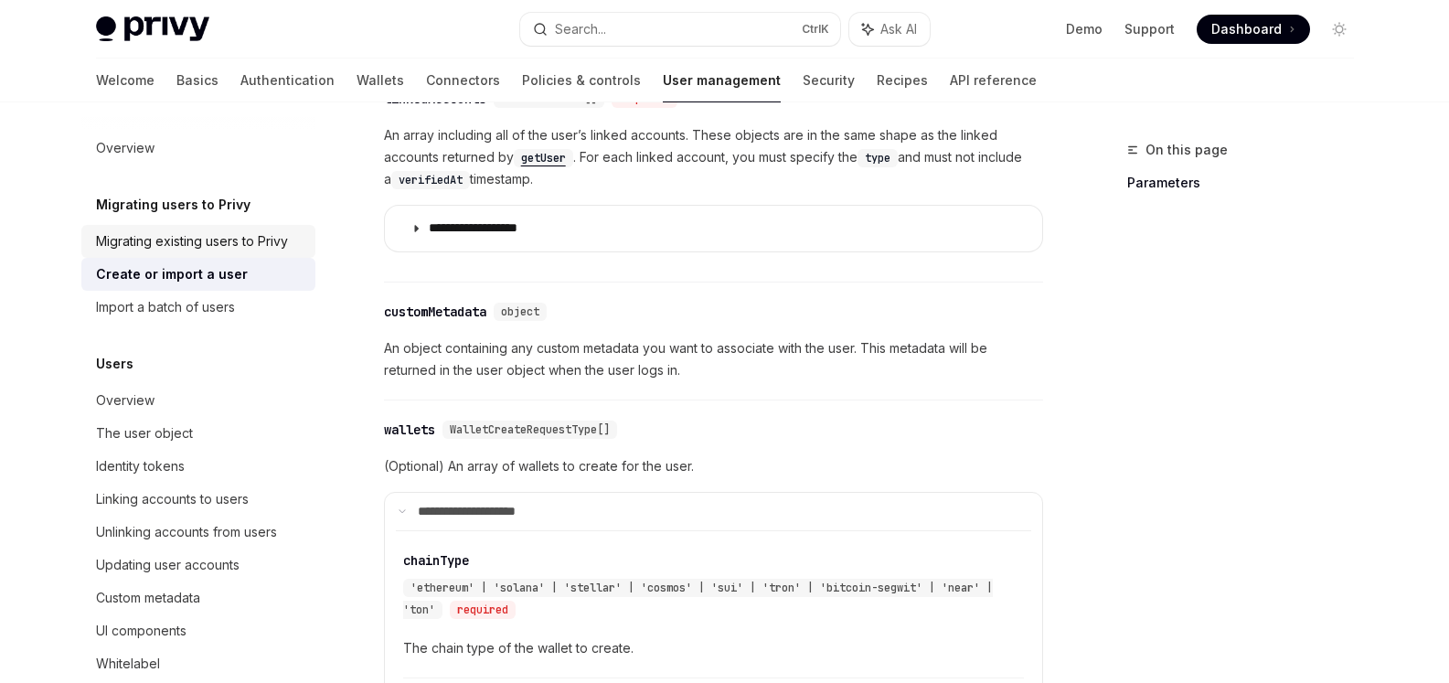
click at [211, 250] on div "Migrating existing users to Privy" at bounding box center [192, 241] width 192 height 22
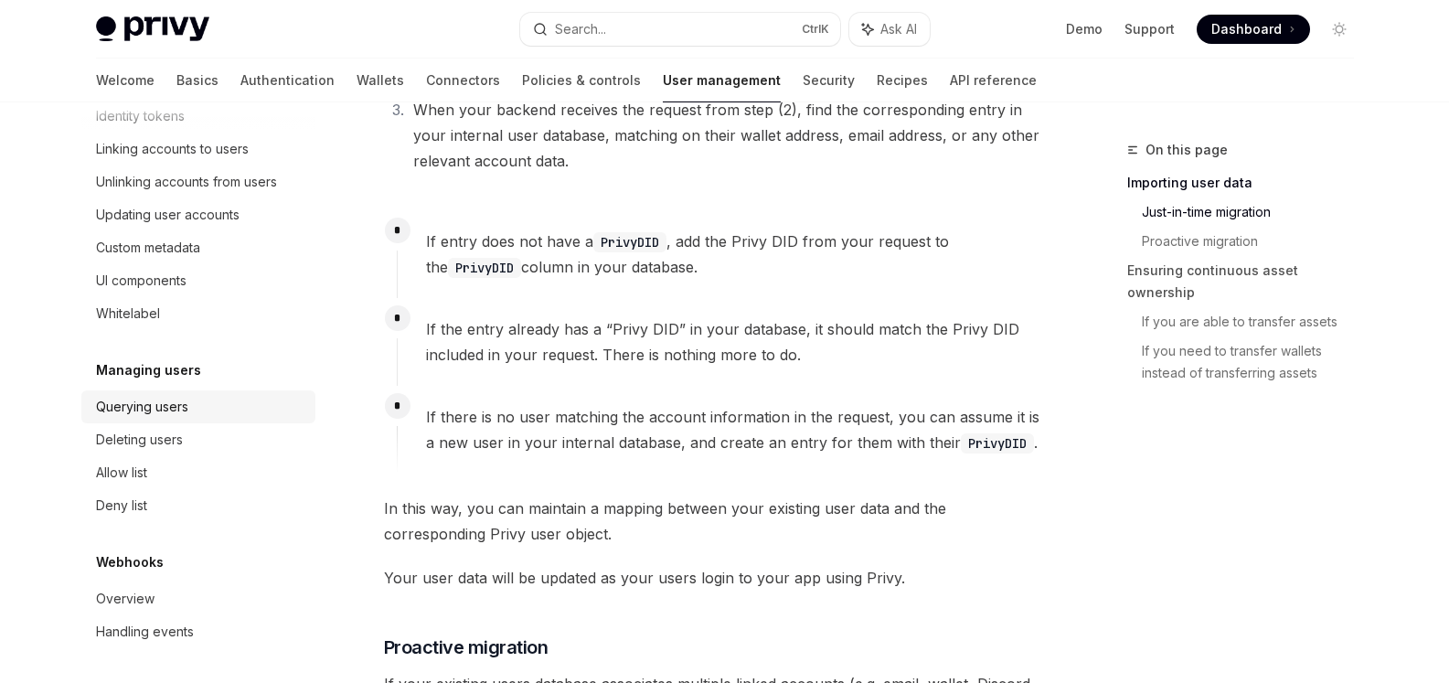
scroll to position [374, 0]
click at [164, 401] on div "Querying users" at bounding box center [142, 405] width 92 height 22
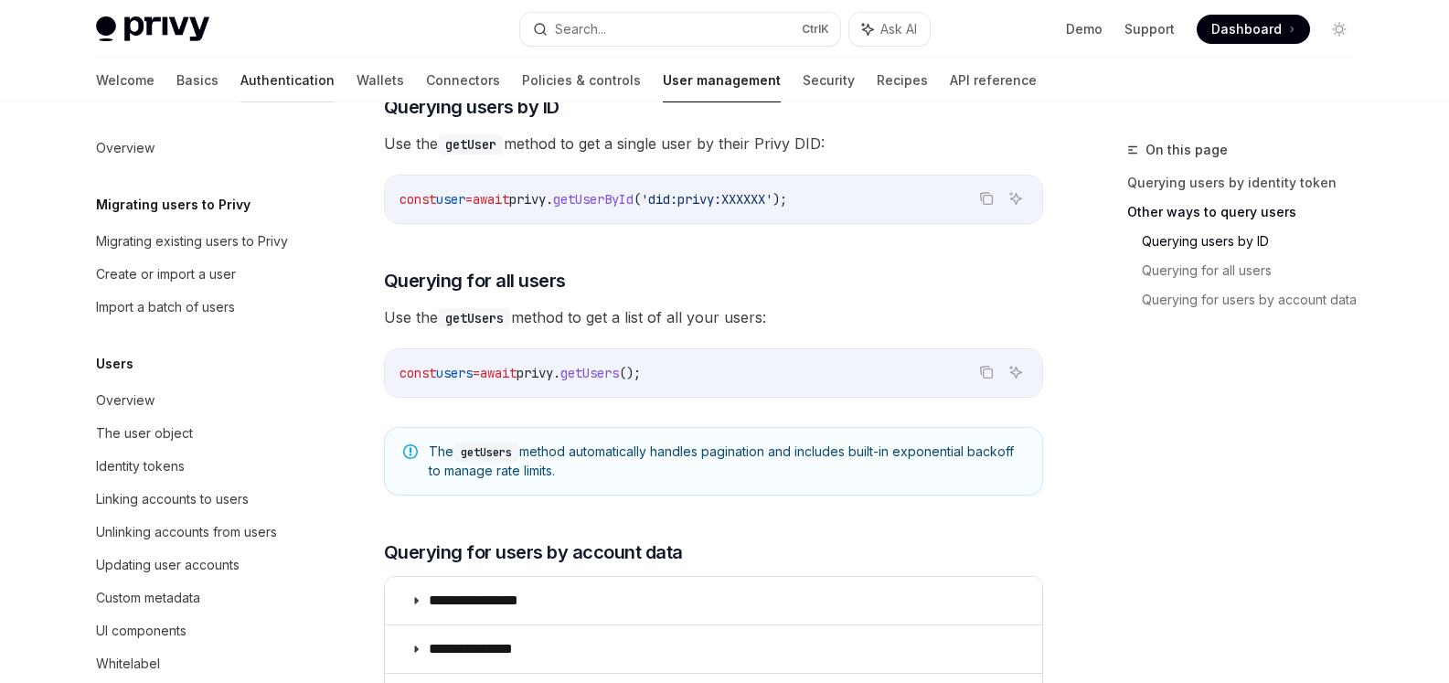
click at [240, 83] on link "Authentication" at bounding box center [287, 80] width 94 height 44
type textarea "*"
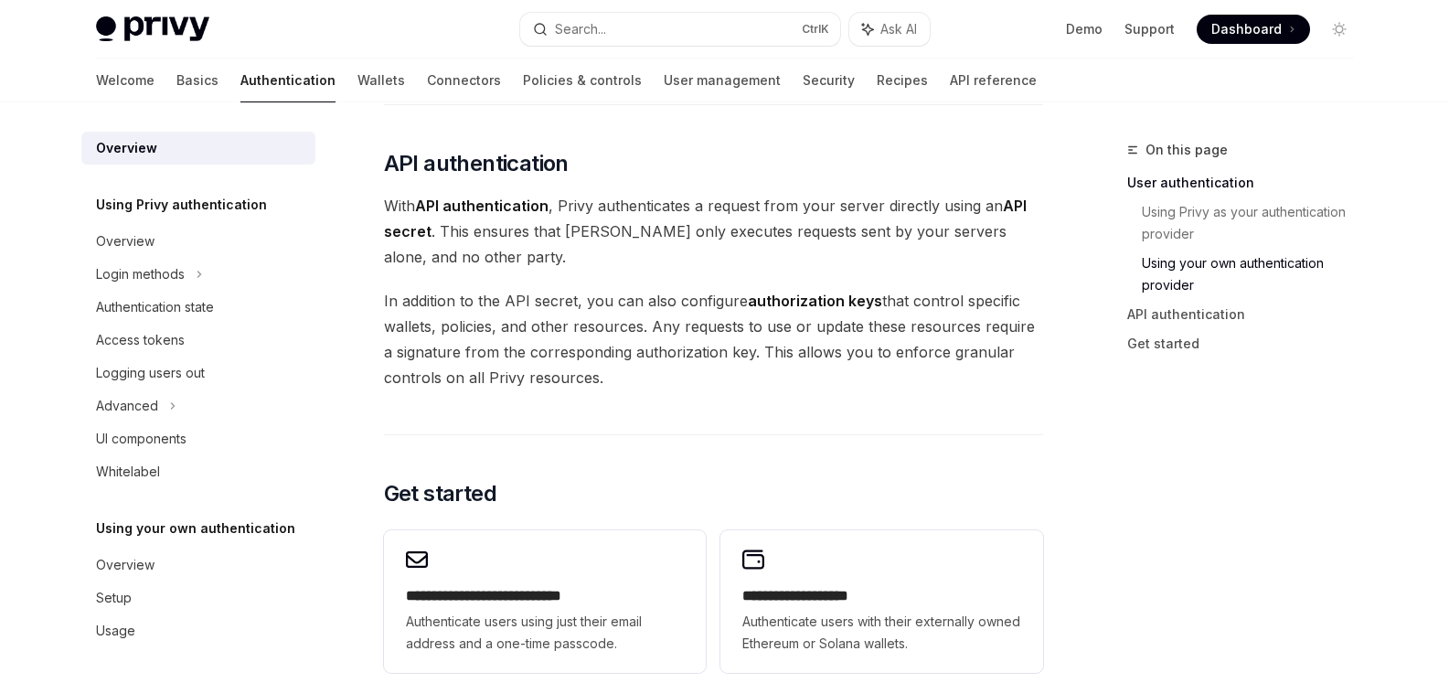
scroll to position [1188, 0]
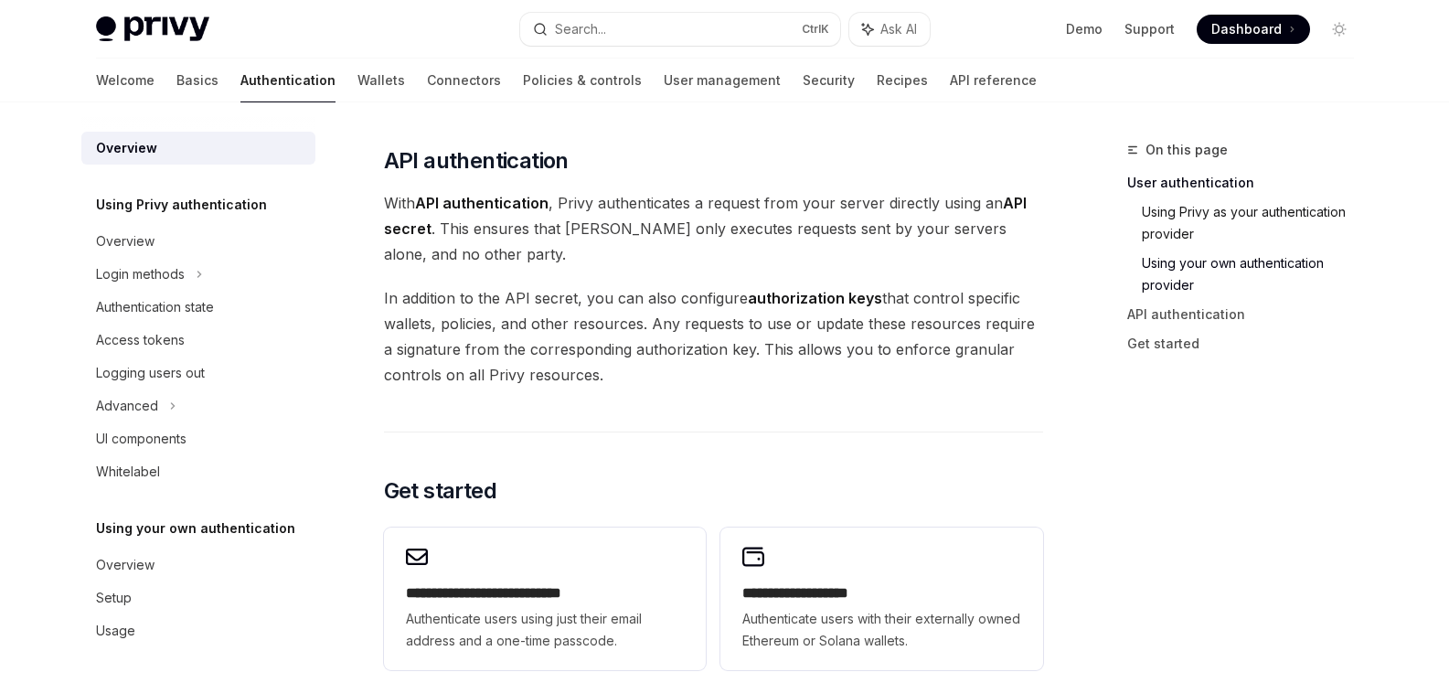
click at [1152, 218] on link "Using Privy as your authentication provider" at bounding box center [1255, 222] width 227 height 51
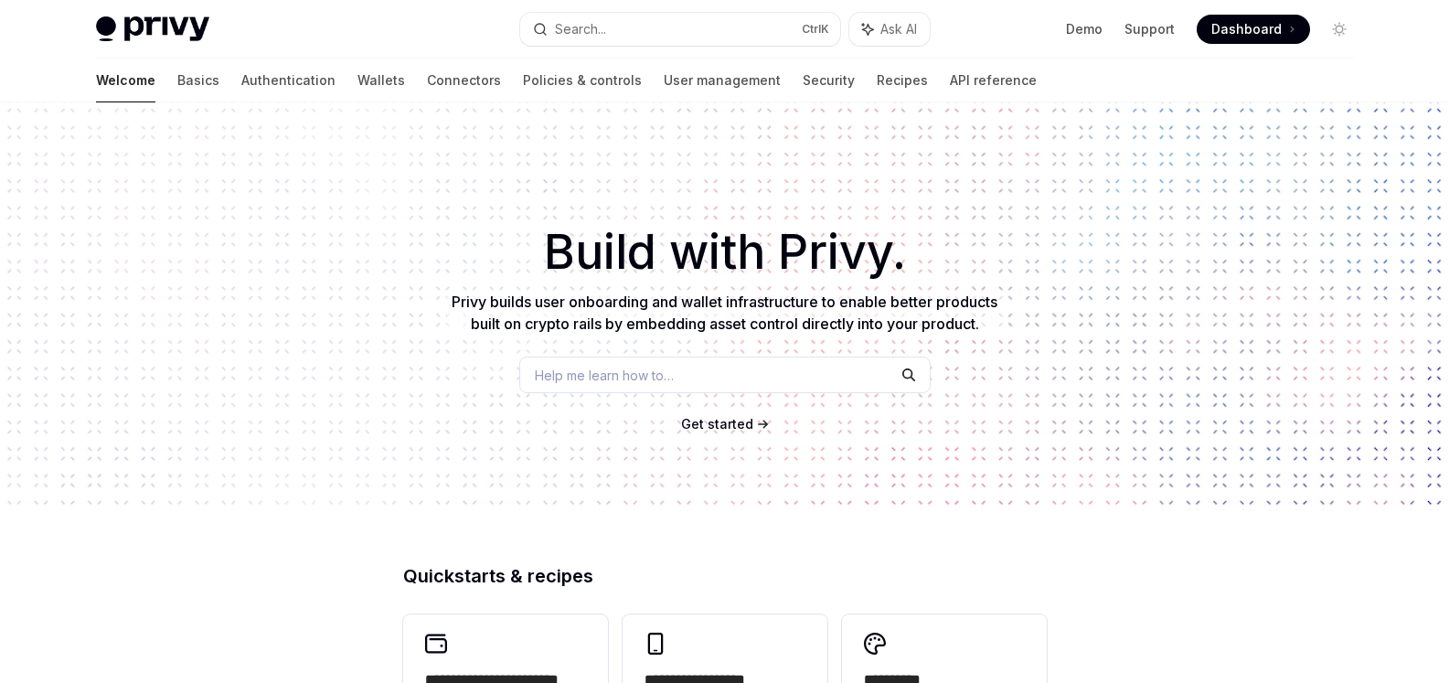
click at [484, 189] on div "​ Build with Privy. Privy builds user onboarding and wallet infrastructure to e…" at bounding box center [724, 306] width 1449 height 408
click at [568, 29] on div "Search..." at bounding box center [580, 29] width 51 height 22
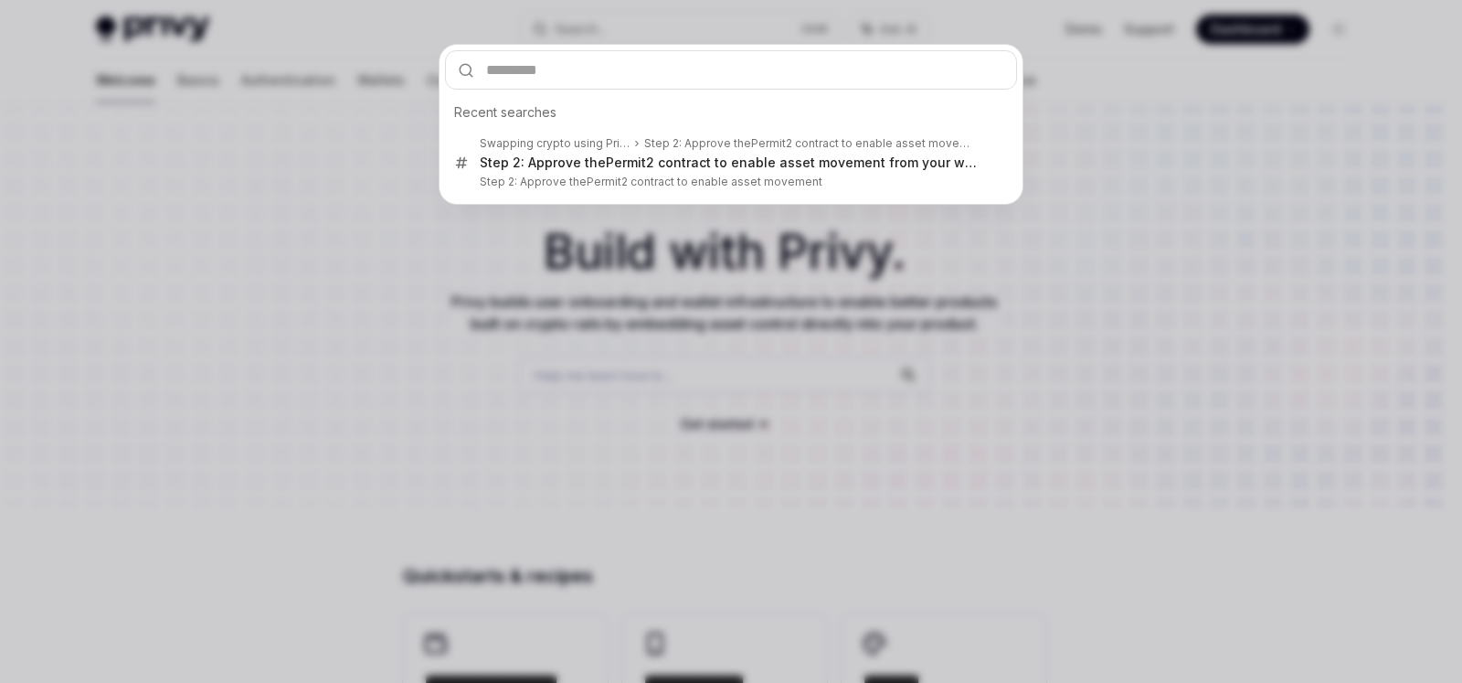
type input "**********"
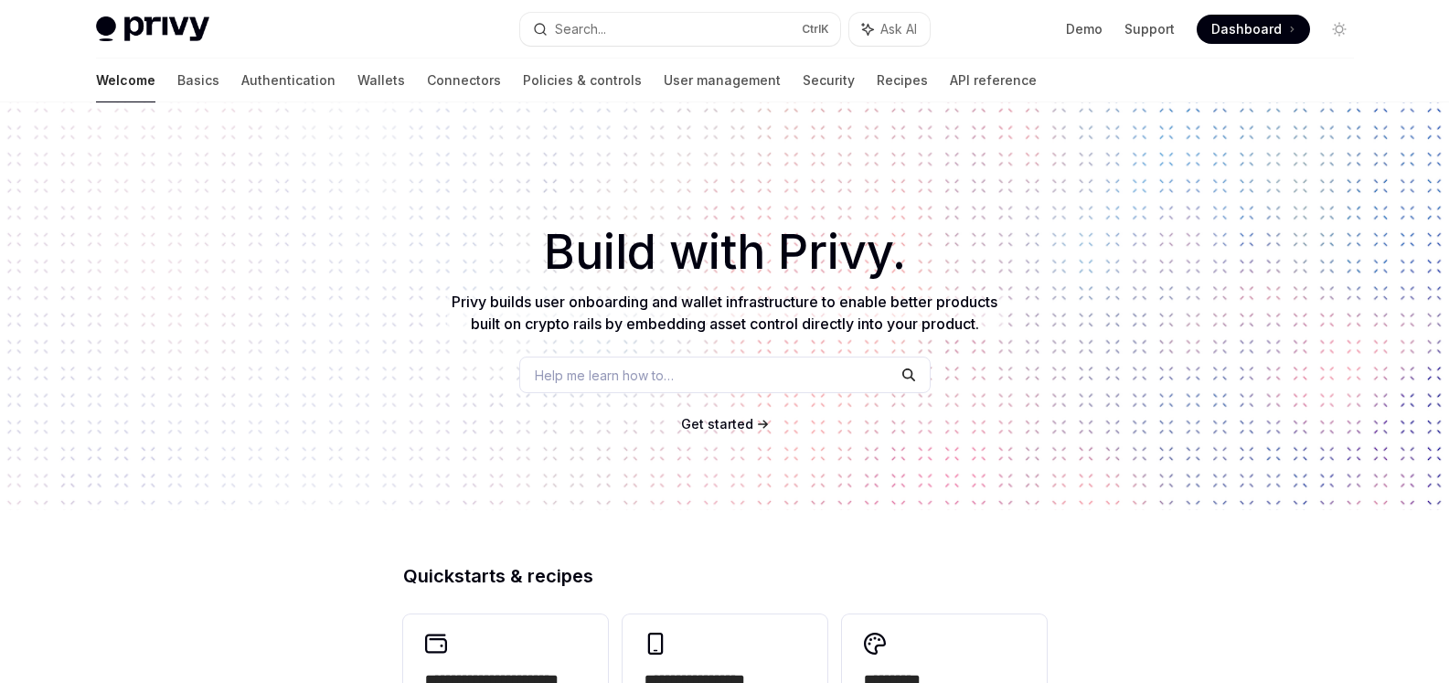
type textarea "*"
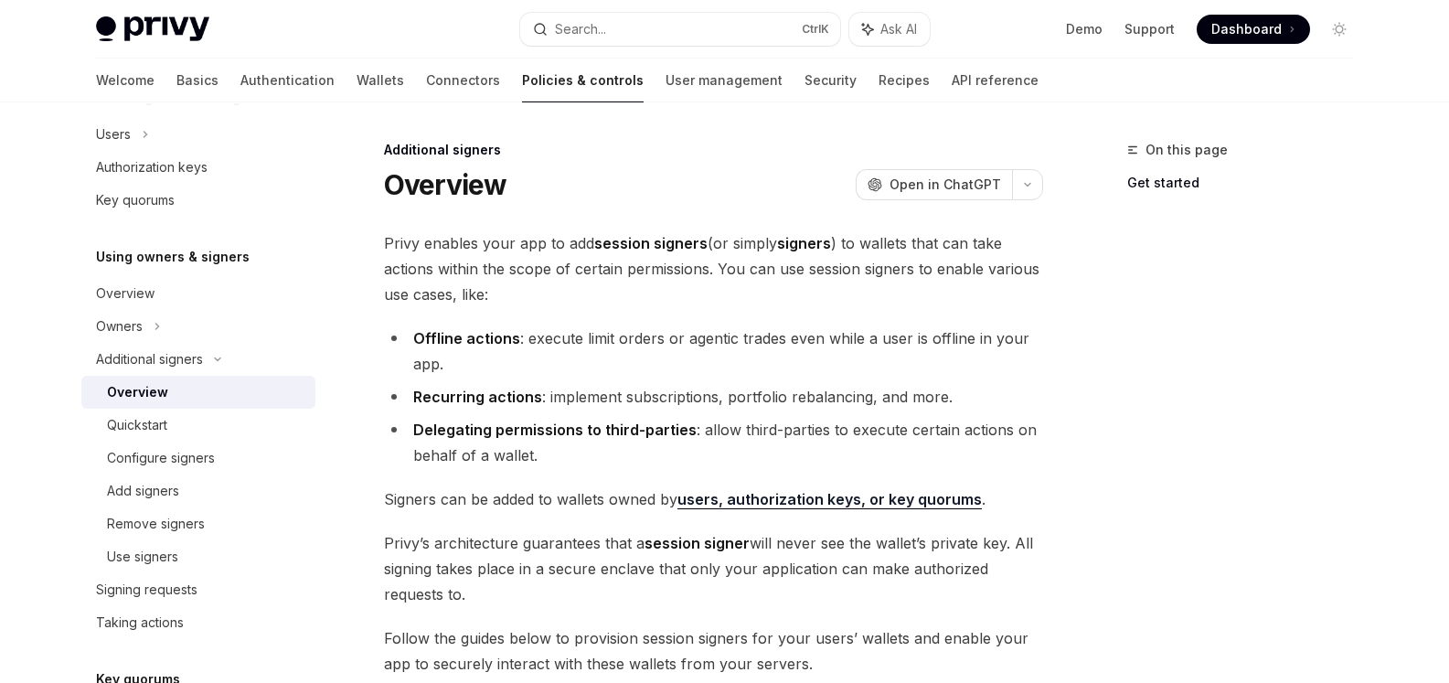
click at [489, 249] on span "Privy enables your app to add session signers (or simply signers ) to wallets t…" at bounding box center [713, 268] width 659 height 77
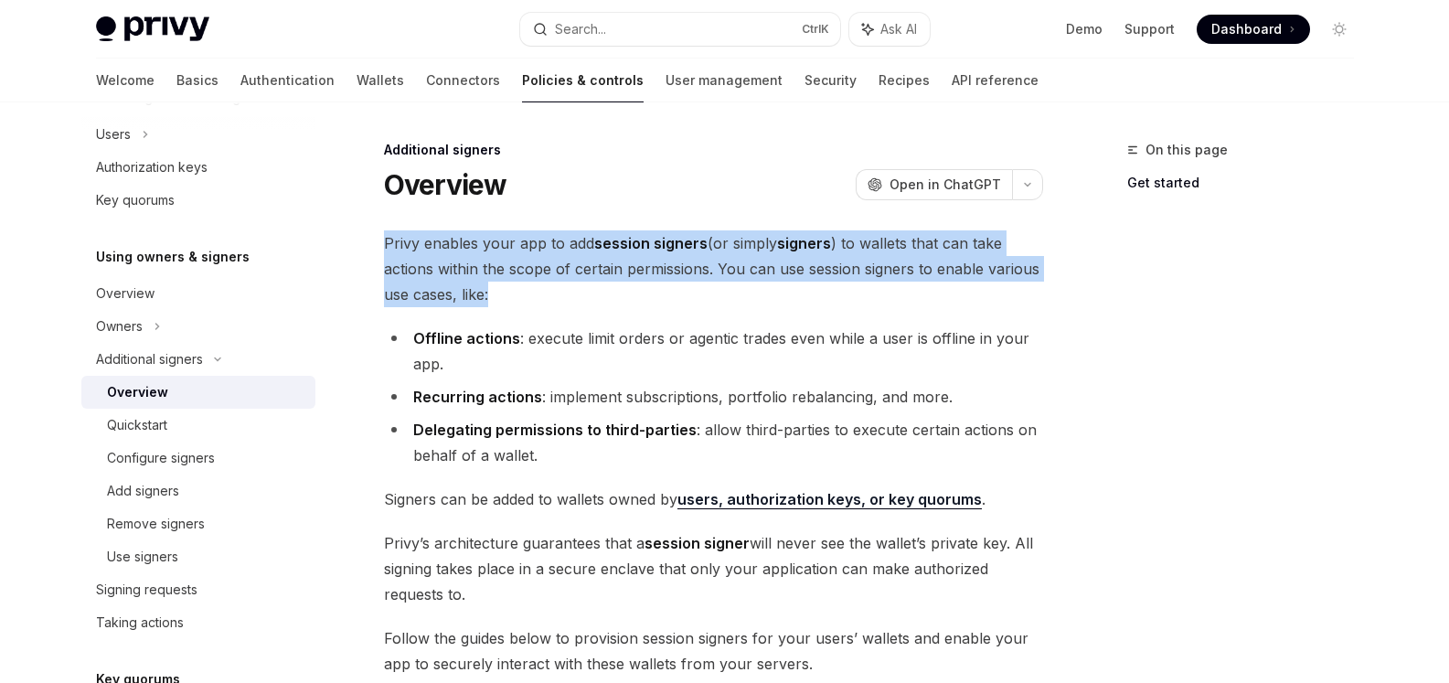
click at [489, 249] on span "Privy enables your app to add session signers (or simply signers ) to wallets t…" at bounding box center [713, 268] width 659 height 77
click at [477, 208] on div at bounding box center [477, 208] width 0 height 0
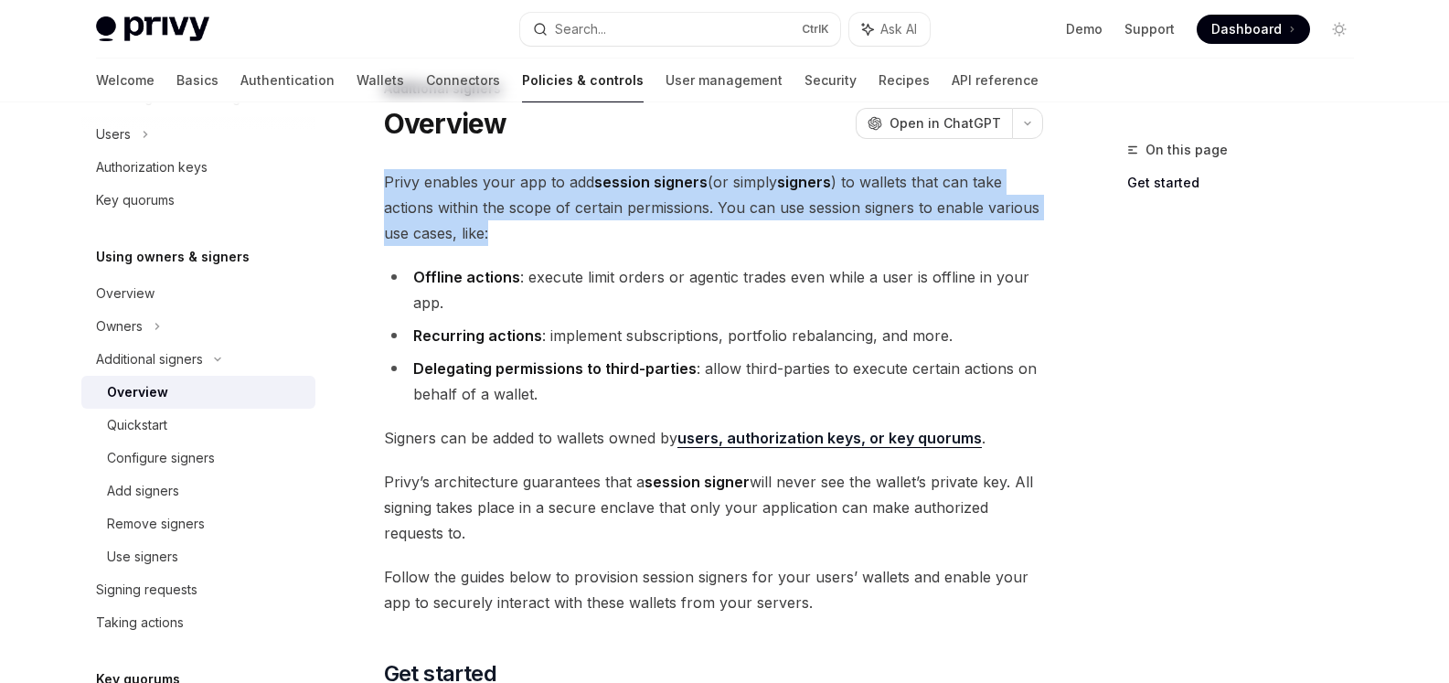
scroll to position [91, 0]
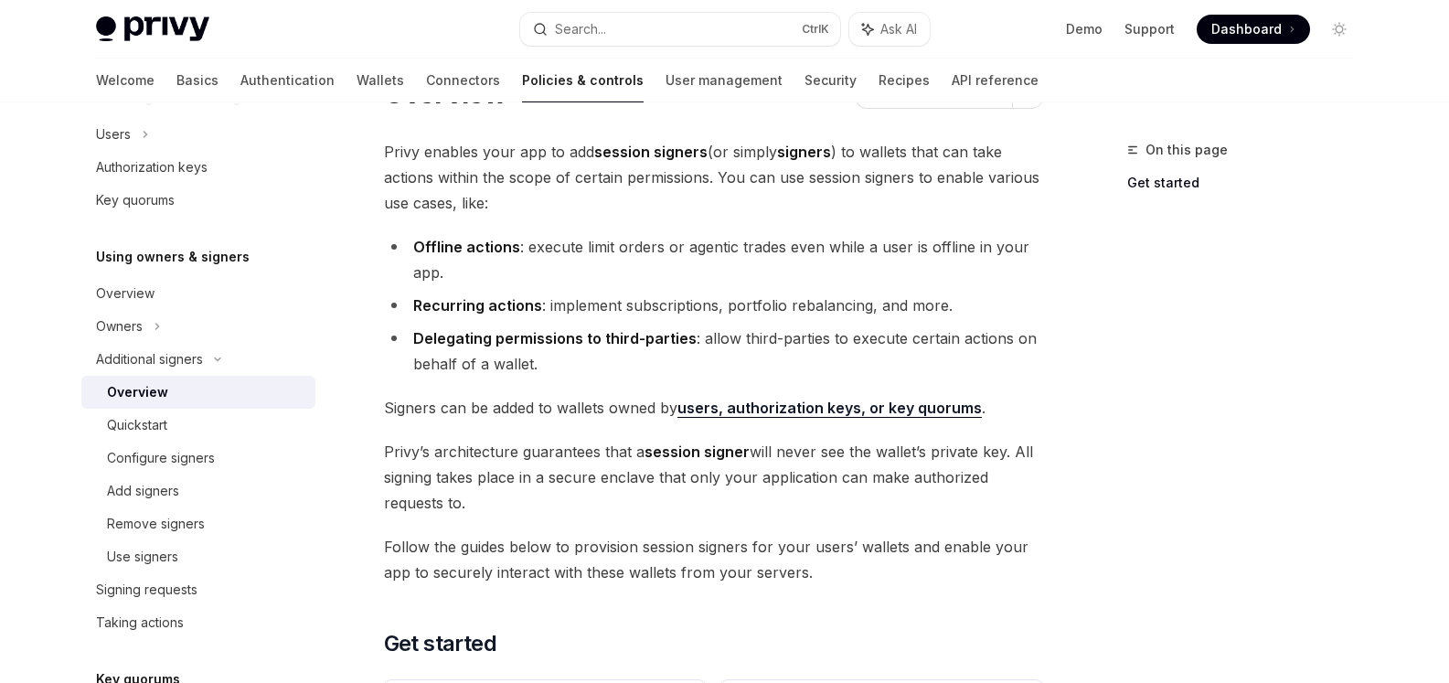
click at [479, 228] on div "**********" at bounding box center [713, 495] width 659 height 713
click at [490, 250] on strong "Offline actions" at bounding box center [466, 247] width 107 height 18
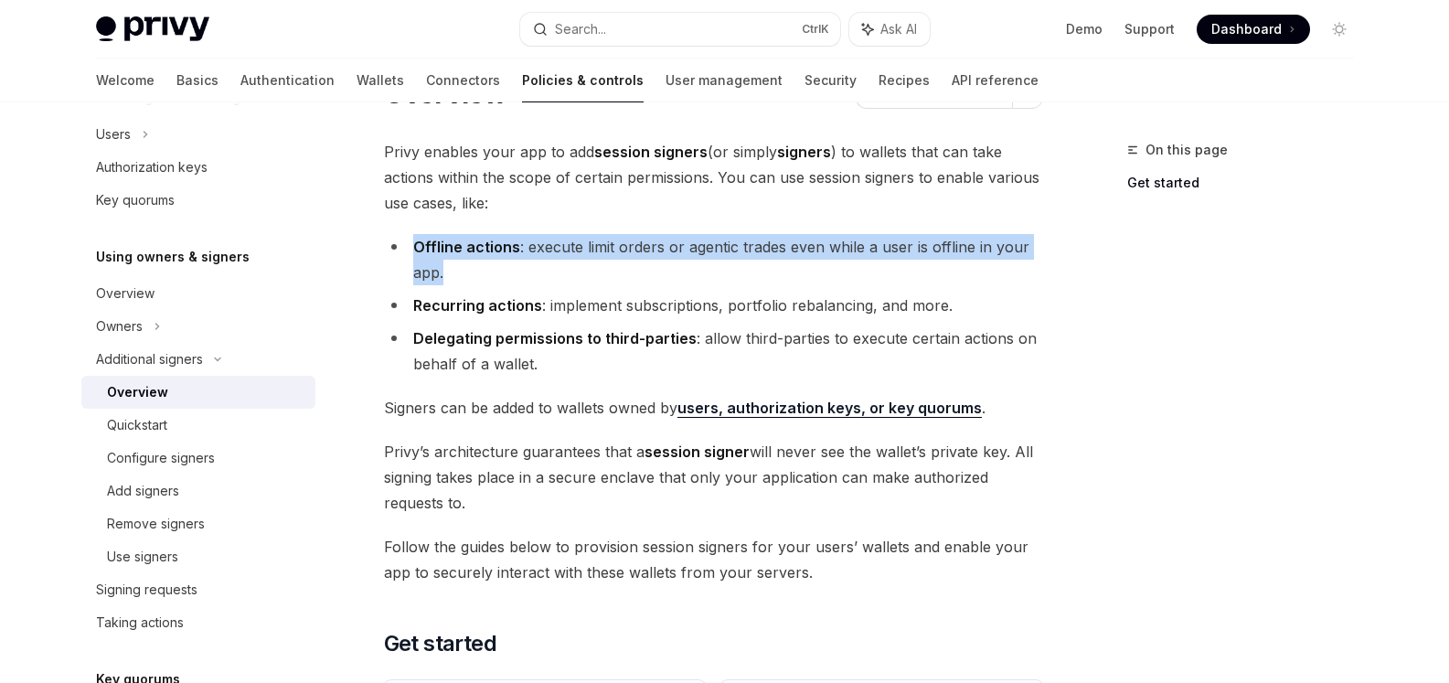
click at [490, 250] on strong "Offline actions" at bounding box center [466, 247] width 107 height 18
click at [478, 212] on div at bounding box center [478, 212] width 0 height 0
click at [490, 271] on li "Offline actions : execute limit orders or agentic trades even while a user is o…" at bounding box center [713, 259] width 659 height 51
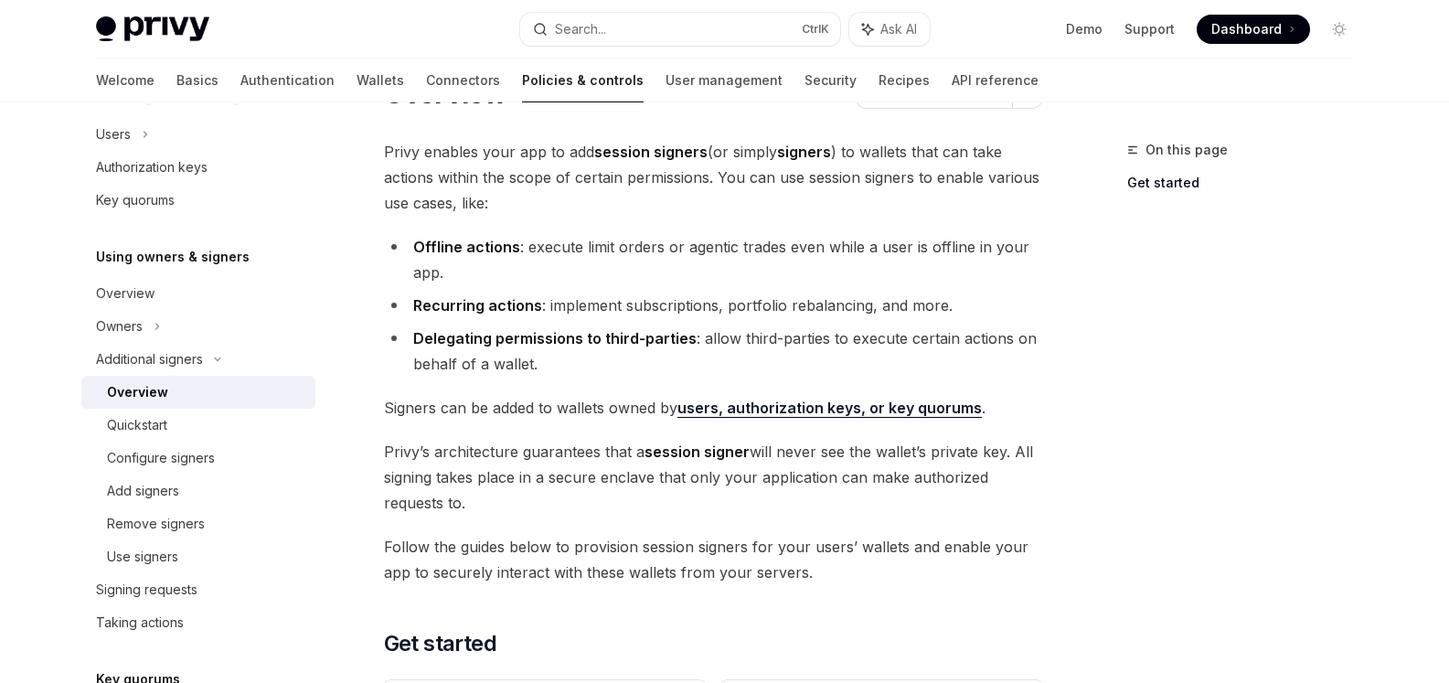
click at [530, 299] on strong "Recurring actions" at bounding box center [477, 305] width 129 height 18
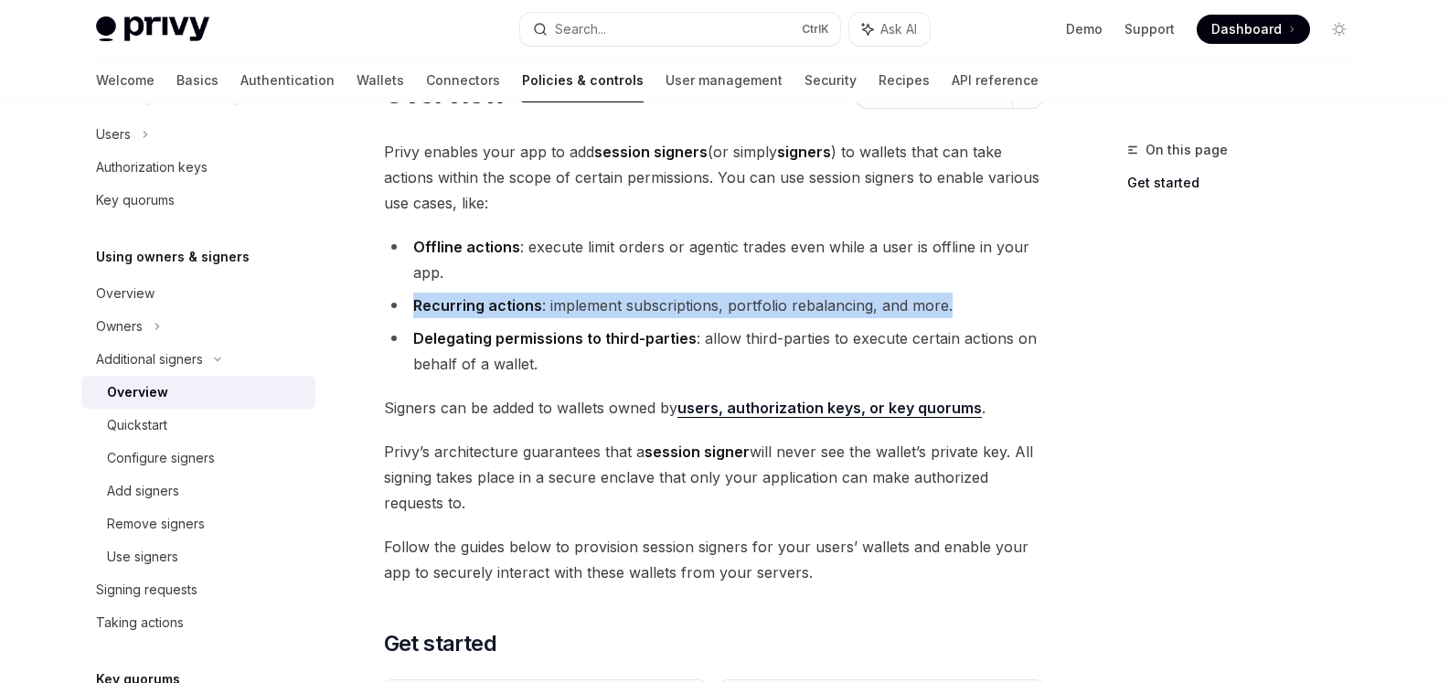
click at [530, 300] on strong "Recurring actions" at bounding box center [477, 305] width 129 height 18
click at [518, 271] on div at bounding box center [518, 271] width 0 height 0
click at [530, 308] on strong "Recurring actions" at bounding box center [477, 305] width 129 height 18
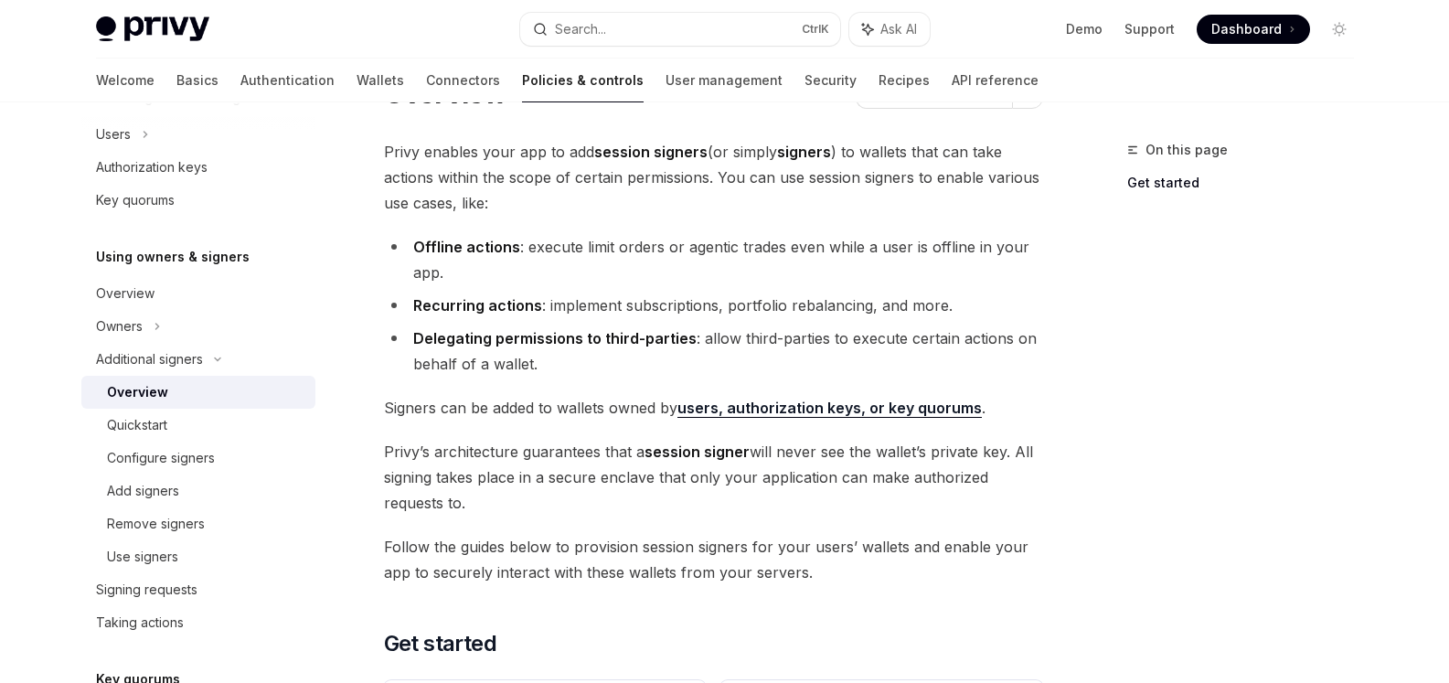
click at [505, 337] on strong "Delegating permissions to third-parties" at bounding box center [554, 338] width 283 height 18
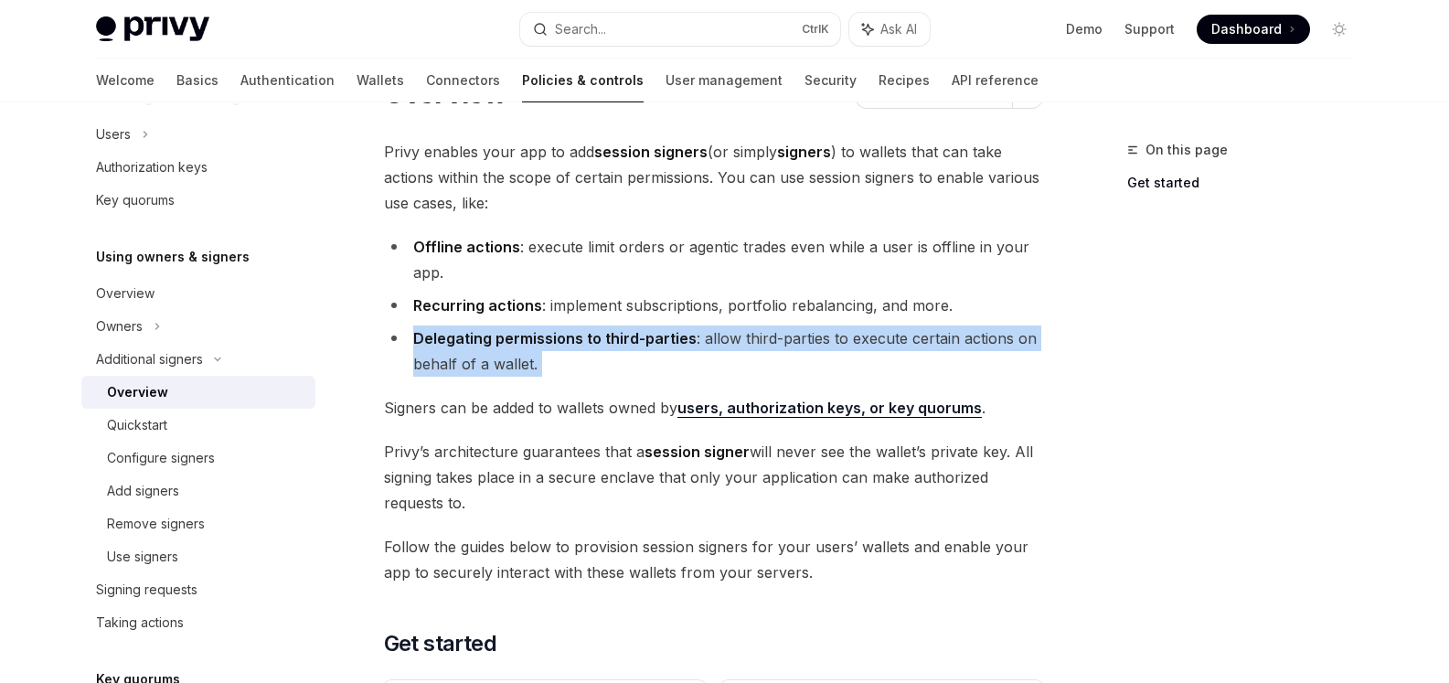
click at [505, 337] on strong "Delegating permissions to third-parties" at bounding box center [554, 338] width 283 height 18
click at [493, 303] on div at bounding box center [493, 303] width 0 height 0
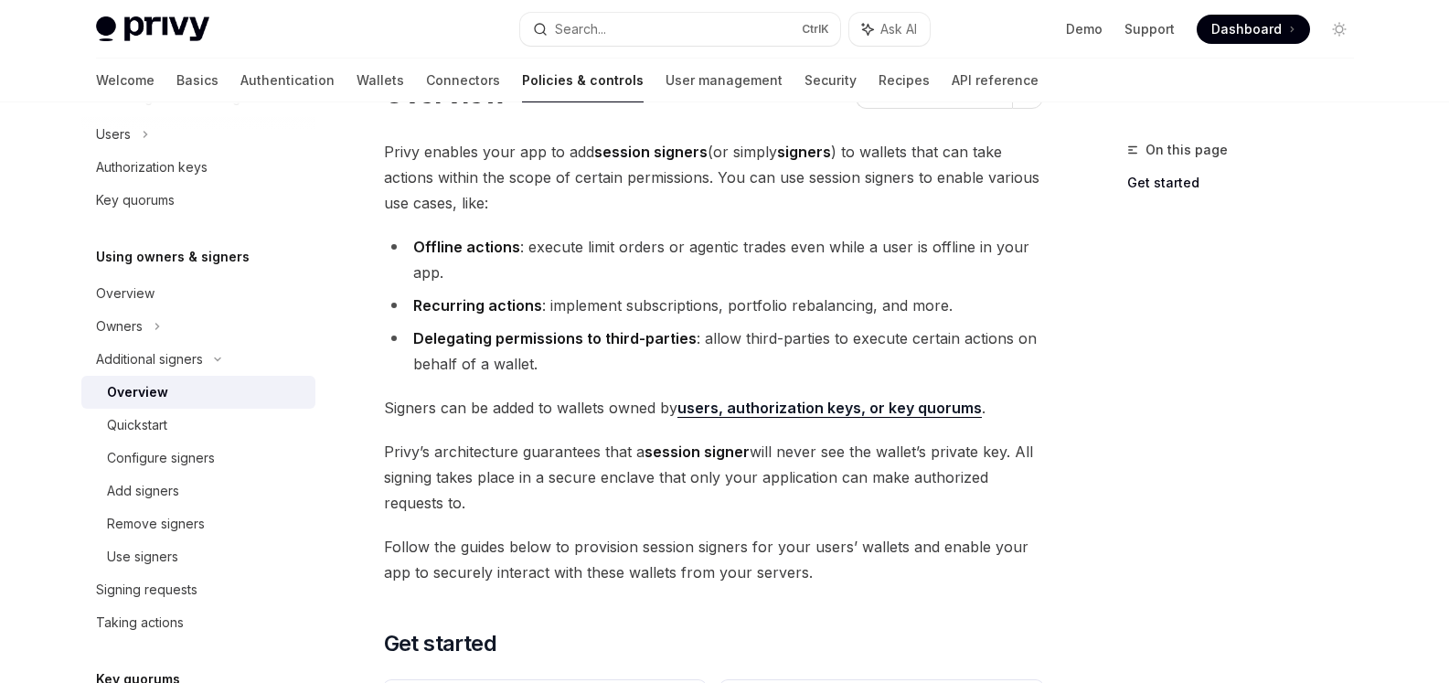
click at [476, 461] on span "Privy’s architecture guarantees that a session signer will never see the wallet…" at bounding box center [713, 477] width 659 height 77
click at [482, 451] on span "Privy’s architecture guarantees that a session signer will never see the wallet…" at bounding box center [713, 477] width 659 height 77
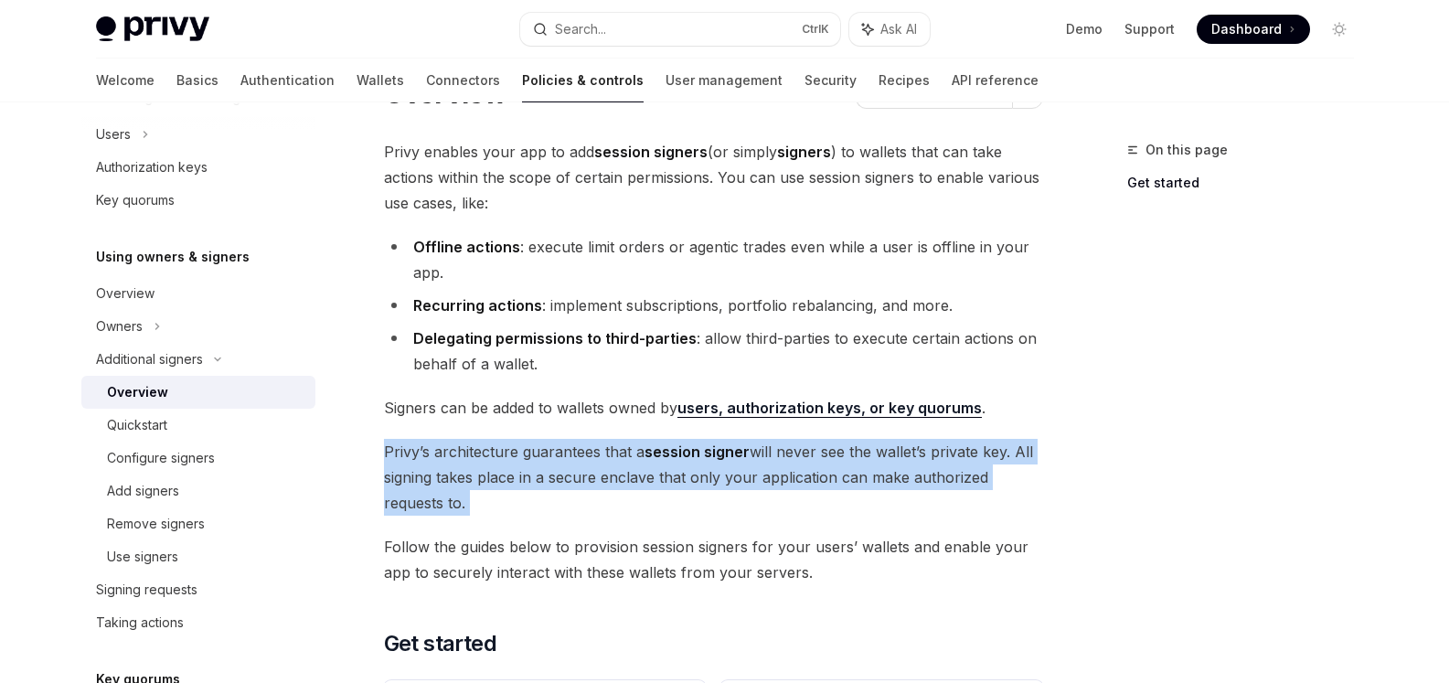
click at [482, 451] on span "Privy’s architecture guarantees that a session signer will never see the wallet…" at bounding box center [713, 477] width 659 height 77
click at [470, 417] on div at bounding box center [470, 417] width 0 height 0
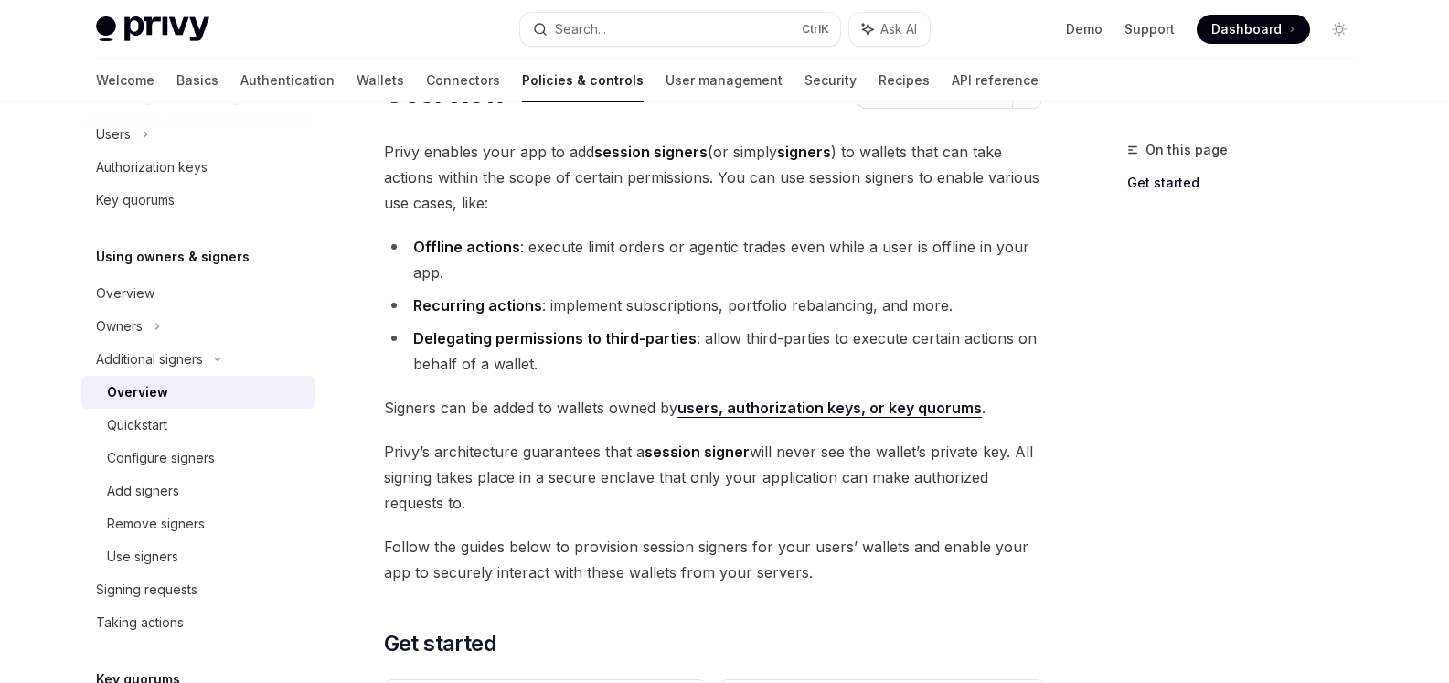
click at [542, 553] on span "Follow the guides below to provision session signers for your users’ wallets an…" at bounding box center [713, 559] width 659 height 51
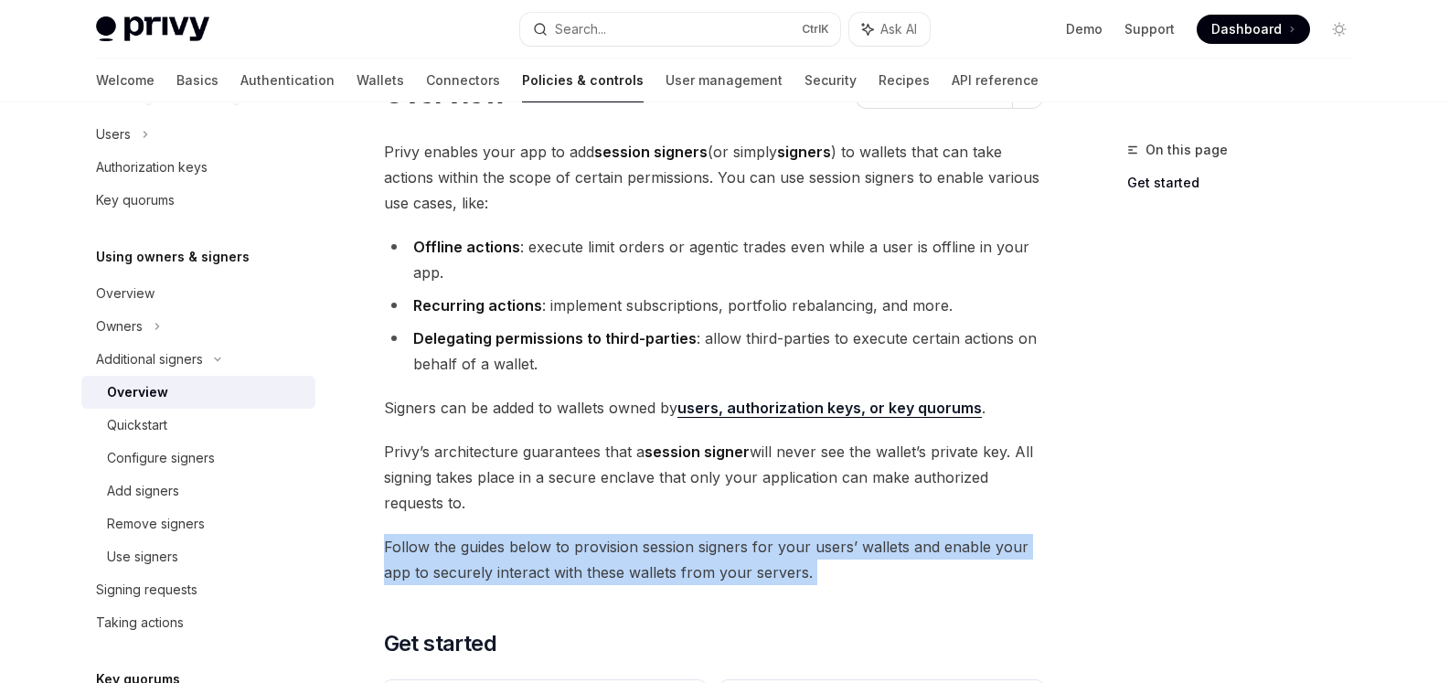
click at [542, 553] on span "Follow the guides below to provision session signers for your users’ wallets an…" at bounding box center [713, 559] width 659 height 51
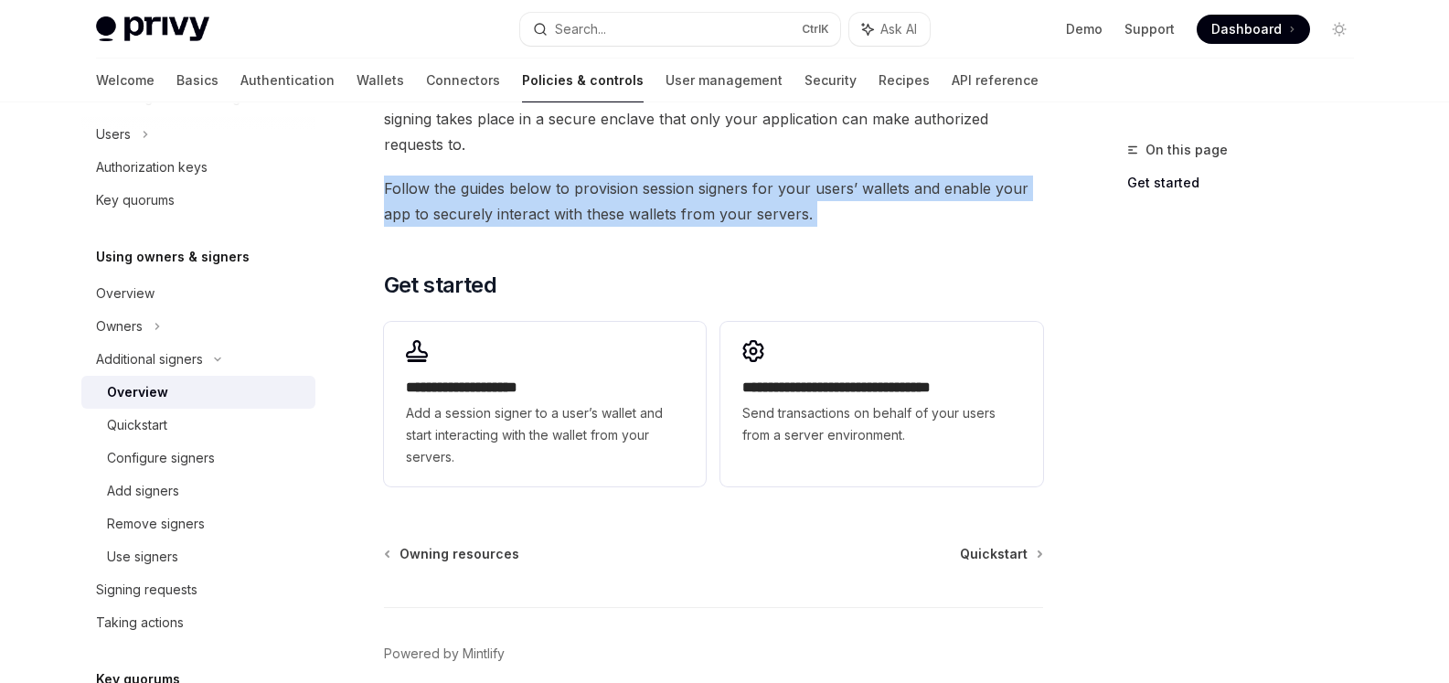
scroll to position [457, 0]
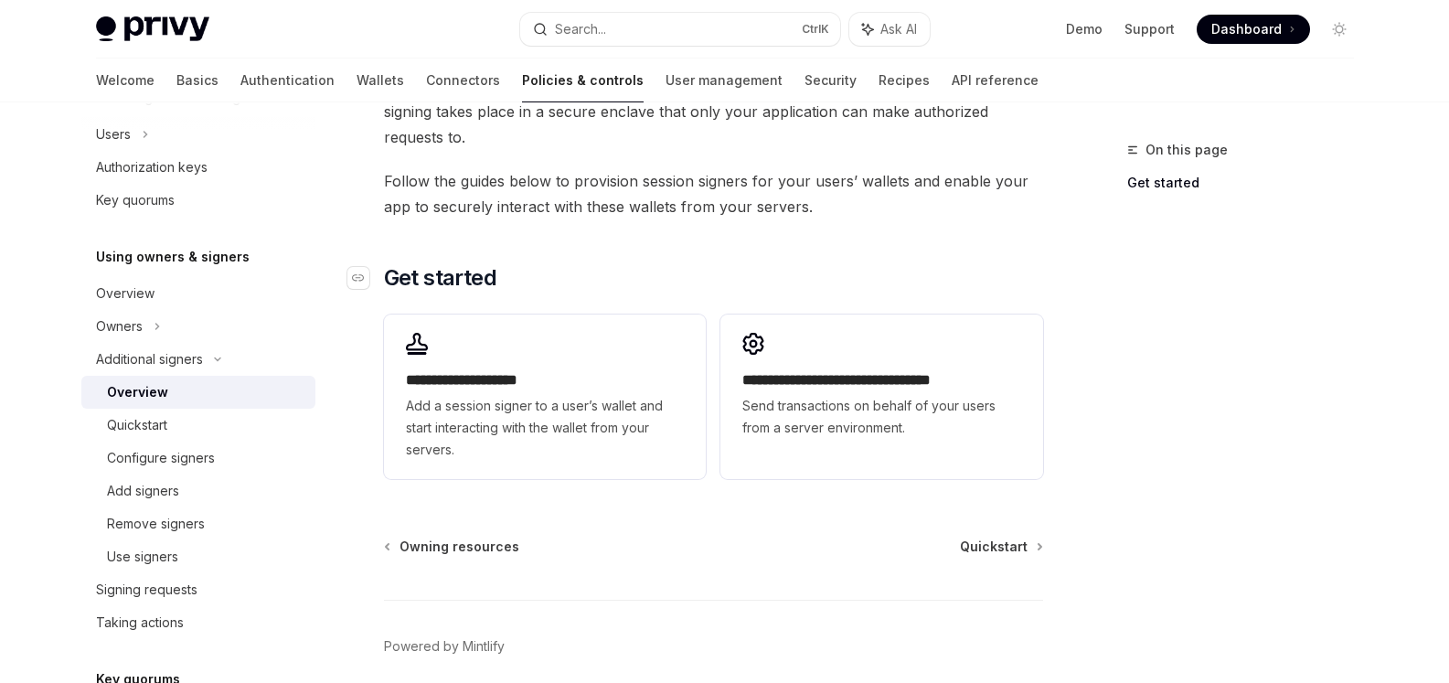
click at [680, 275] on h2 "​ Get started" at bounding box center [713, 277] width 659 height 29
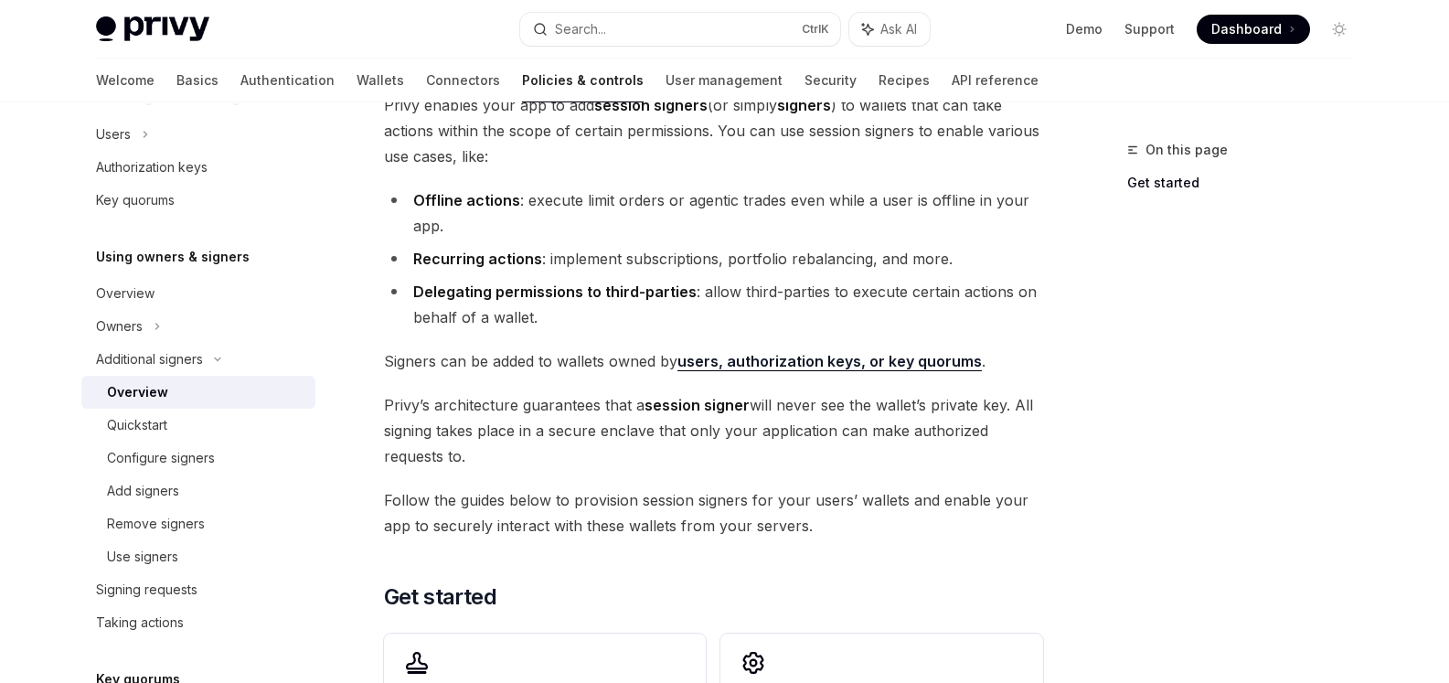
scroll to position [91, 0]
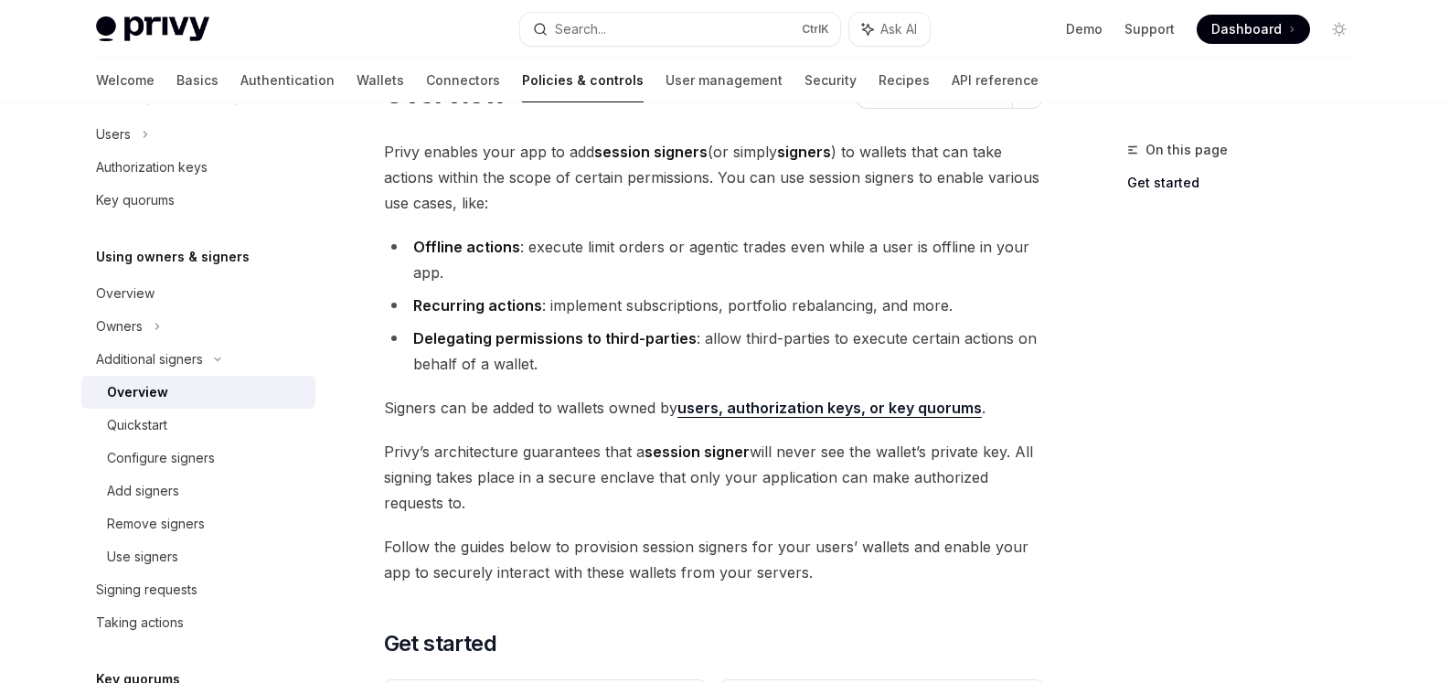
click at [773, 411] on link "users, authorization keys, or key quorums" at bounding box center [829, 408] width 304 height 19
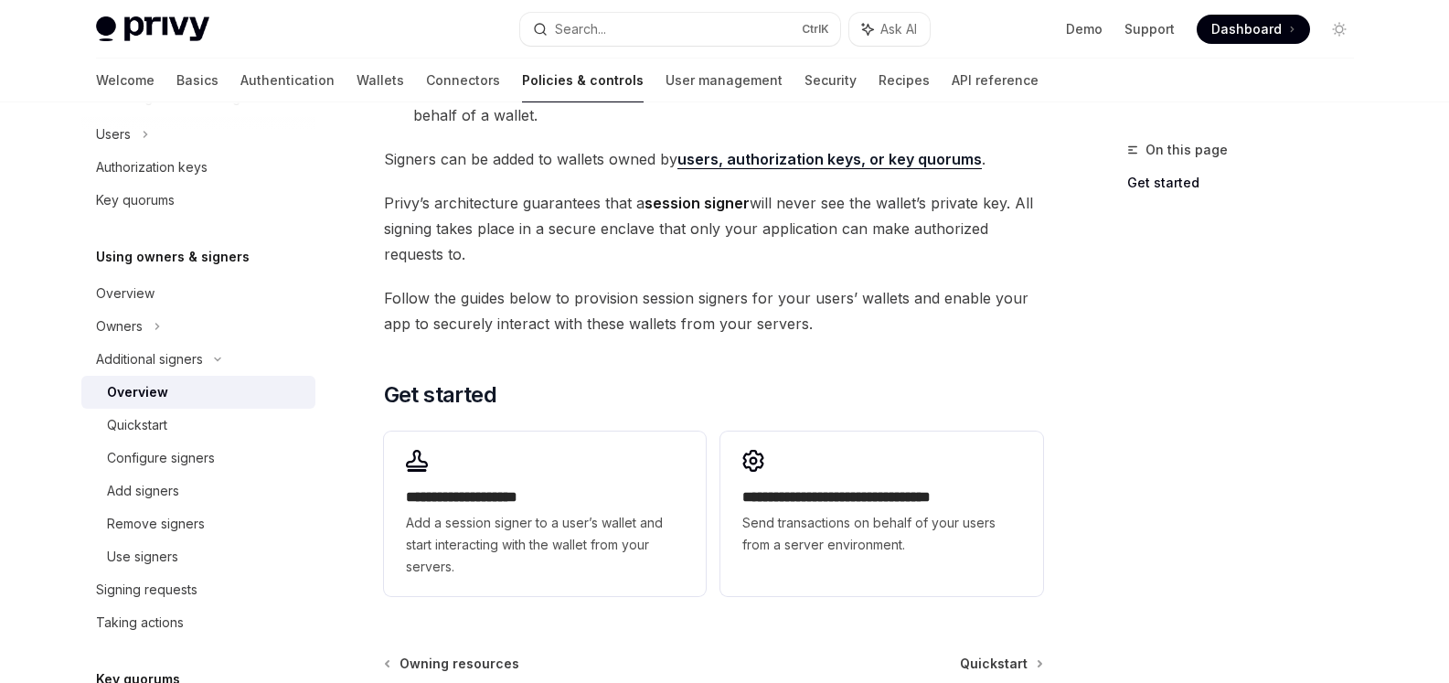
scroll to position [457, 0]
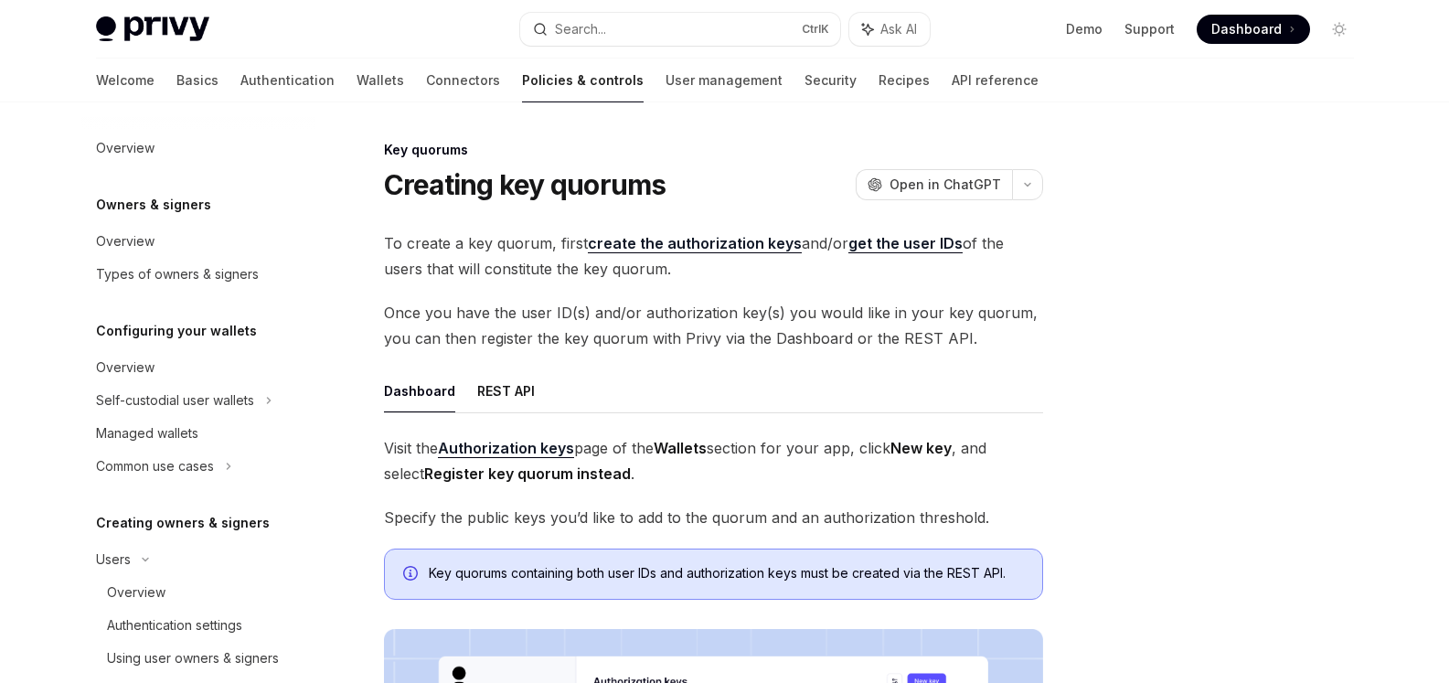
scroll to position [703, 0]
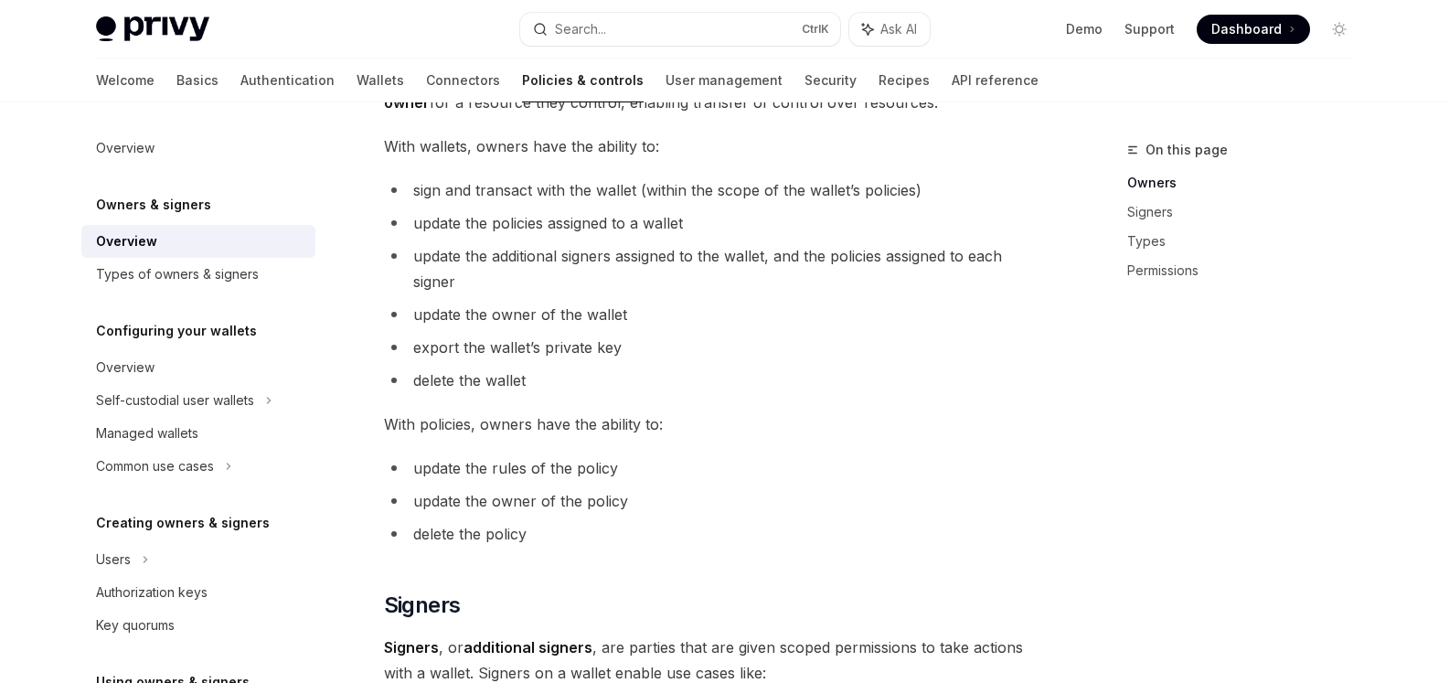
scroll to position [548, 0]
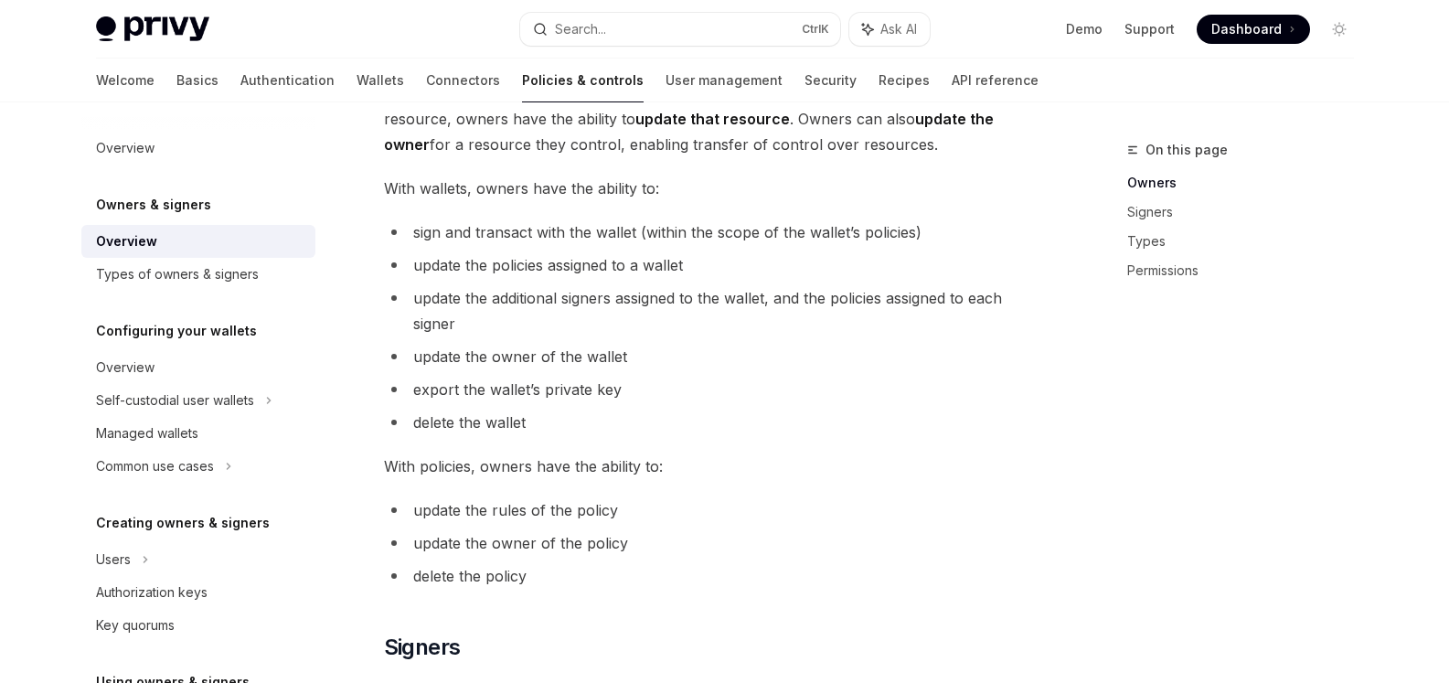
click at [598, 228] on span "sign and transact with the wallet (within the scope of the wallet’s policies)" at bounding box center [667, 232] width 508 height 18
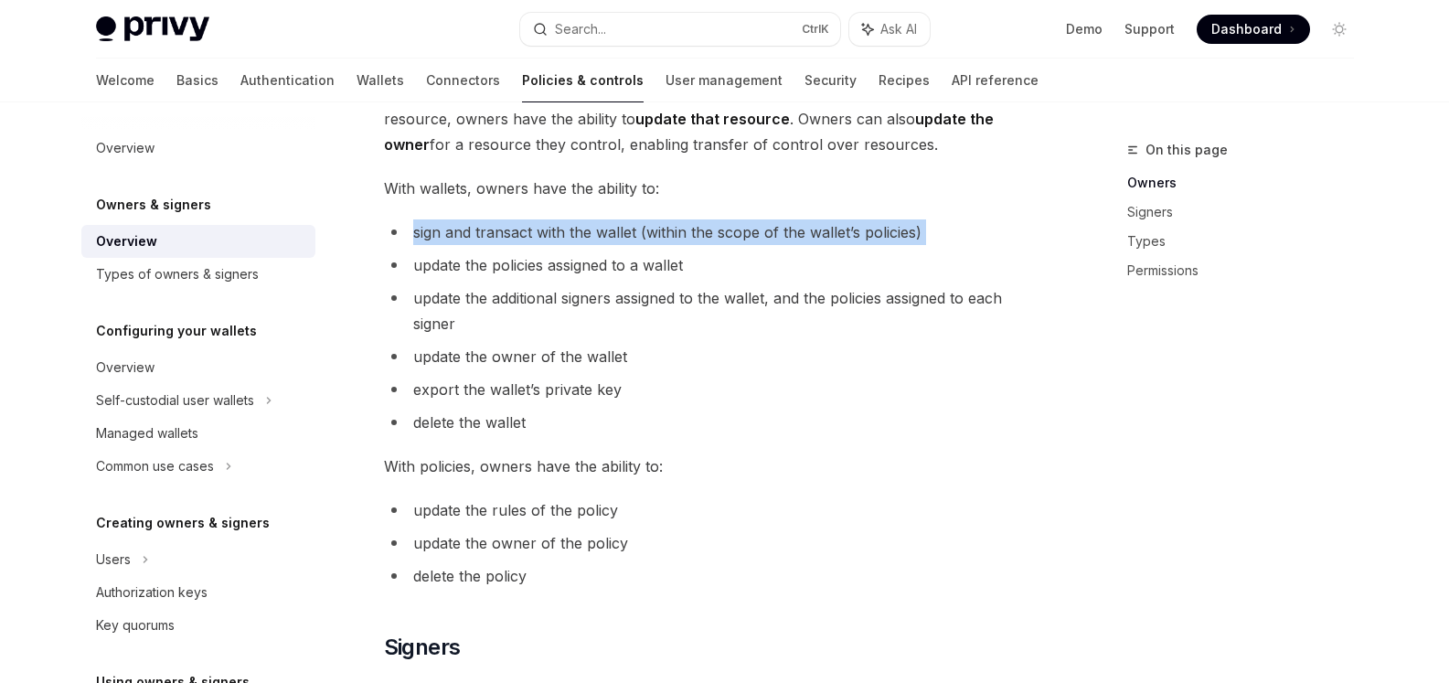
click at [598, 228] on span "sign and transact with the wallet (within the scope of the wallet’s policies)" at bounding box center [667, 232] width 508 height 18
click at [586, 197] on div at bounding box center [586, 197] width 0 height 0
click at [530, 222] on li "sign and transact with the wallet (within the scope of the wallet’s policies)" at bounding box center [713, 232] width 659 height 26
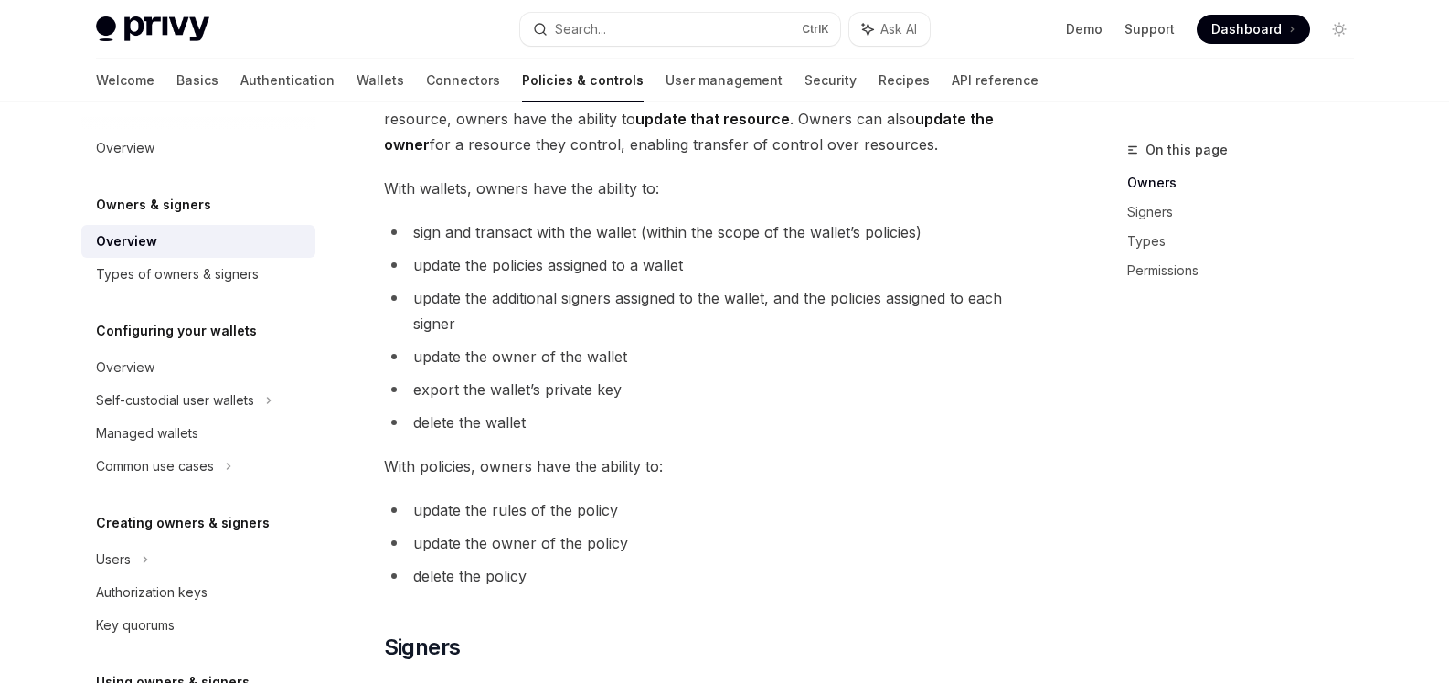
click at [500, 265] on span "update the policies assigned to a wallet" at bounding box center [548, 265] width 270 height 18
click at [488, 230] on div at bounding box center [488, 230] width 0 height 0
click at [551, 194] on span "With wallets, owners have the ability to:" at bounding box center [713, 188] width 659 height 26
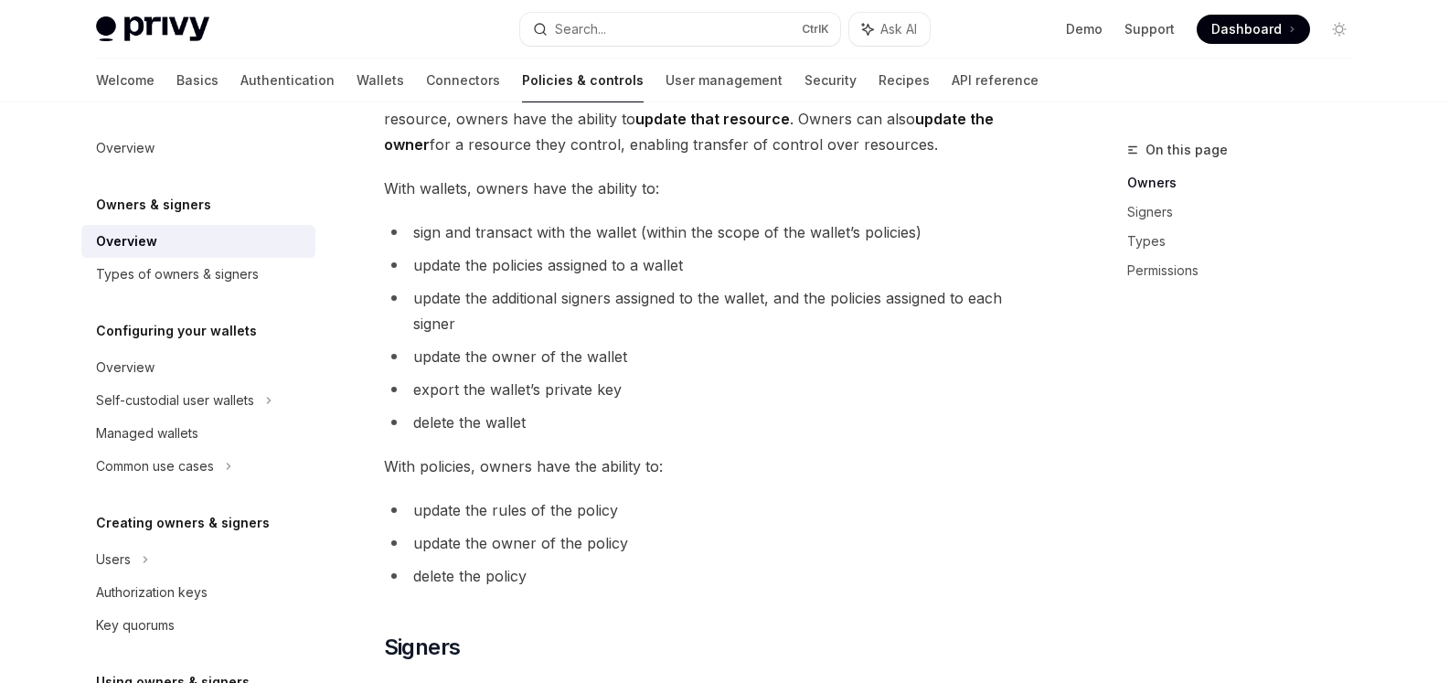
click at [526, 293] on span "update the additional signers assigned to the wallet, and the policies assigned…" at bounding box center [707, 311] width 589 height 44
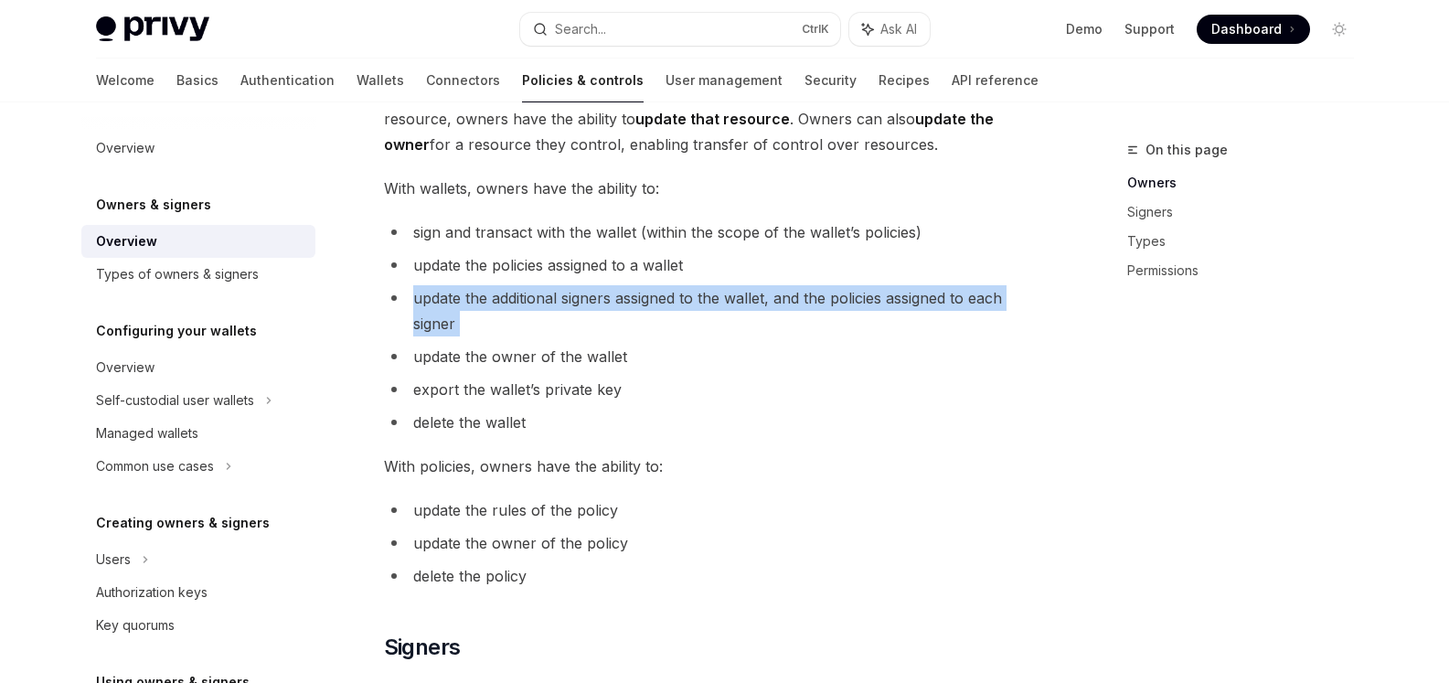
click at [526, 293] on span "update the additional signers assigned to the wallet, and the policies assigned…" at bounding box center [707, 311] width 589 height 44
click at [515, 263] on div at bounding box center [515, 263] width 0 height 0
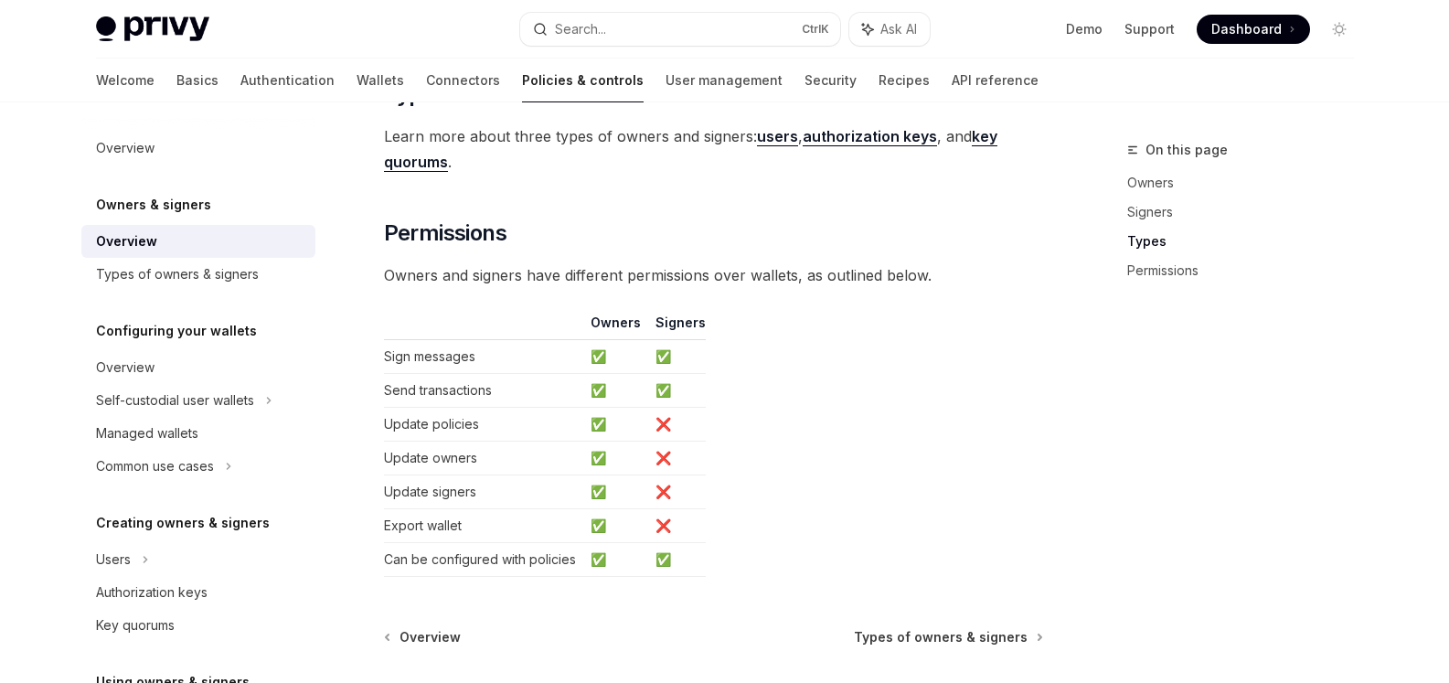
scroll to position [1462, 0]
click at [557, 275] on span "Owners and signers have different permissions over wallets, as outlined below." at bounding box center [713, 276] width 659 height 26
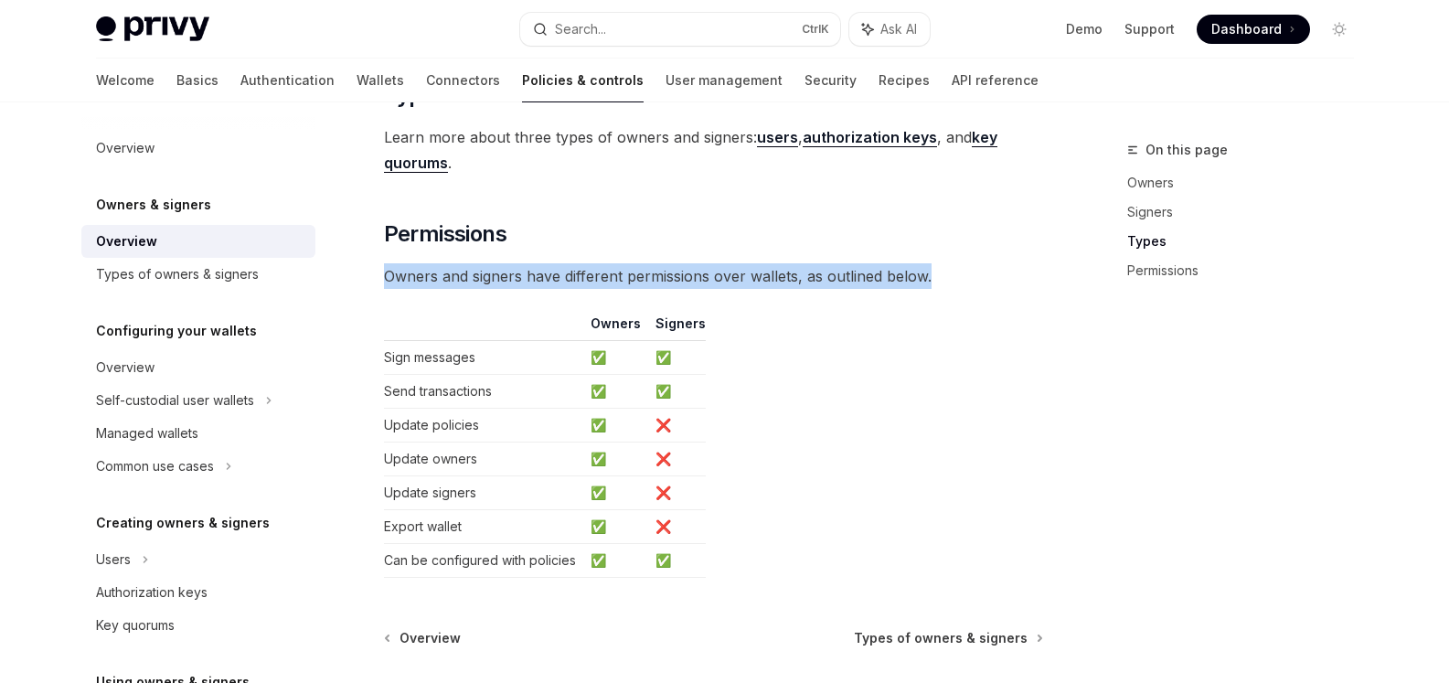
click at [557, 275] on span "Owners and signers have different permissions over wallets, as outlined below." at bounding box center [713, 276] width 659 height 26
click at [545, 241] on div at bounding box center [545, 241] width 0 height 0
